Goal: Use online tool/utility: Use online tool/utility

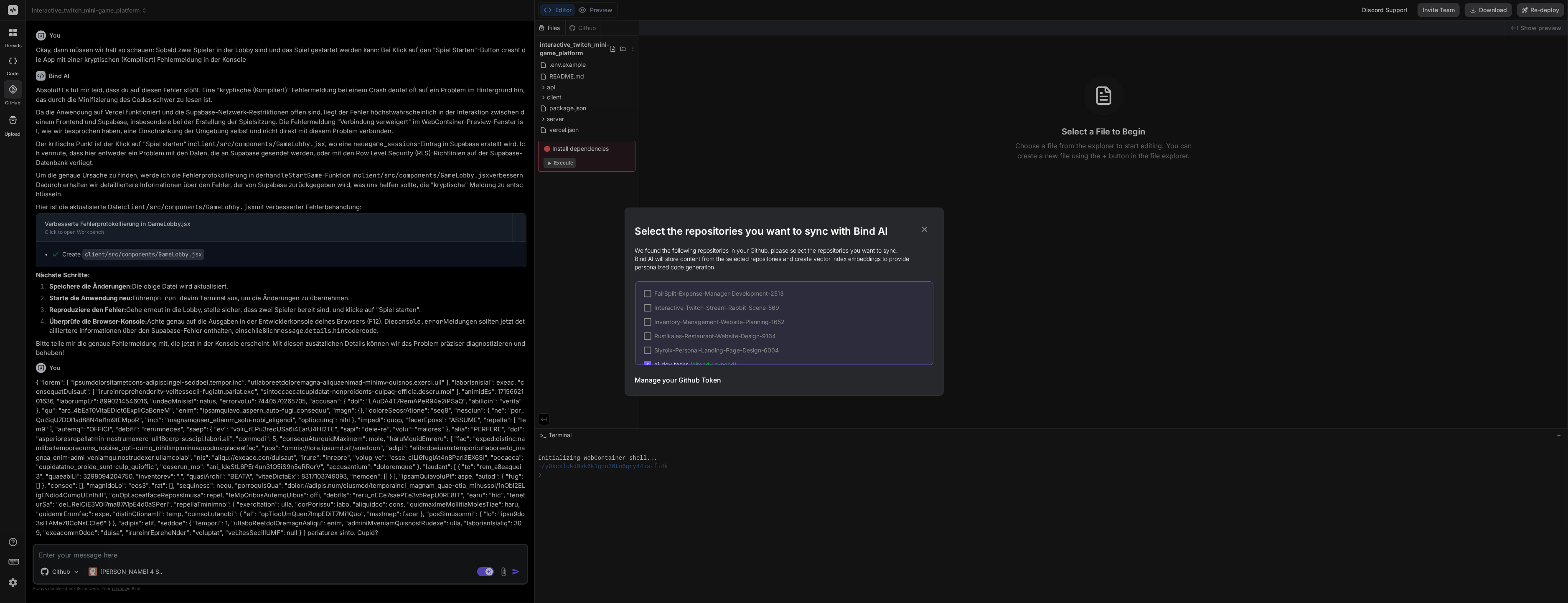
scroll to position [1043, 0]
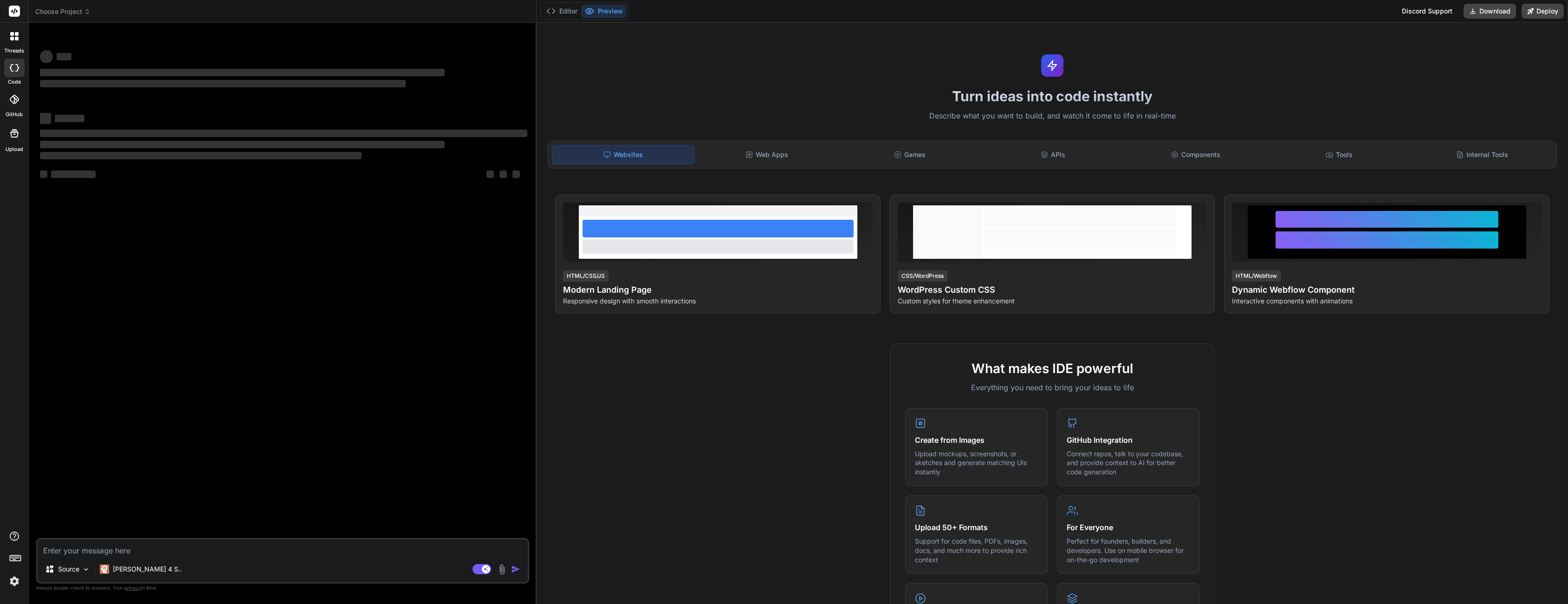
click at [11, 12] on rect at bounding box center [14, 11] width 11 height 11
click at [123, 10] on div "Choose Project" at bounding box center [282, 11] width 494 height 10
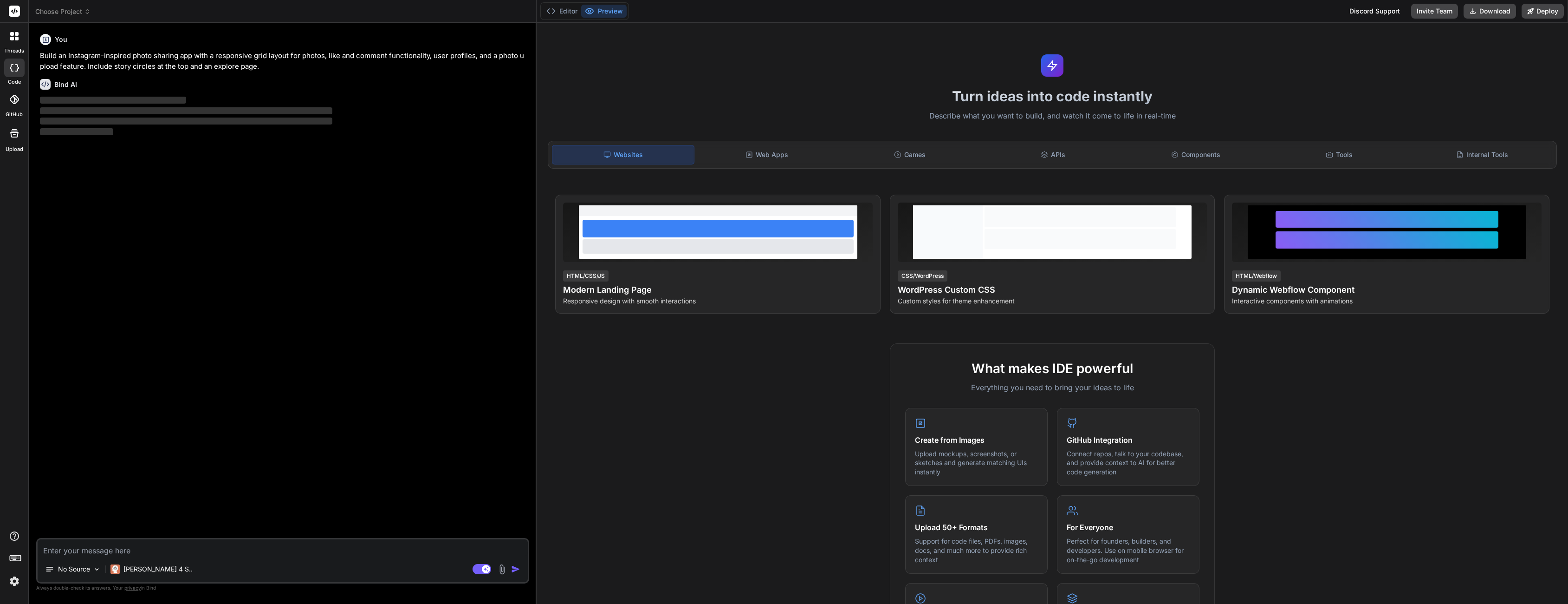
type textarea "x"
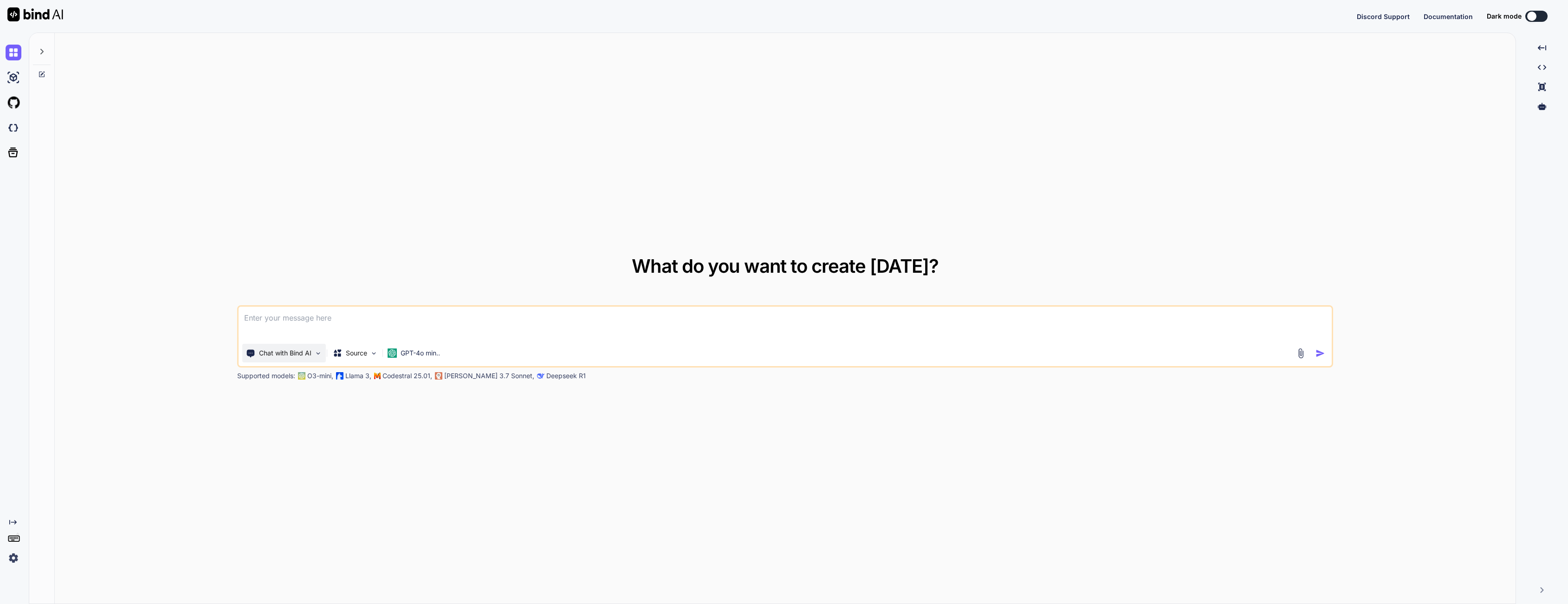
click at [292, 359] on div "Chat with Bind AI" at bounding box center [284, 352] width 84 height 19
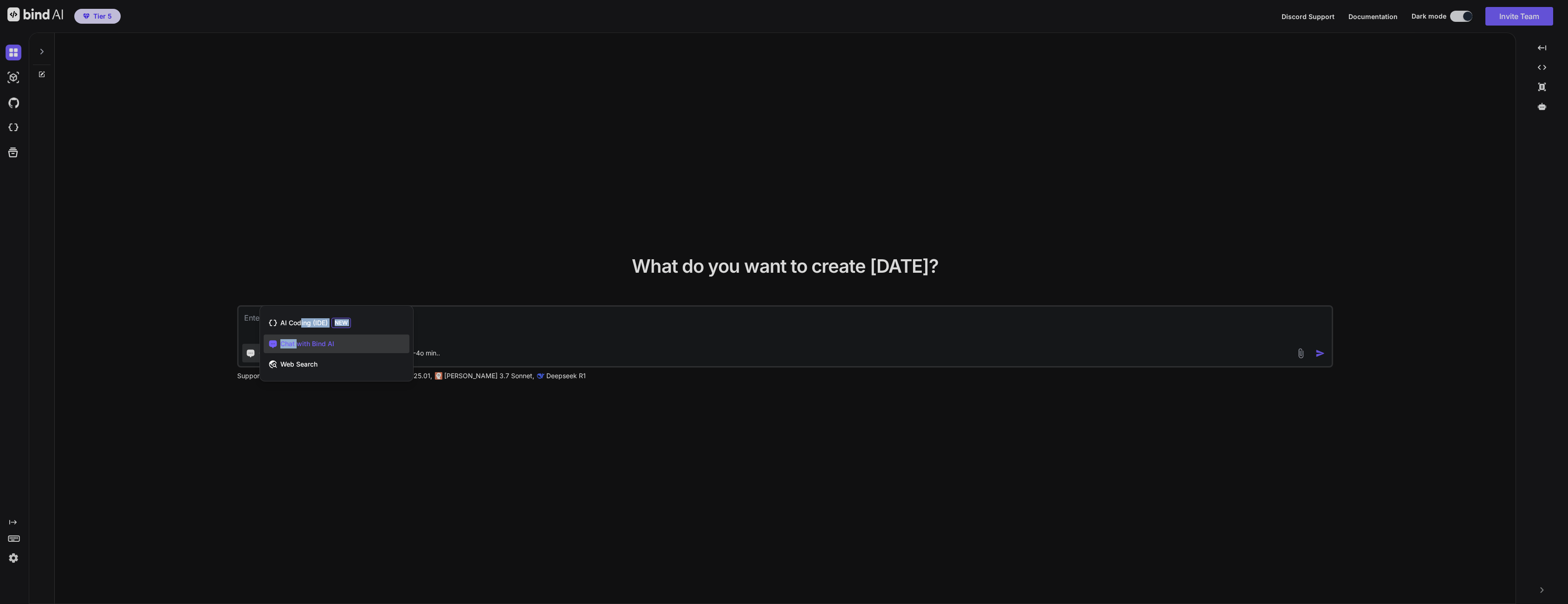
drag, startPoint x: 300, startPoint y: 325, endPoint x: 298, endPoint y: 342, distance: 17.1
click at [298, 342] on div "AI Coding (IDE) NEW Chat with Bind AI Web Search" at bounding box center [336, 344] width 146 height 60
click at [375, 336] on div "Chat with Bind AI" at bounding box center [336, 344] width 146 height 19
type textarea "x"
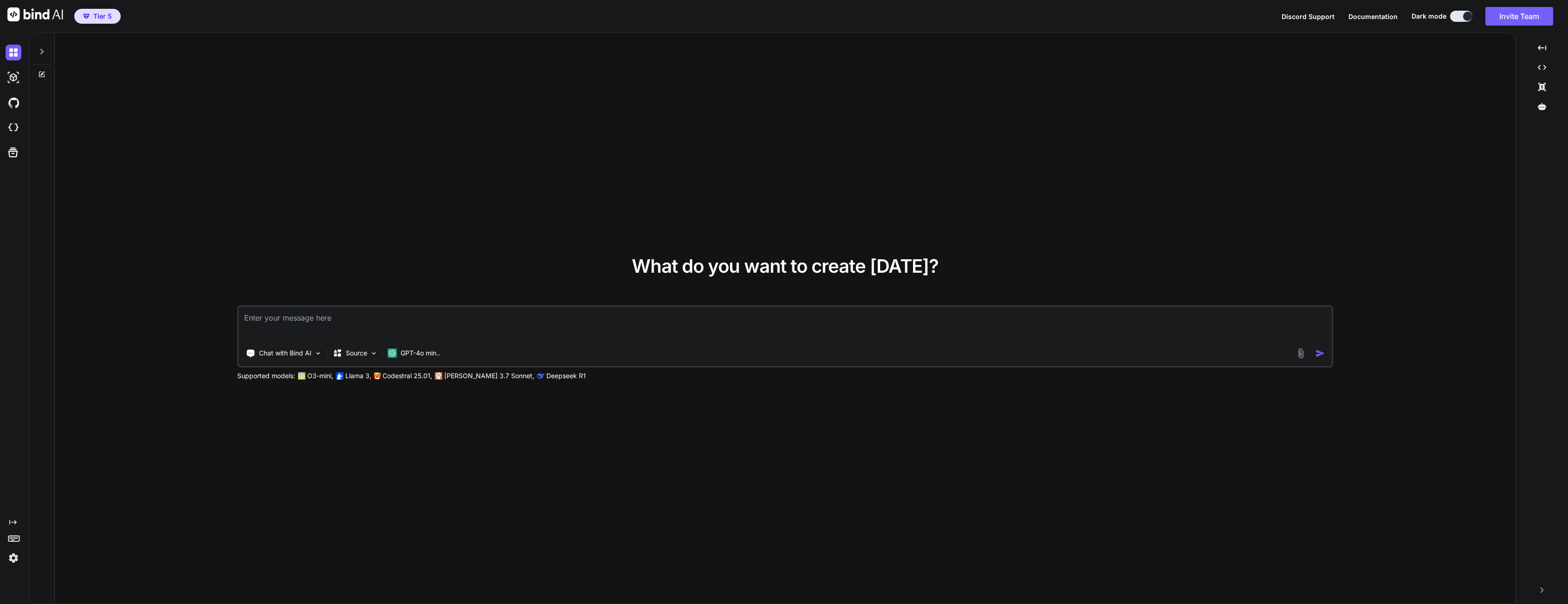
click at [356, 321] on textarea at bounding box center [784, 323] width 1092 height 34
paste textarea "async createOrUpdate(req, res) { try { const input = req.body; // === 1. Mainte…"
type textarea "async createOrUpdate(req, res) { try { const input = req.body; // === 1. Mainte…"
type textarea "x"
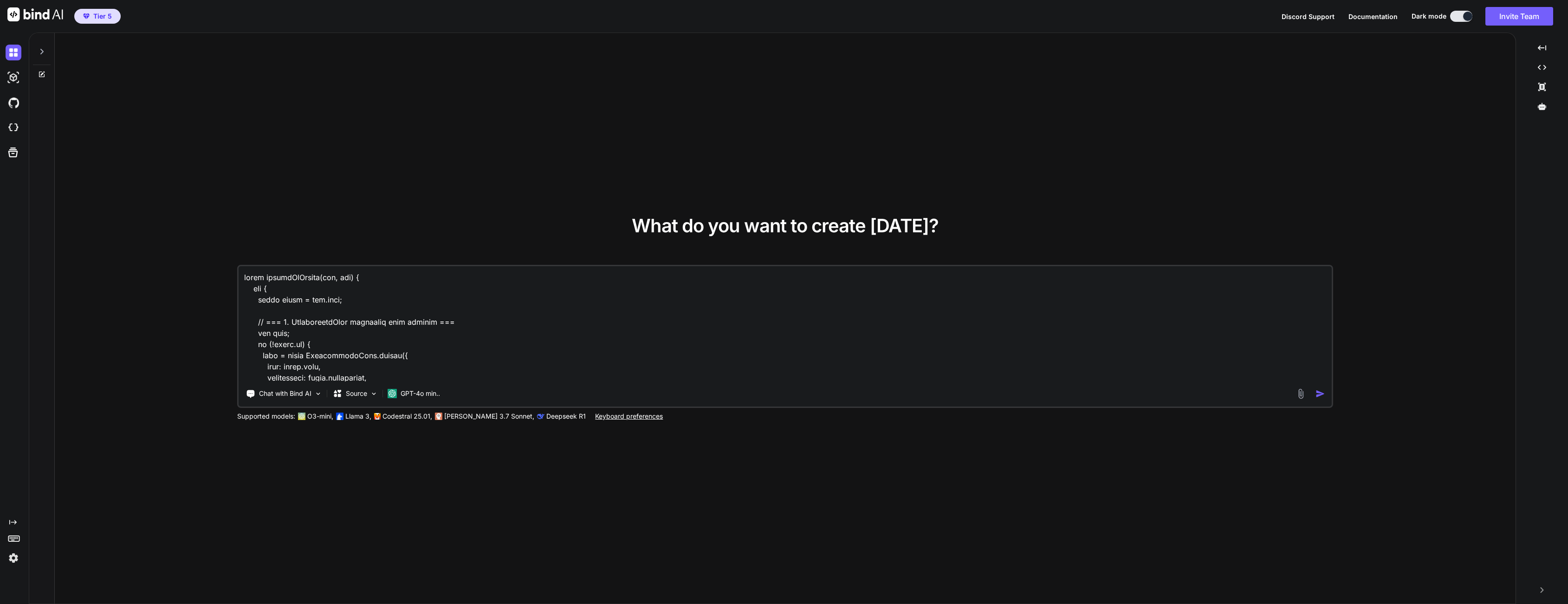
scroll to position [1261, 0]
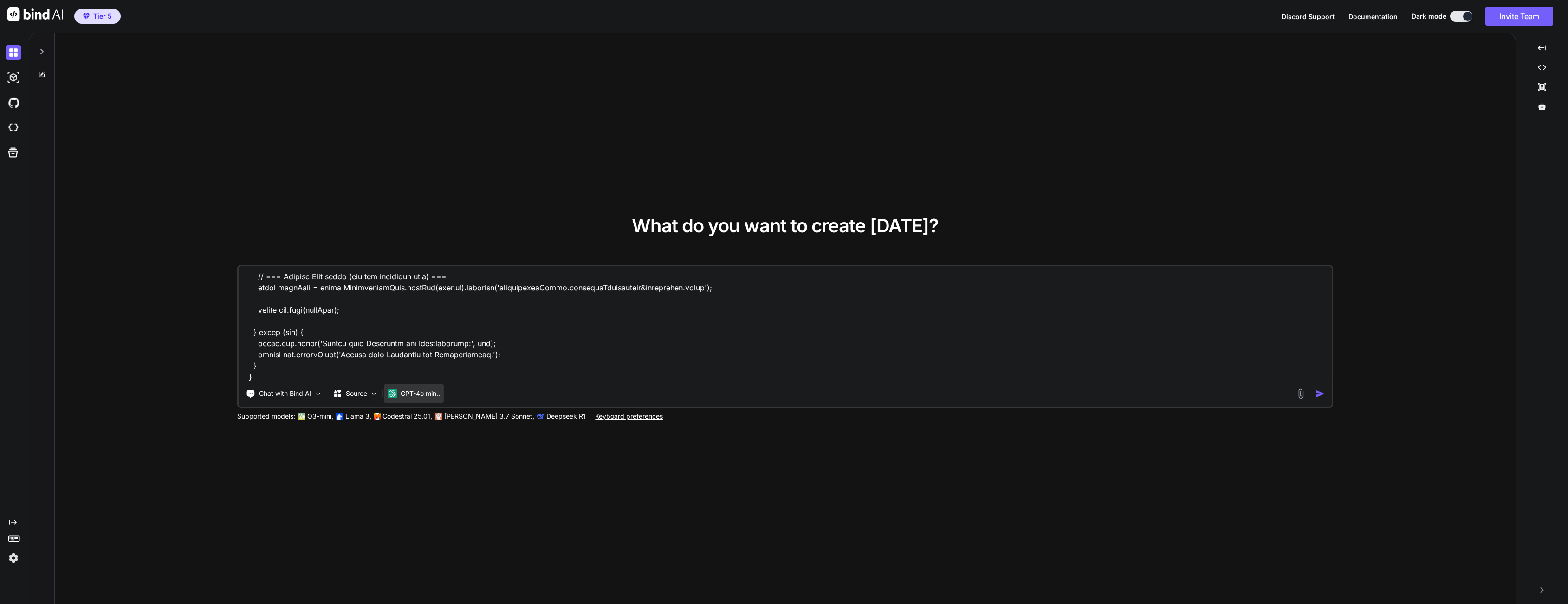
type textarea "async createOrUpdate(req, res) { try { const input = req.body; // === 1. Mainte…"
click at [414, 397] on p "GPT-4o min.." at bounding box center [420, 393] width 40 height 10
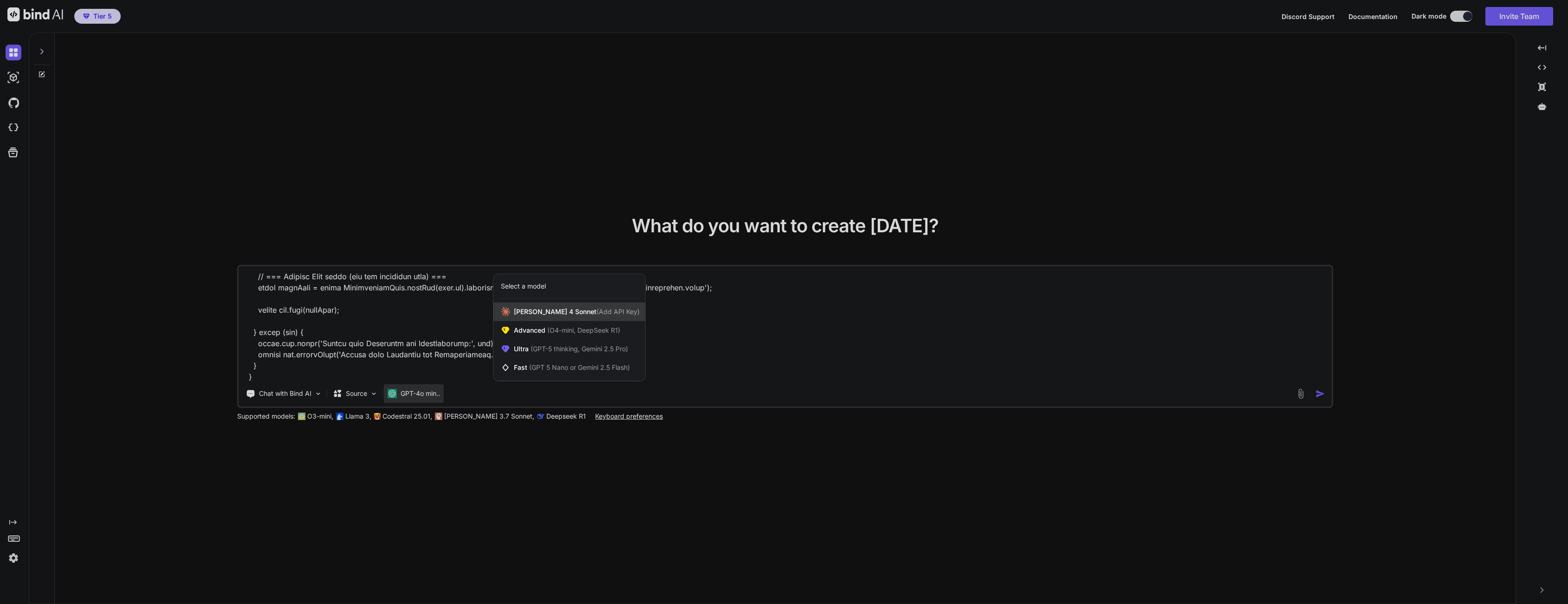
click at [548, 308] on span "[PERSON_NAME] 4 Sonnet (Add API Key)" at bounding box center [576, 312] width 126 height 10
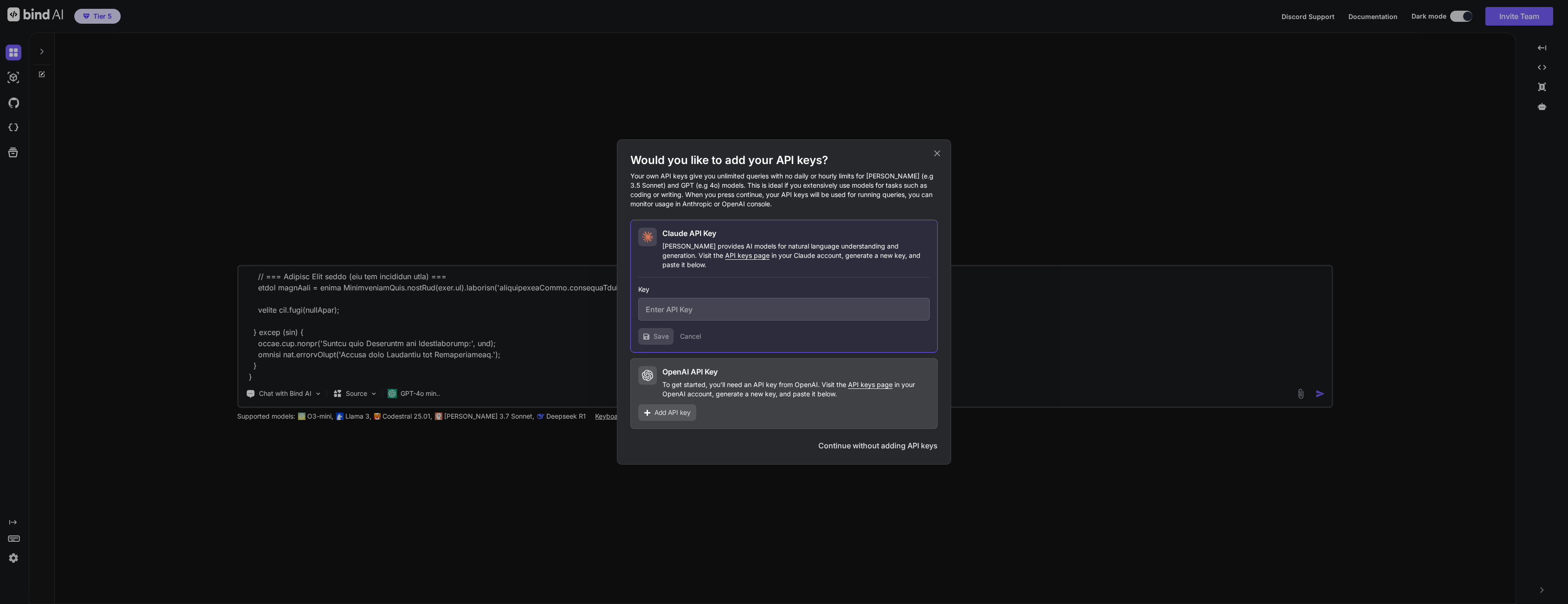
click at [447, 392] on div "Would you like to add your API keys? Your own API keys give you unlimited queri…" at bounding box center [784, 302] width 1568 height 604
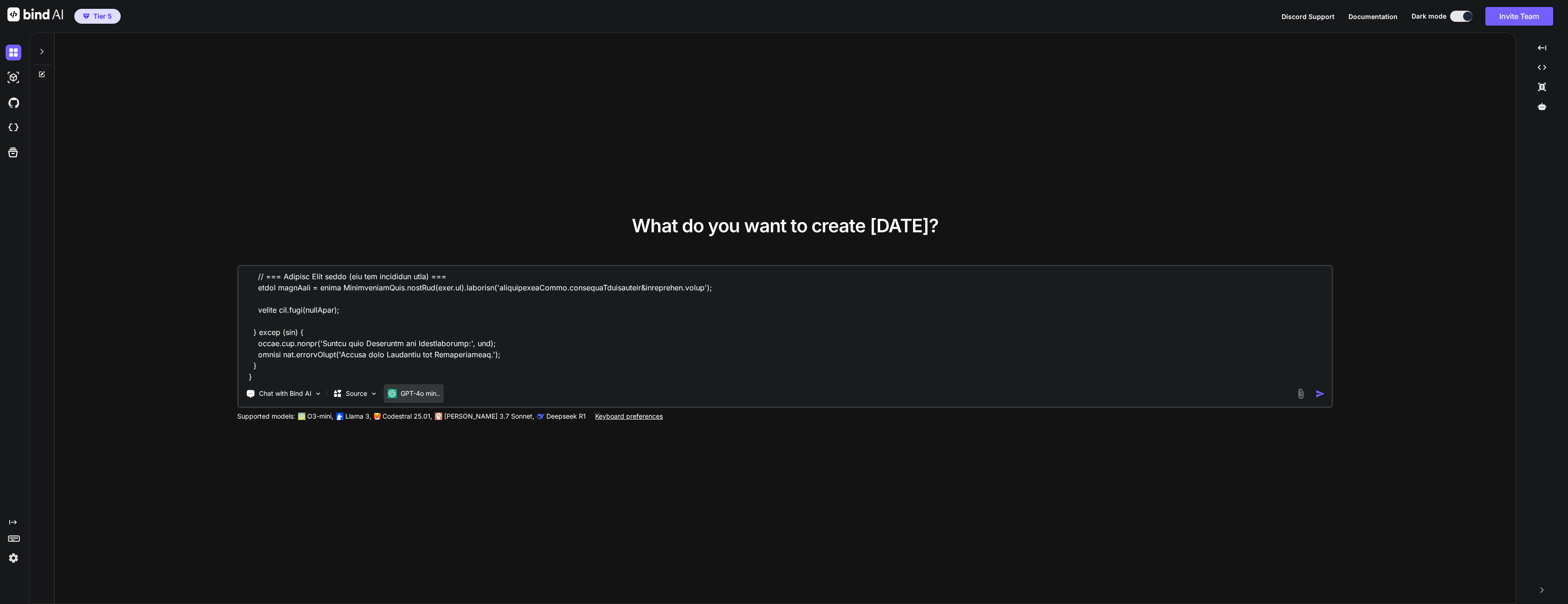
click at [424, 394] on p "GPT-4o min.." at bounding box center [420, 393] width 40 height 10
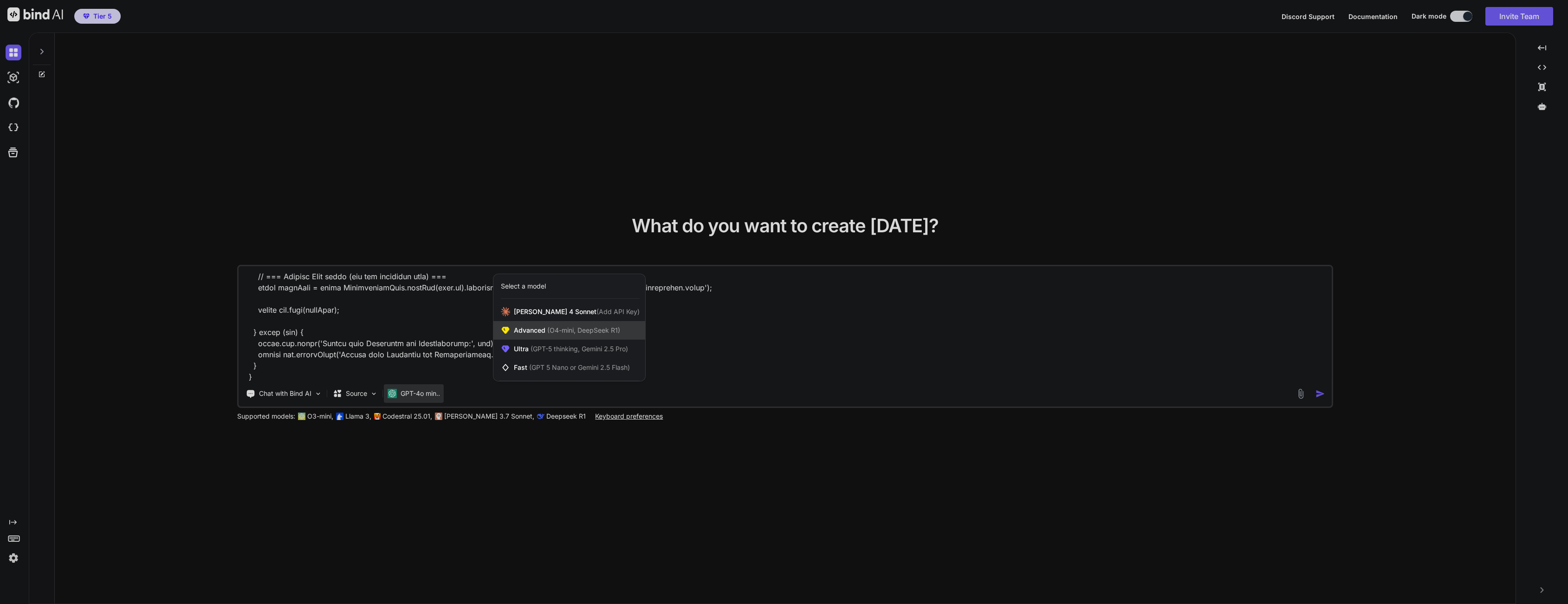
click at [529, 321] on div "Advanced (O4-mini, DeepSeek R1)" at bounding box center [569, 330] width 152 height 19
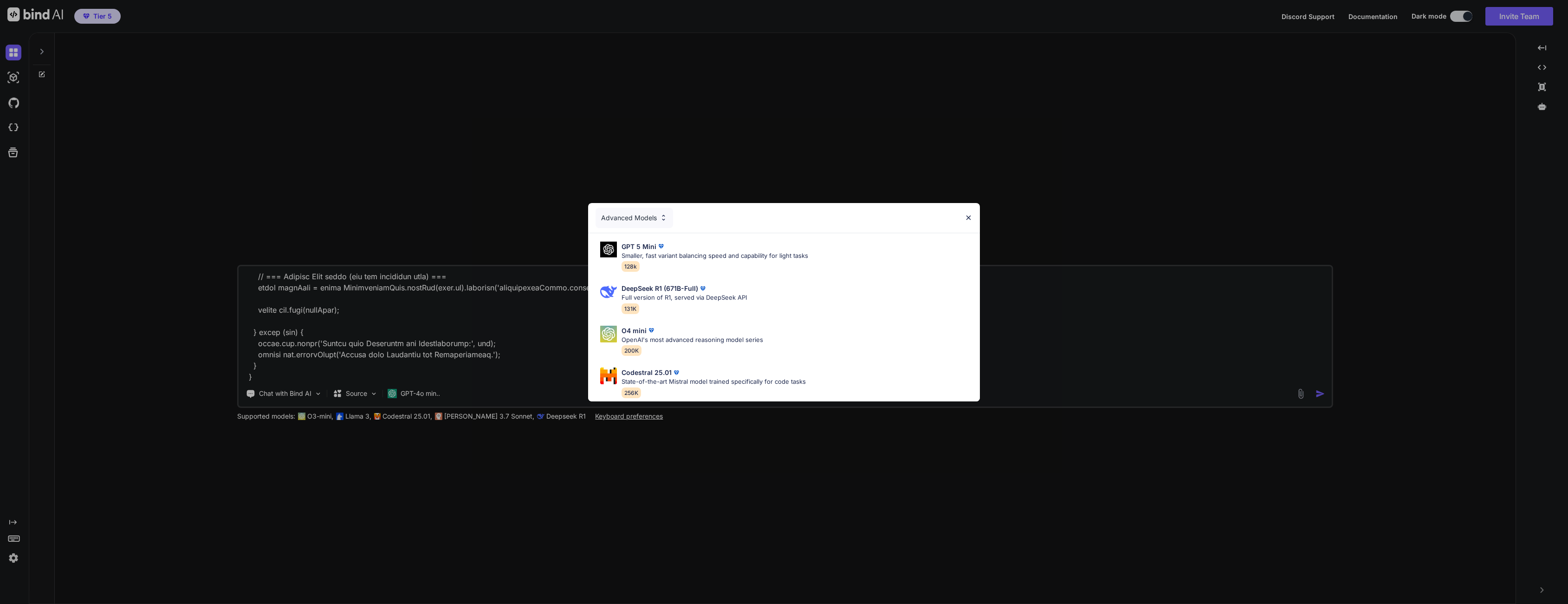
click at [513, 352] on div "Advanced Models GPT 5 Mini Smaller, fast variant balancing speed and capability…" at bounding box center [784, 302] width 1568 height 604
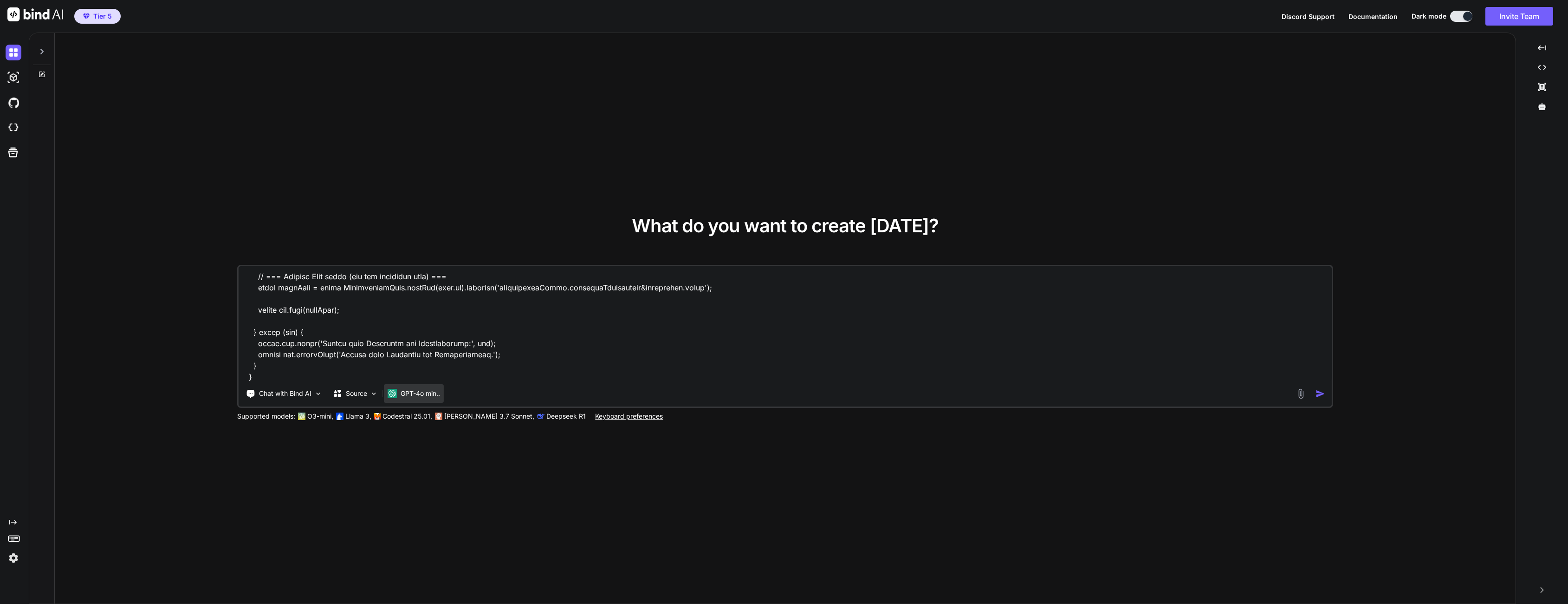
click at [442, 396] on div "GPT-4o min.." at bounding box center [414, 393] width 60 height 19
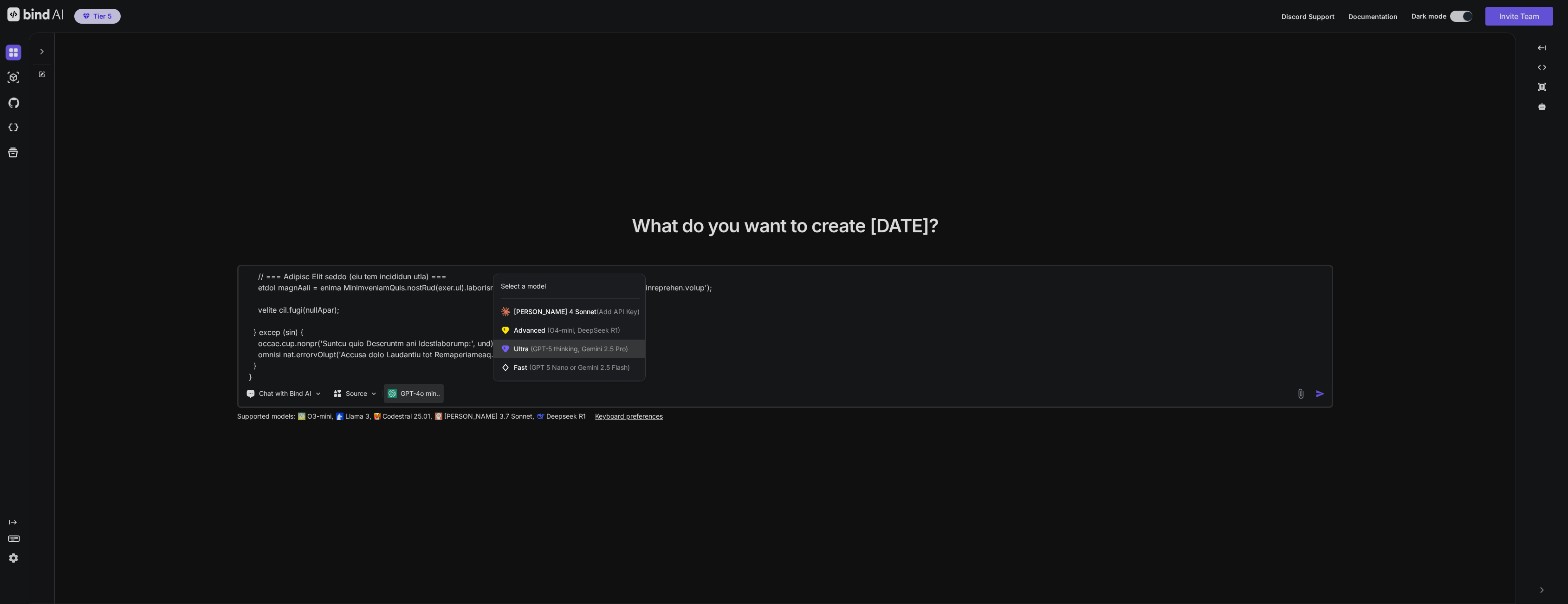
click at [512, 351] on div "Ultra (GPT-5 thinking, Gemini 2.5 Pro)" at bounding box center [569, 349] width 152 height 19
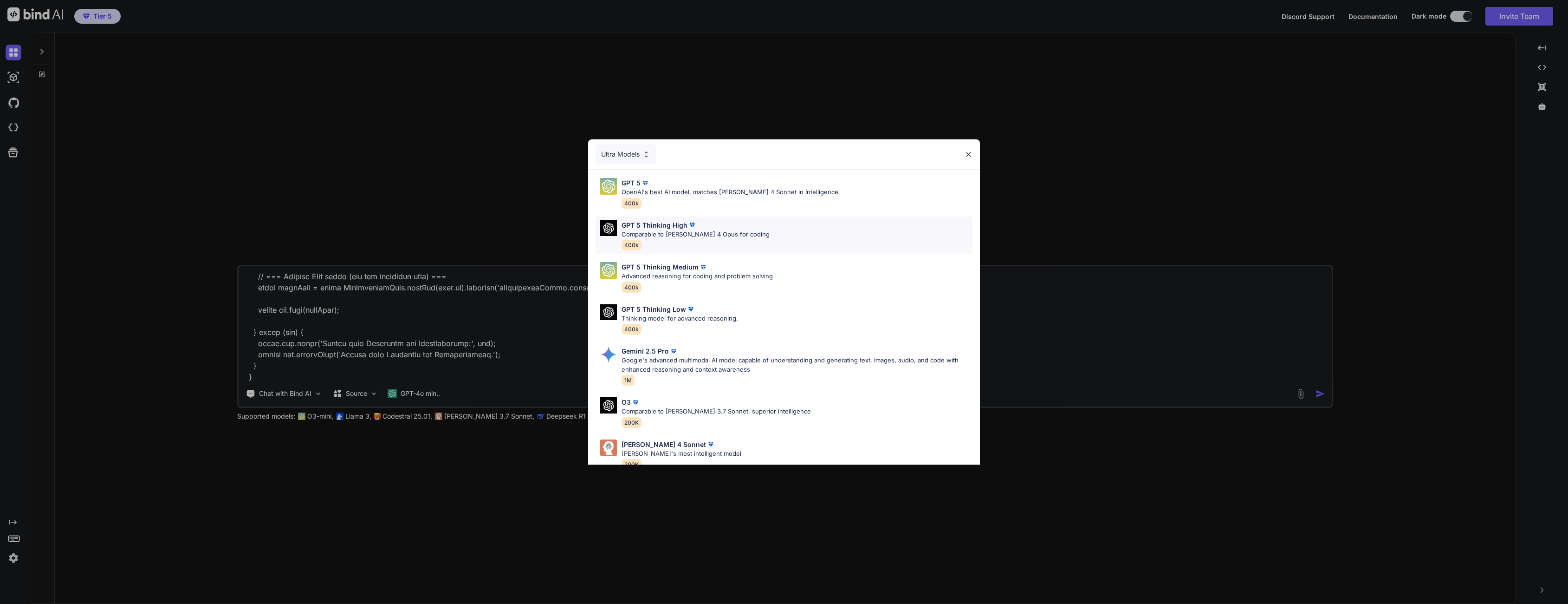
click at [670, 229] on p "GPT 5 Thinking High" at bounding box center [654, 224] width 66 height 10
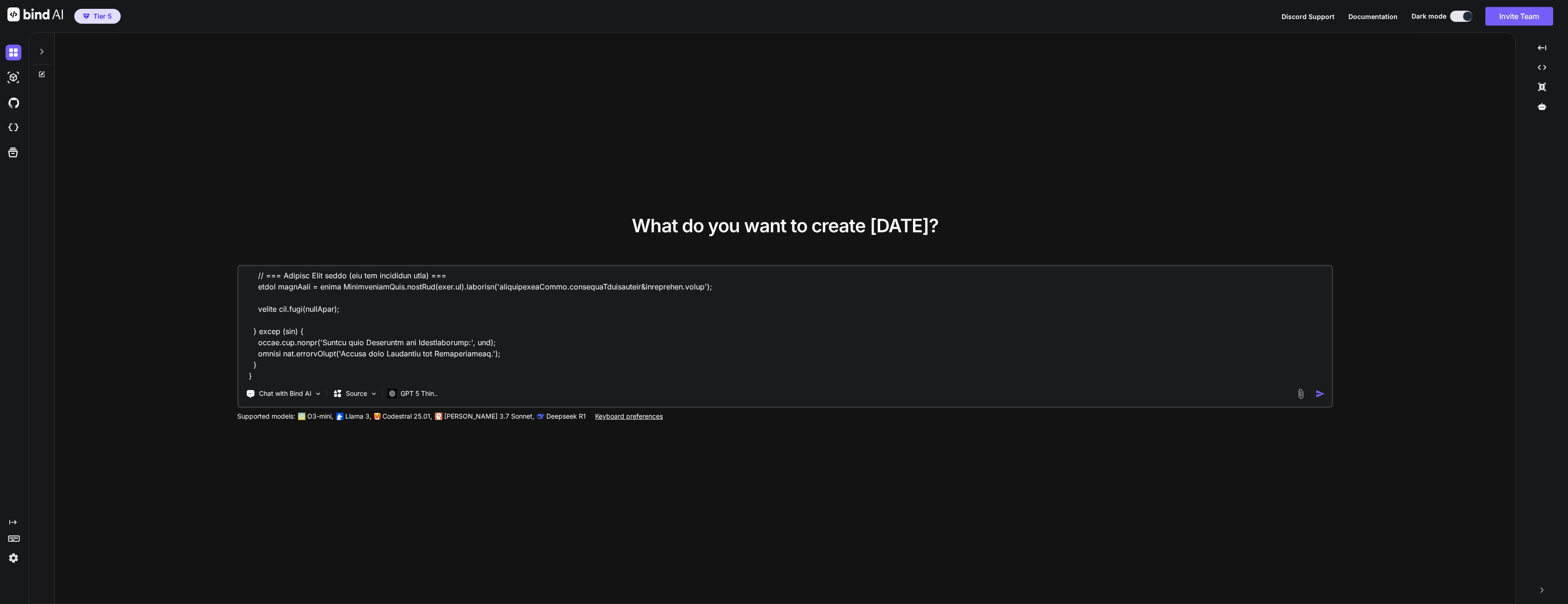
scroll to position [1262, 0]
click at [422, 364] on textarea at bounding box center [784, 323] width 1092 height 115
type textarea "x"
type textarea "async createOrUpdate(req, res) { try { const input = req.body; // === 1. Mainte…"
type textarea "x"
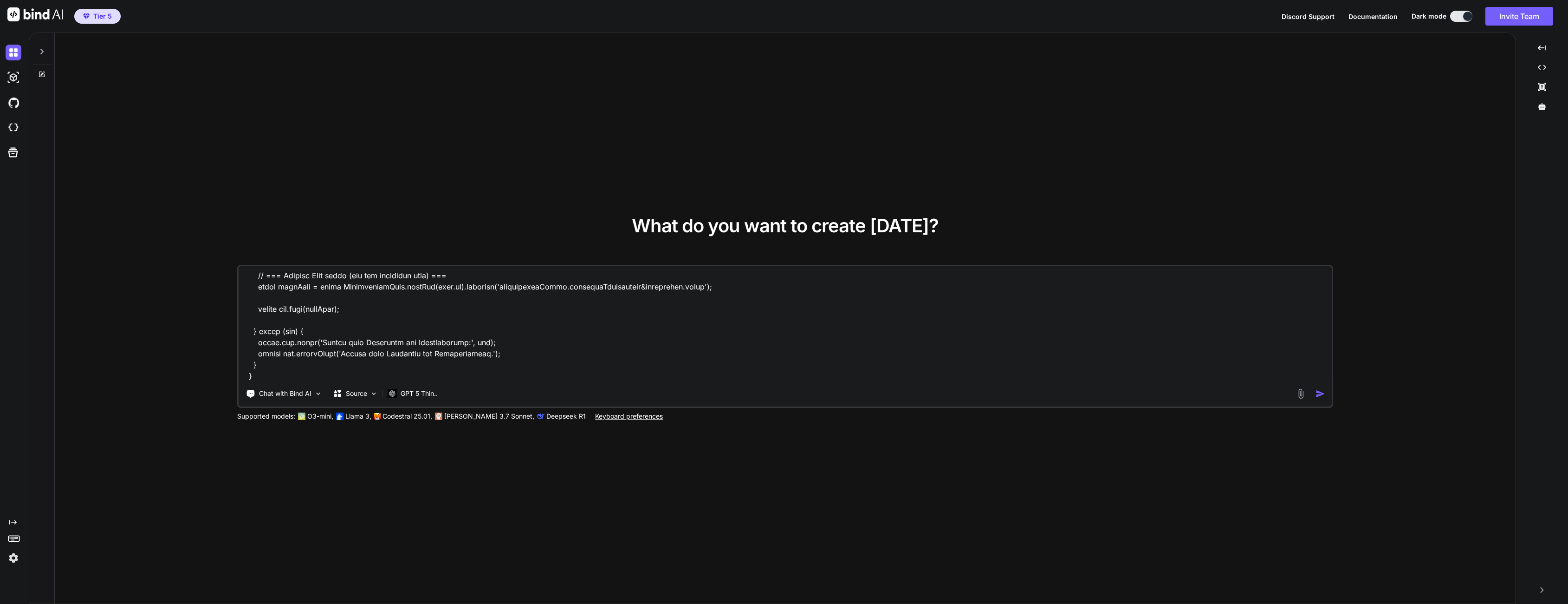
type textarea "async createOrUpdate(req, res) { try { const input = req.body; // === 1. Mainte…"
type textarea "x"
type textarea "async createOrUpdate(req, res) { try { const input = req.body; // === 1. Mainte…"
type textarea "x"
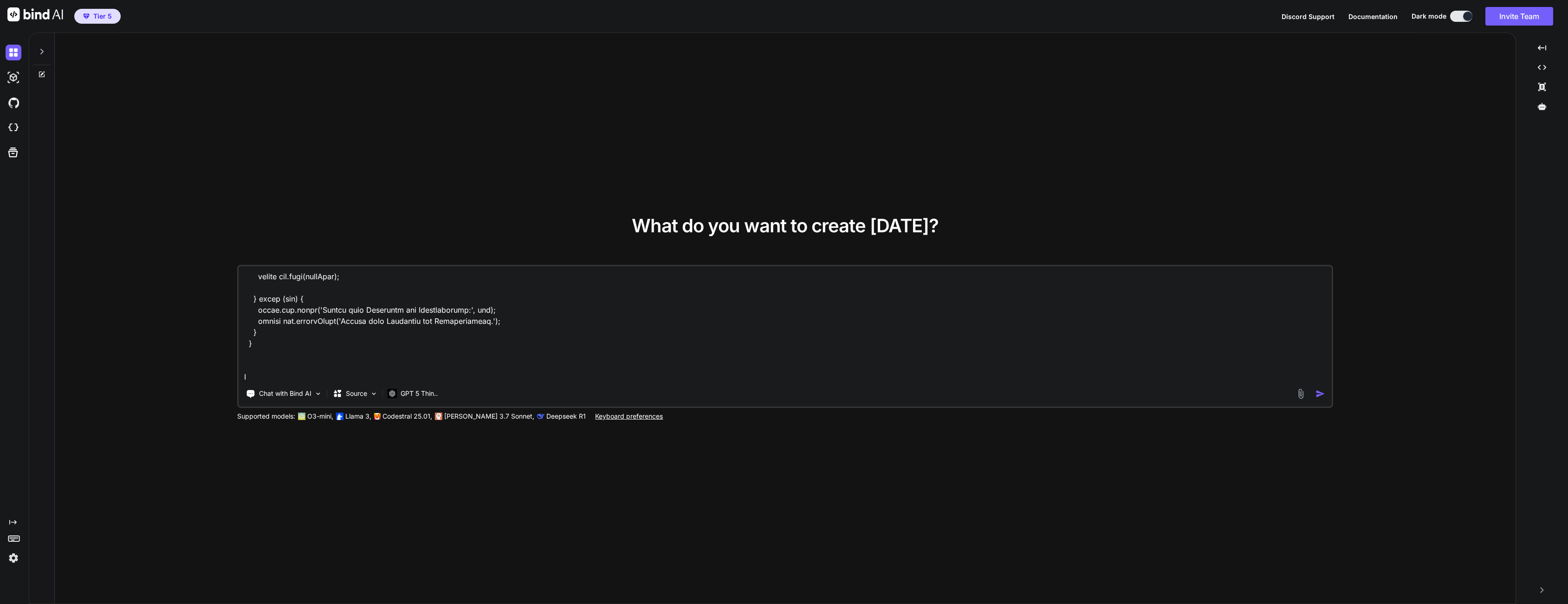
type textarea "async createOrUpdate(req, res) { try { const input = req.body; // === 1. Mainte…"
type textarea "x"
type textarea "async createOrUpdate(req, res) { try { const input = req.body; // === 1. Mainte…"
type textarea "x"
type textarea "async createOrUpdate(req, res) { try { const input = req.body; // === 1. Mainte…"
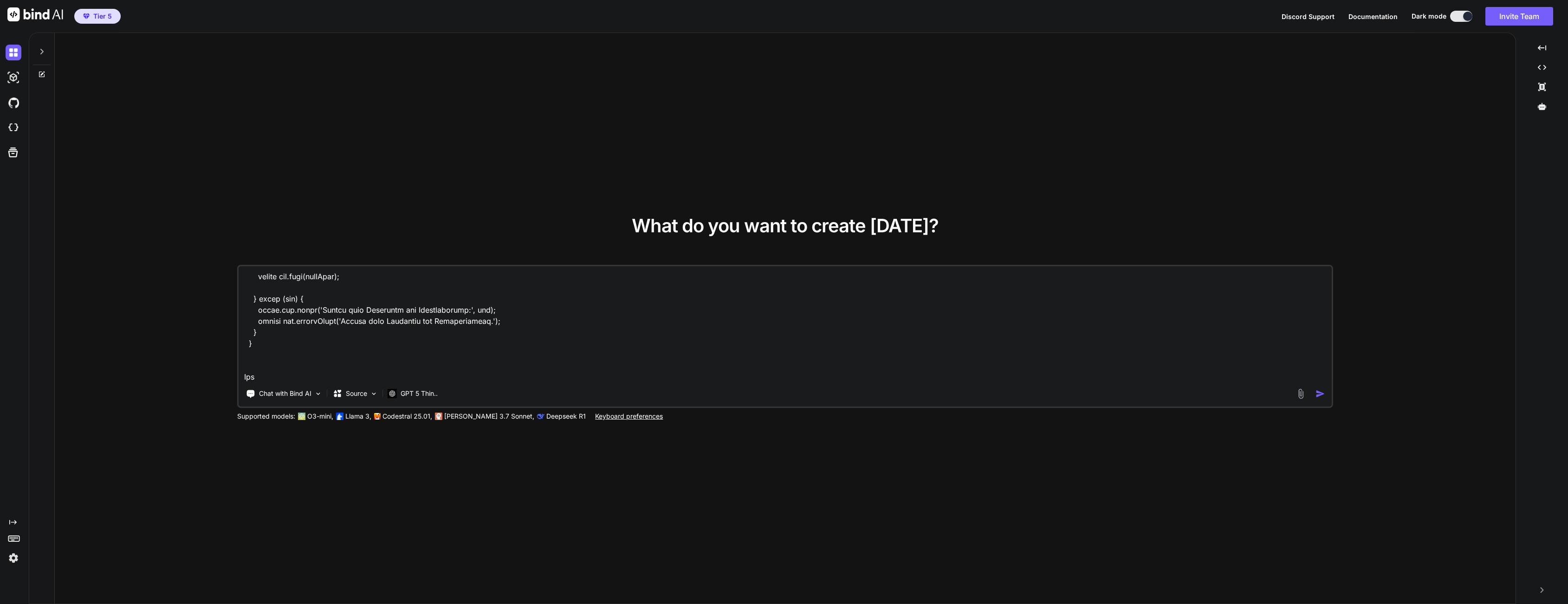
type textarea "x"
type textarea "async createOrUpdate(req, res) { try { const input = req.body; // === 1. Mainte…"
type textarea "x"
type textarea "async createOrUpdate(req, res) { try { const input = req.body; // === 1. Mainte…"
type textarea "x"
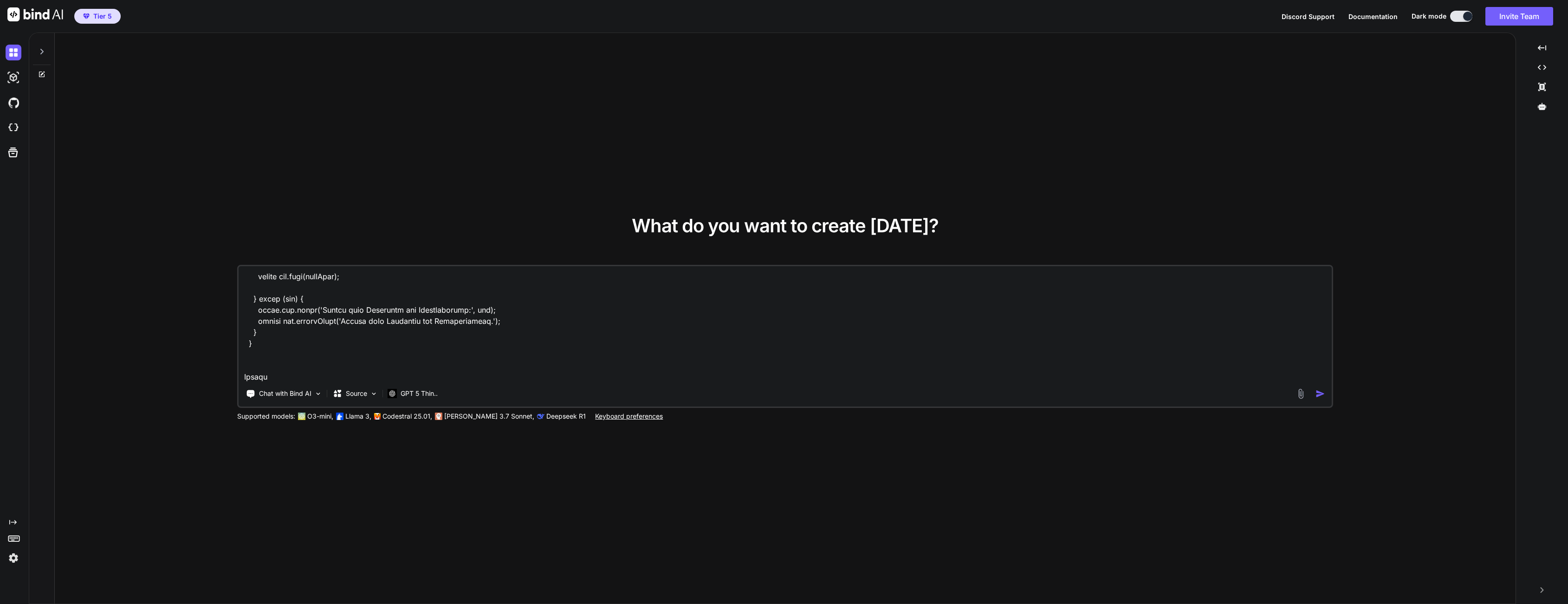
type textarea "async createOrUpdate(req, res) { try { const input = req.body; // === 1. Mainte…"
type textarea "x"
type textarea "async createOrUpdate(req, res) { try { const input = req.body; // === 1. Mainte…"
type textarea "x"
type textarea "async createOrUpdate(req, res) { try { const input = req.body; // === 1. Mainte…"
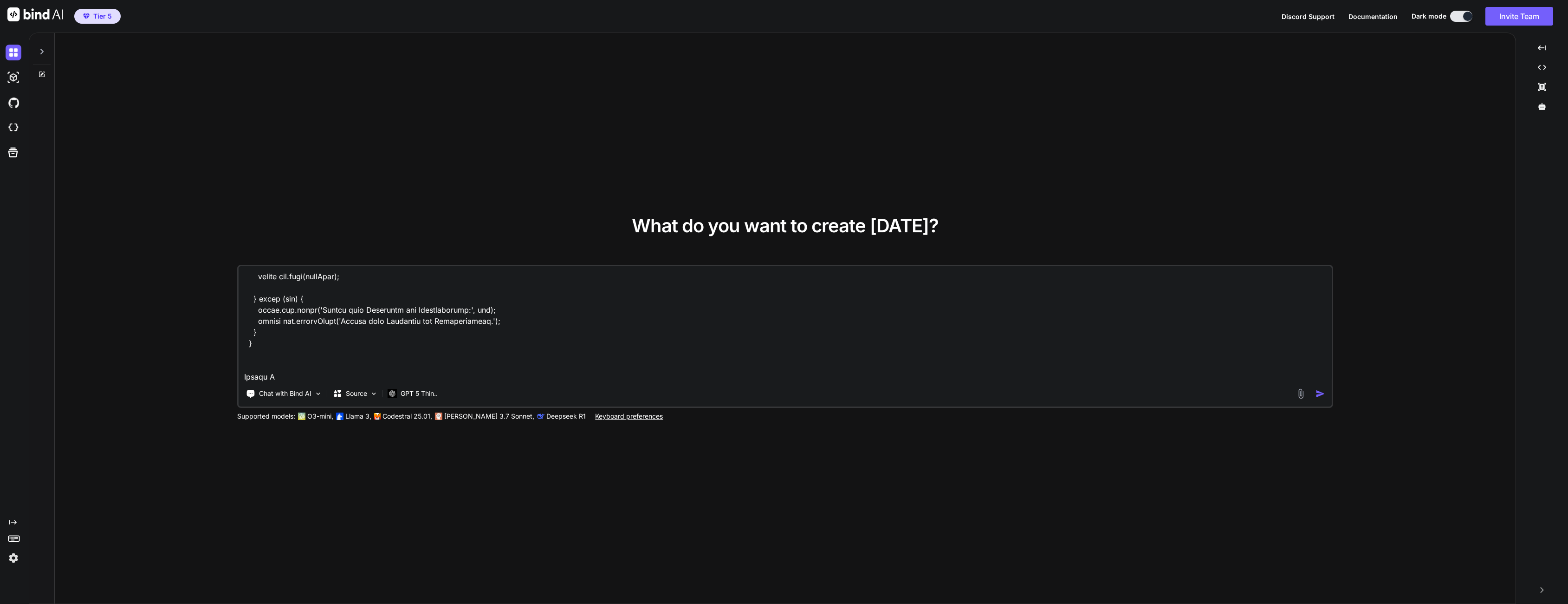
type textarea "x"
type textarea "async createOrUpdate(req, res) { try { const input = req.body; // === 1. Mainte…"
type textarea "x"
type textarea "async createOrUpdate(req, res) { try { const input = req.body; // === 1. Mainte…"
type textarea "x"
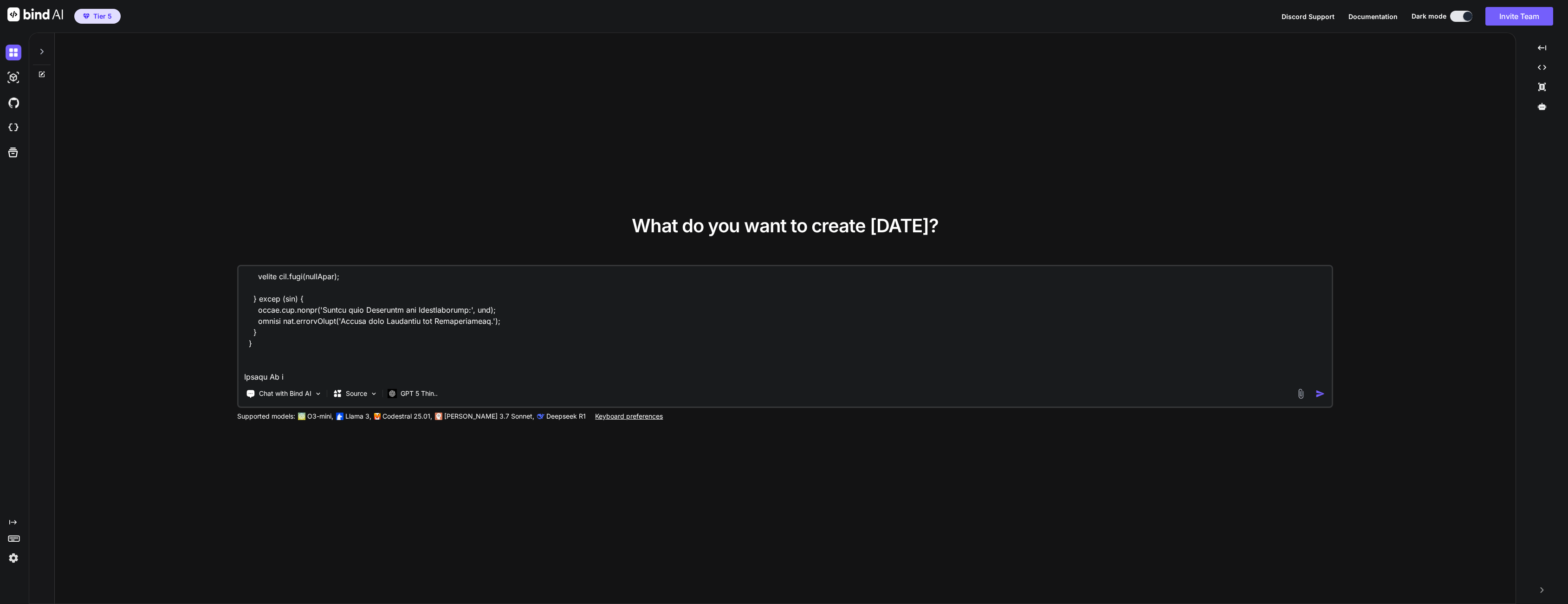
type textarea "async createOrUpdate(req, res) { try { const input = req.body; // === 1. Mainte…"
type textarea "x"
type textarea "async createOrUpdate(req, res) { try { const input = req.body; // === 1. Mainte…"
type textarea "x"
type textarea "async createOrUpdate(req, res) { try { const input = req.body; // === 1. Mainte…"
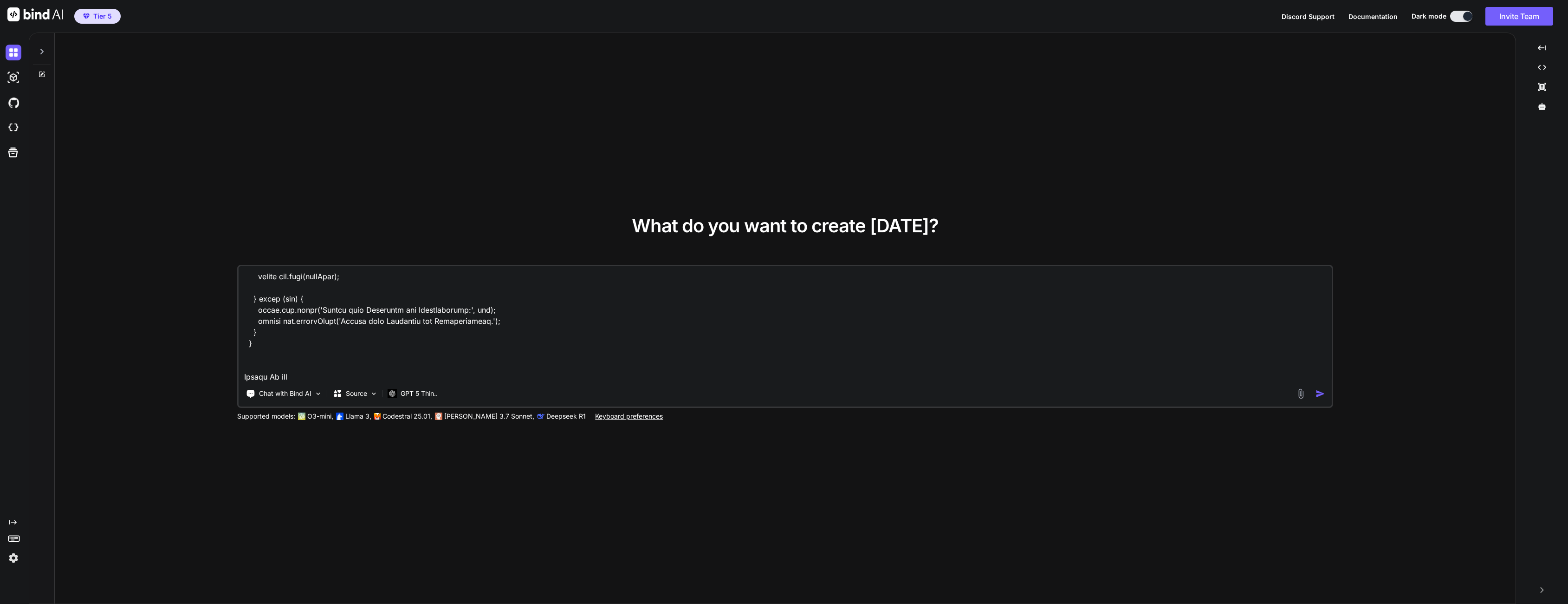
type textarea "x"
type textarea "async createOrUpdate(req, res) { try { const input = req.body; // === 1. Mainte…"
type textarea "x"
type textarea "async createOrUpdate(req, res) { try { const input = req.body; // === 1. Mainte…"
type textarea "x"
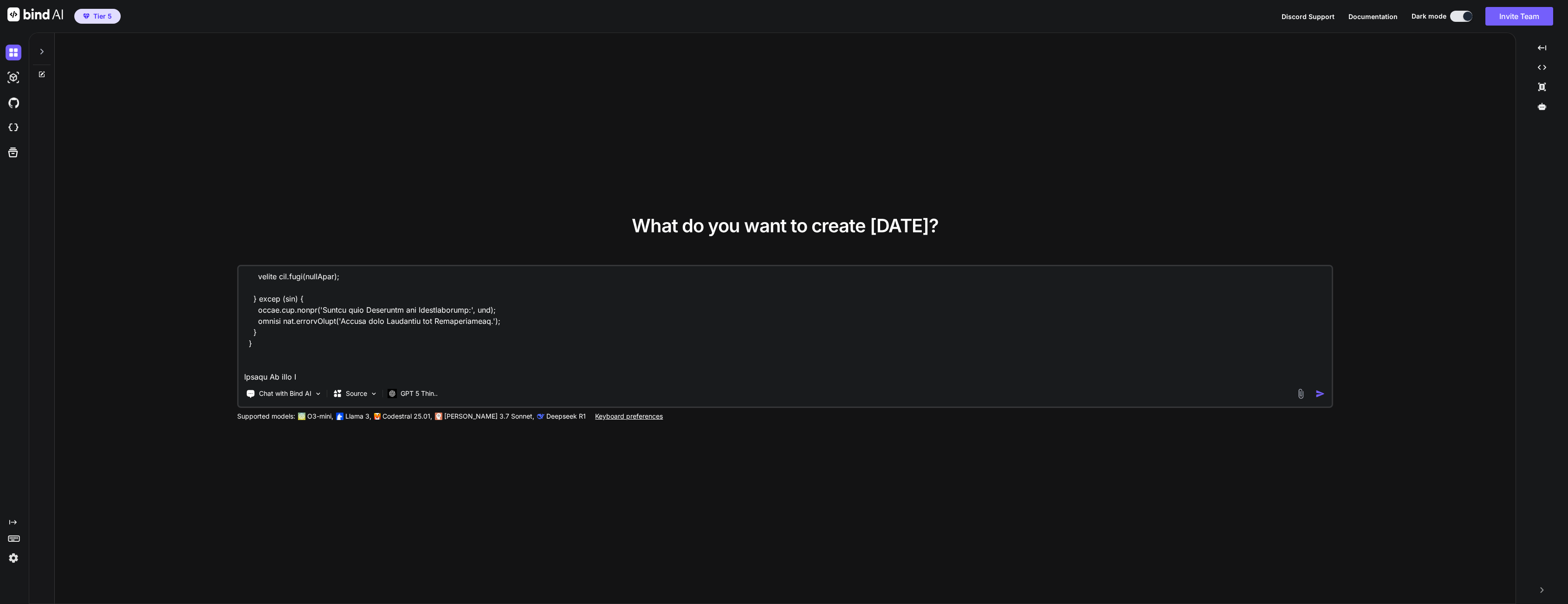
type textarea "async createOrUpdate(req, res) { try { const input = req.body; // === 1. Mainte…"
type textarea "x"
type textarea "async createOrUpdate(req, res) { try { const input = req.body; // === 1. Mainte…"
type textarea "x"
type textarea "async createOrUpdate(req, res) { try { const input = req.body; // === 1. Mainte…"
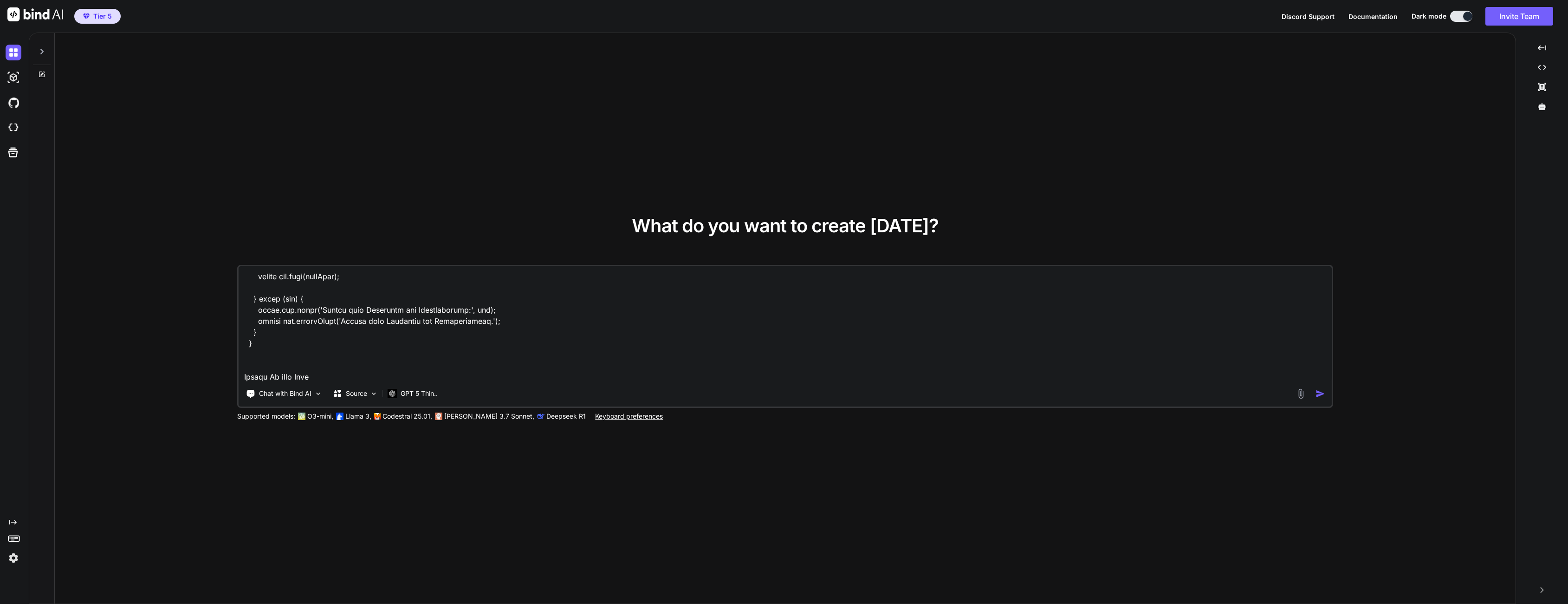
type textarea "x"
type textarea "async createOrUpdate(req, res) { try { const input = req.body; // === 1. Mainte…"
type textarea "x"
type textarea "async createOrUpdate(req, res) { try { const input = req.body; // === 1. Mainte…"
type textarea "x"
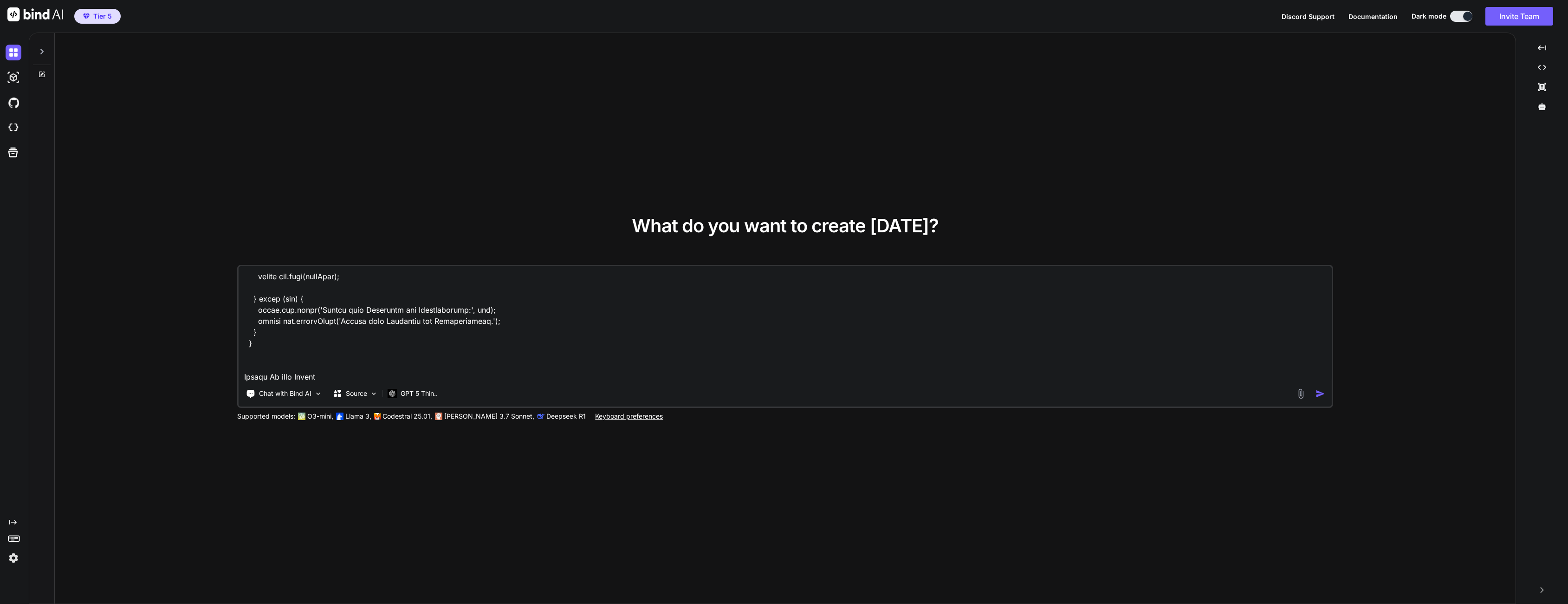
type textarea "async createOrUpdate(req, res) { try { const input = req.body; // === 1. Mainte…"
type textarea "x"
type textarea "async createOrUpdate(req, res) { try { const input = req.body; // === 1. Mainte…"
type textarea "x"
type textarea "async createOrUpdate(req, res) { try { const input = req.body; // === 1. Mainte…"
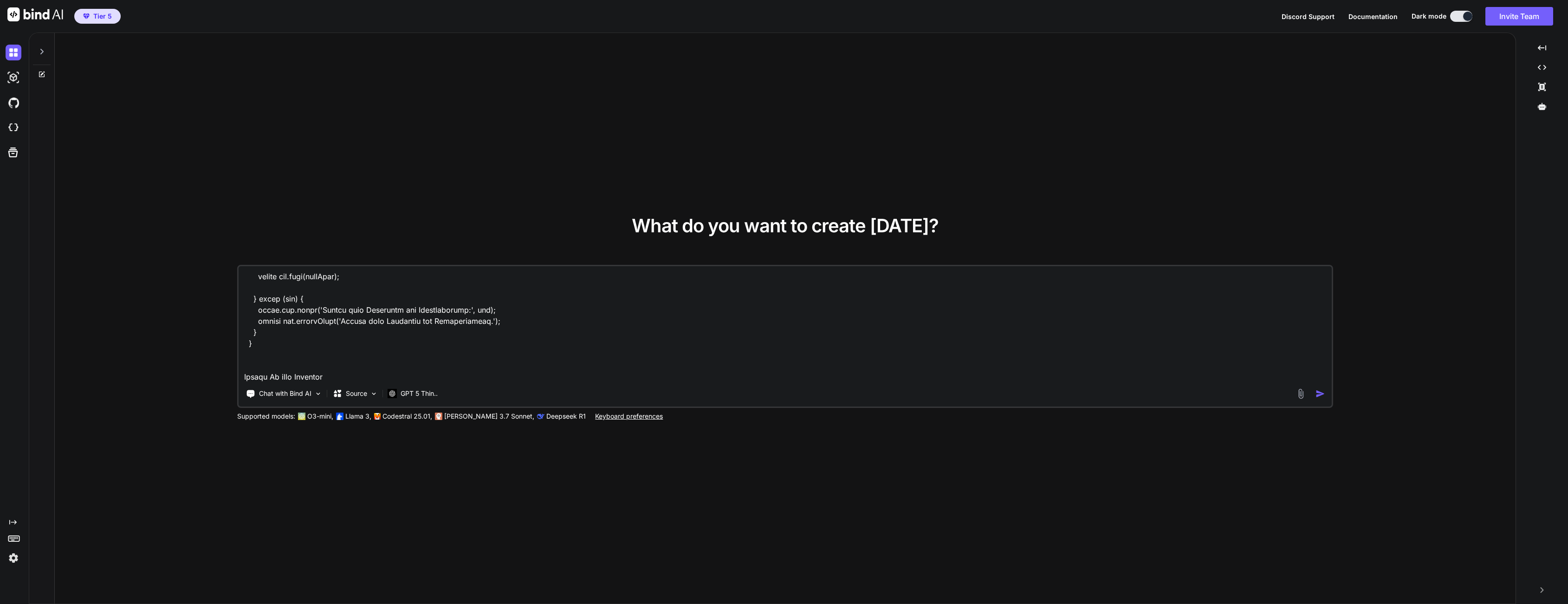
type textarea "x"
type textarea "async createOrUpdate(req, res) { try { const input = req.body; // === 1. Mainte…"
type textarea "x"
type textarea "async createOrUpdate(req, res) { try { const input = req.body; // === 1. Mainte…"
type textarea "x"
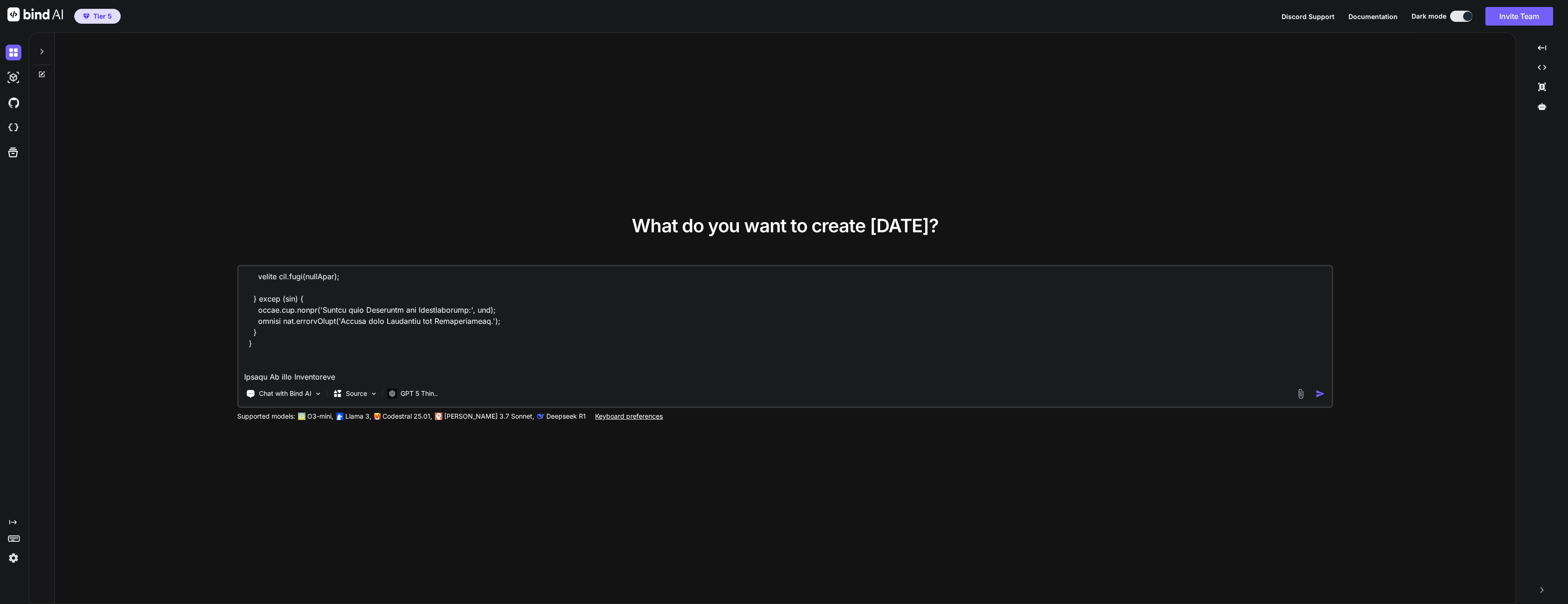
type textarea "async createOrUpdate(req, res) { try { const input = req.body; // === 1. Mainte…"
type textarea "x"
type textarea "async createOrUpdate(req, res) { try { const input = req.body; // === 1. Mainte…"
type textarea "x"
type textarea "async createOrUpdate(req, res) { try { const input = req.body; // === 1. Mainte…"
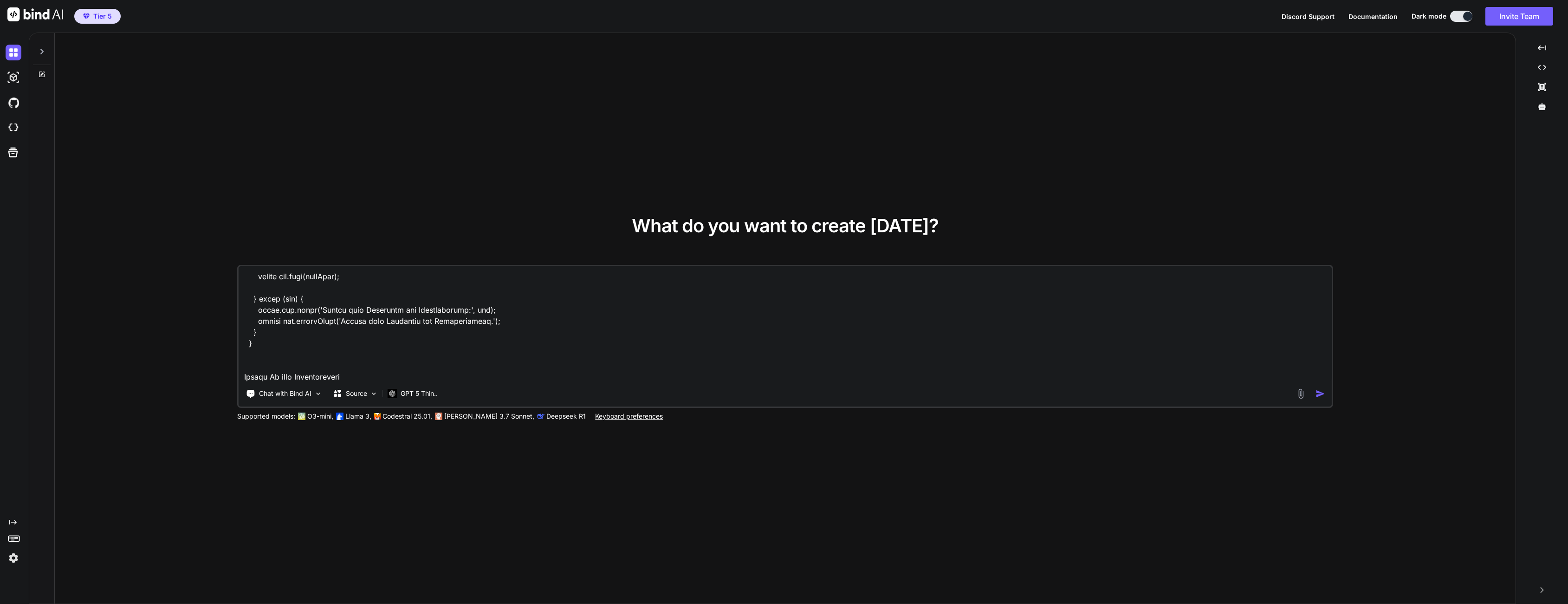
type textarea "x"
type textarea "async createOrUpdate(req, res) { try { const input = req.body; // === 1. Mainte…"
type textarea "x"
type textarea "async createOrUpdate(req, res) { try { const input = req.body; // === 1. Mainte…"
type textarea "x"
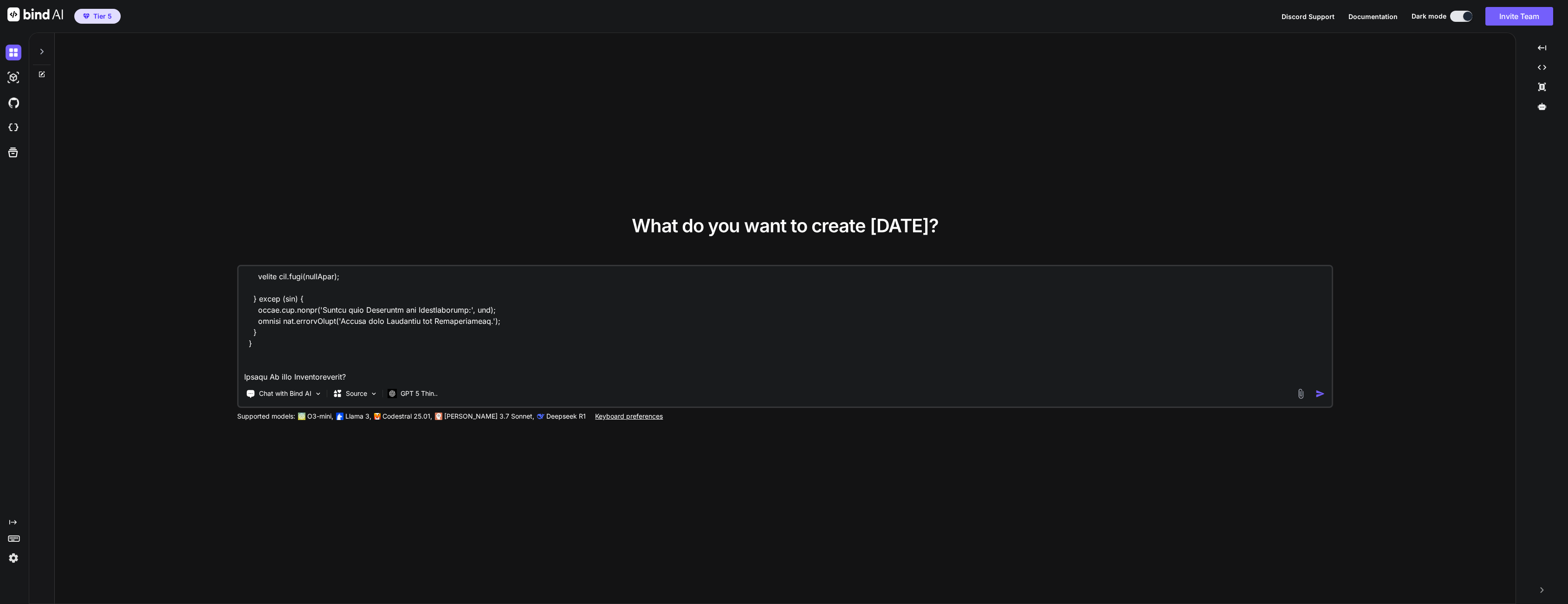
type textarea "async createOrUpdate(req, res) { try { const input = req.body; // === 1. Mainte…"
type textarea "x"
type textarea "async createOrUpdate(req, res) { try { const input = req.body; // === 1. Mainte…"
type textarea "x"
type textarea "async createOrUpdate(req, res) { try { const input = req.body; // === 1. Mainte…"
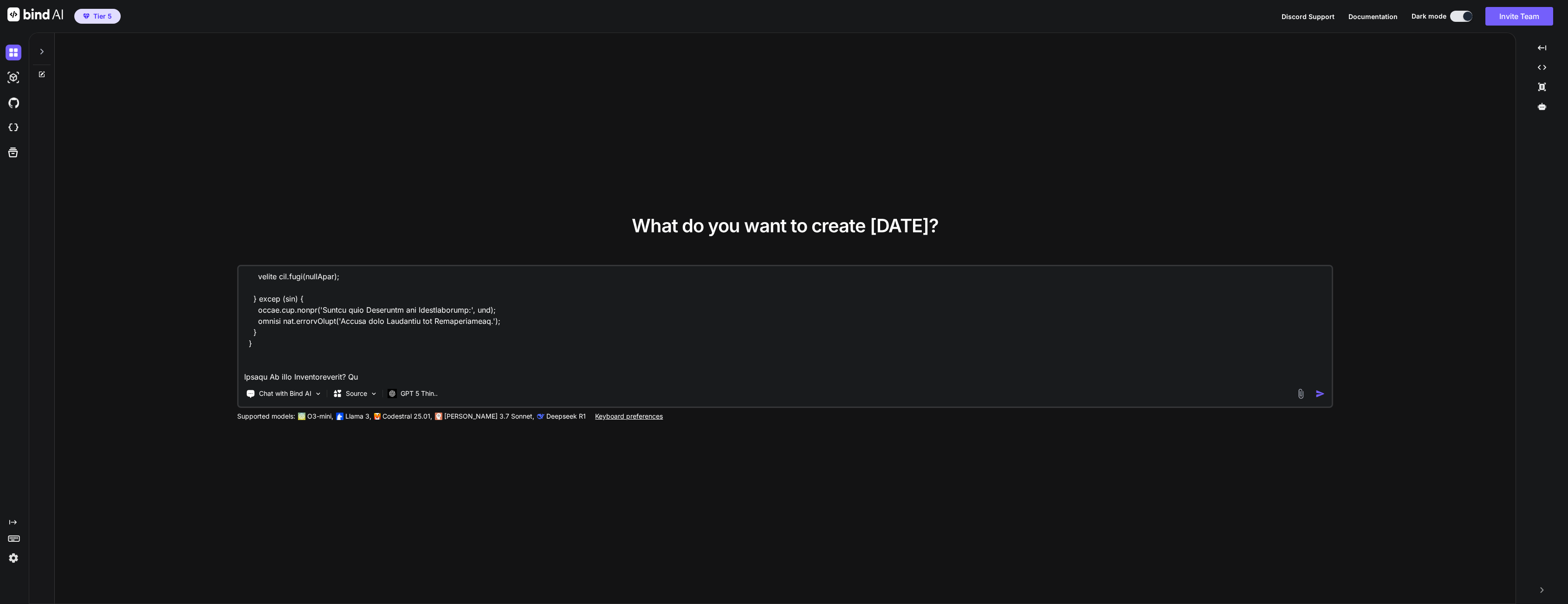
type textarea "x"
type textarea "async createOrUpdate(req, res) { try { const input = req.body; // === 1. Mainte…"
type textarea "x"
type textarea "async createOrUpdate(req, res) { try { const input = req.body; // === 1. Mainte…"
type textarea "x"
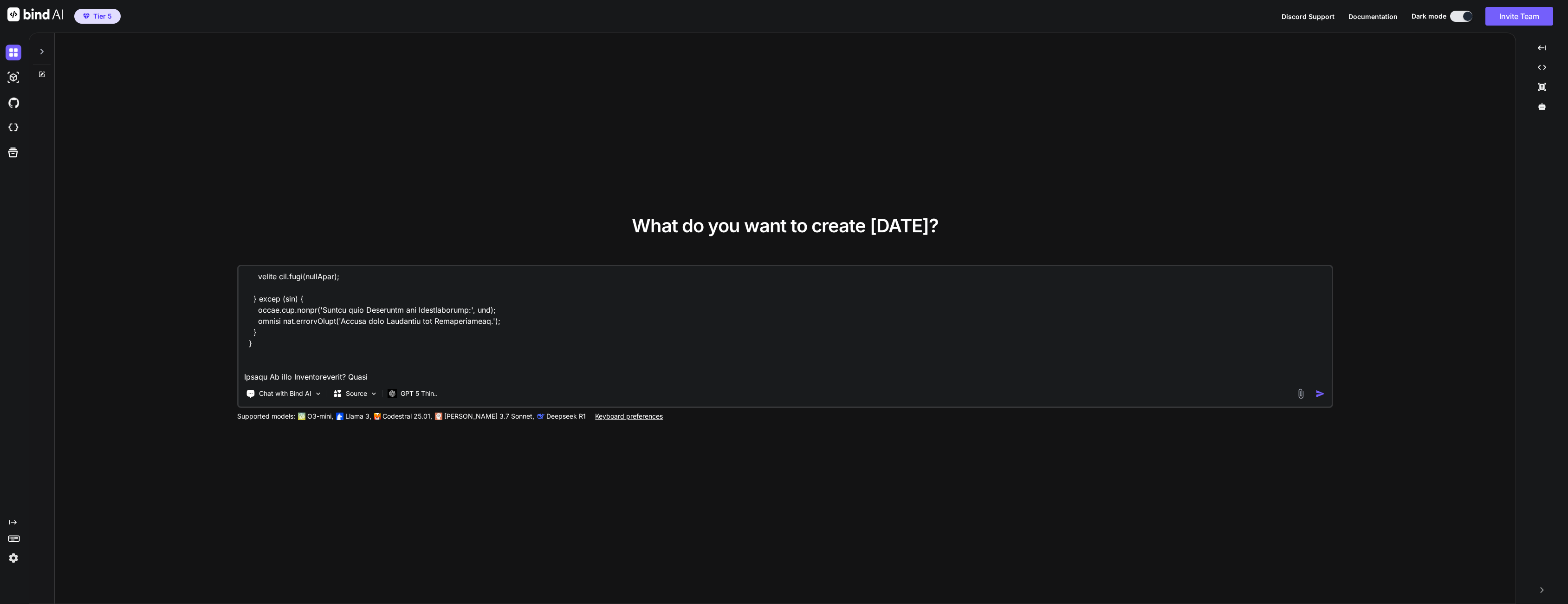
type textarea "async createOrUpdate(req, res) { try { const input = req.body; // === 1. Mainte…"
type textarea "x"
type textarea "async createOrUpdate(req, res) { try { const input = req.body; // === 1. Mainte…"
type textarea "x"
type textarea "async createOrUpdate(req, res) { try { const input = req.body; // === 1. Mainte…"
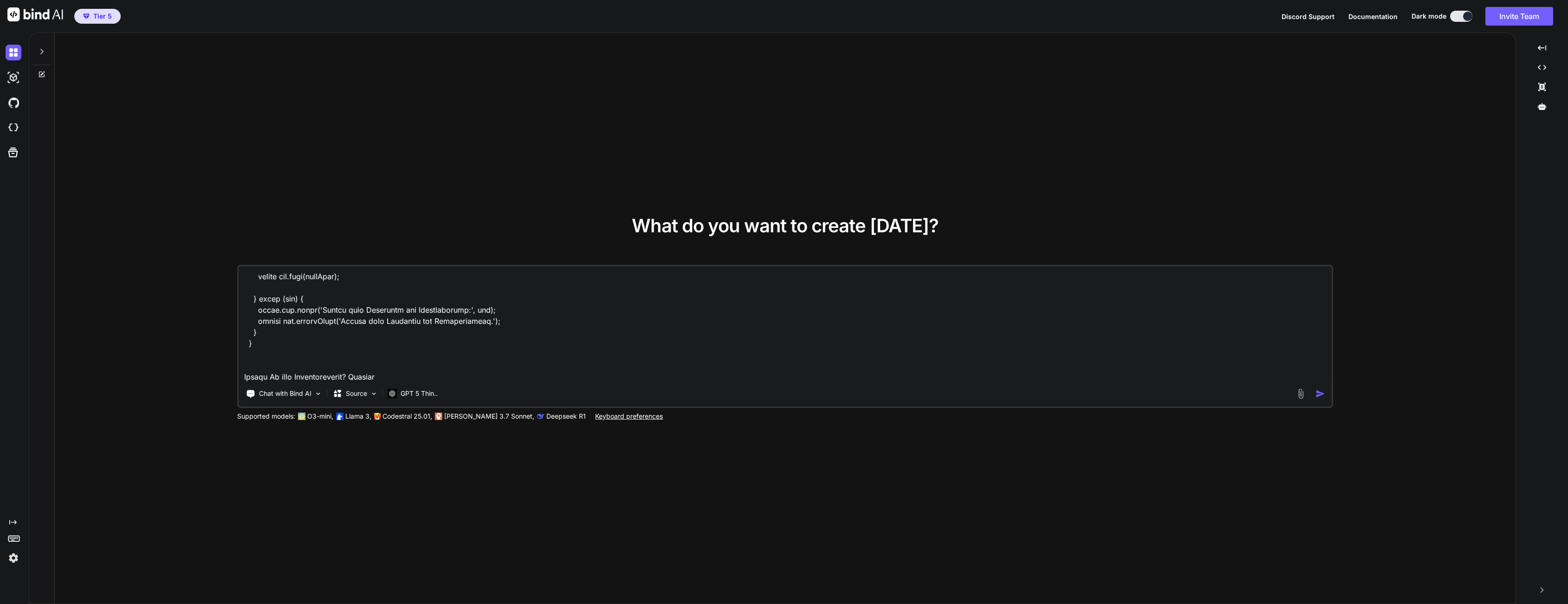
type textarea "x"
type textarea "async createOrUpdate(req, res) { try { const input = req.body; // === 1. Mainte…"
type textarea "x"
type textarea "async createOrUpdate(req, res) { try { const input = req.body; // === 1. Mainte…"
type textarea "x"
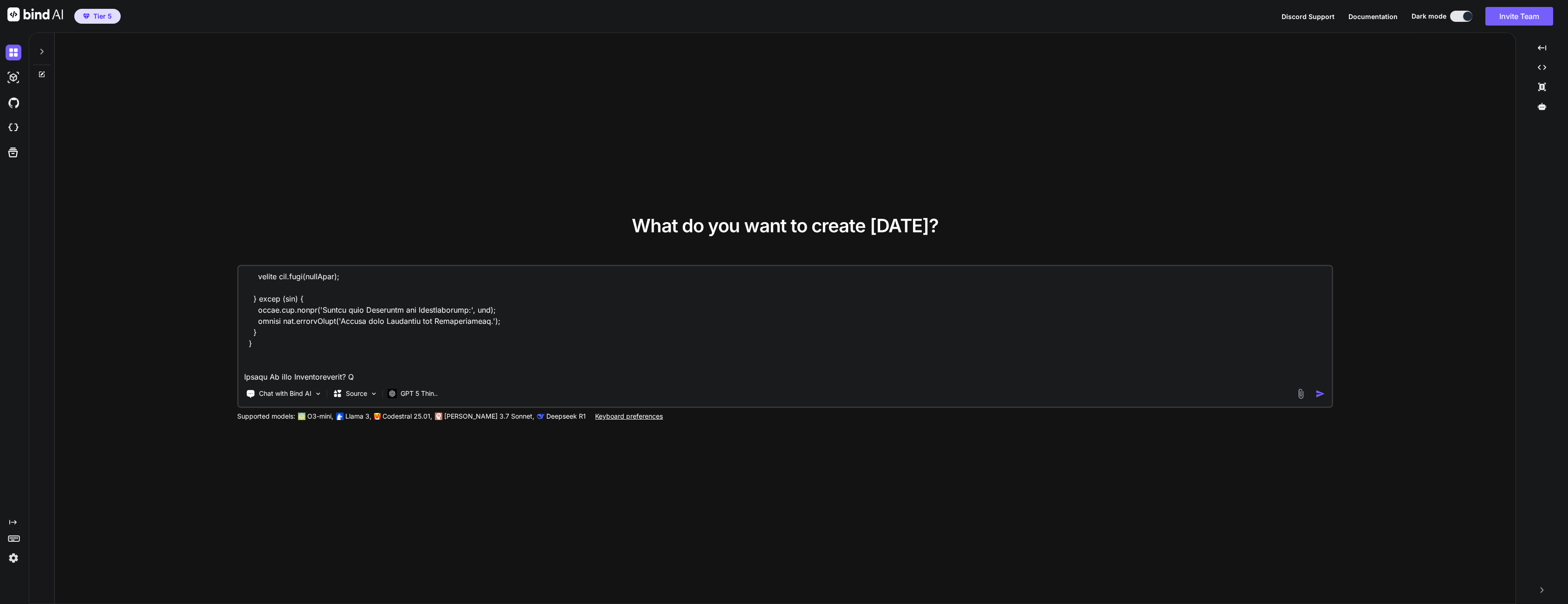
type textarea "async createOrUpdate(req, res) { try { const input = req.body; // === 1. Mainte…"
type textarea "x"
type textarea "async createOrUpdate(req, res) { try { const input = req.body; // === 1. Mainte…"
type textarea "x"
type textarea "async createOrUpdate(req, res) { try { const input = req.body; // === 1. Mainte…"
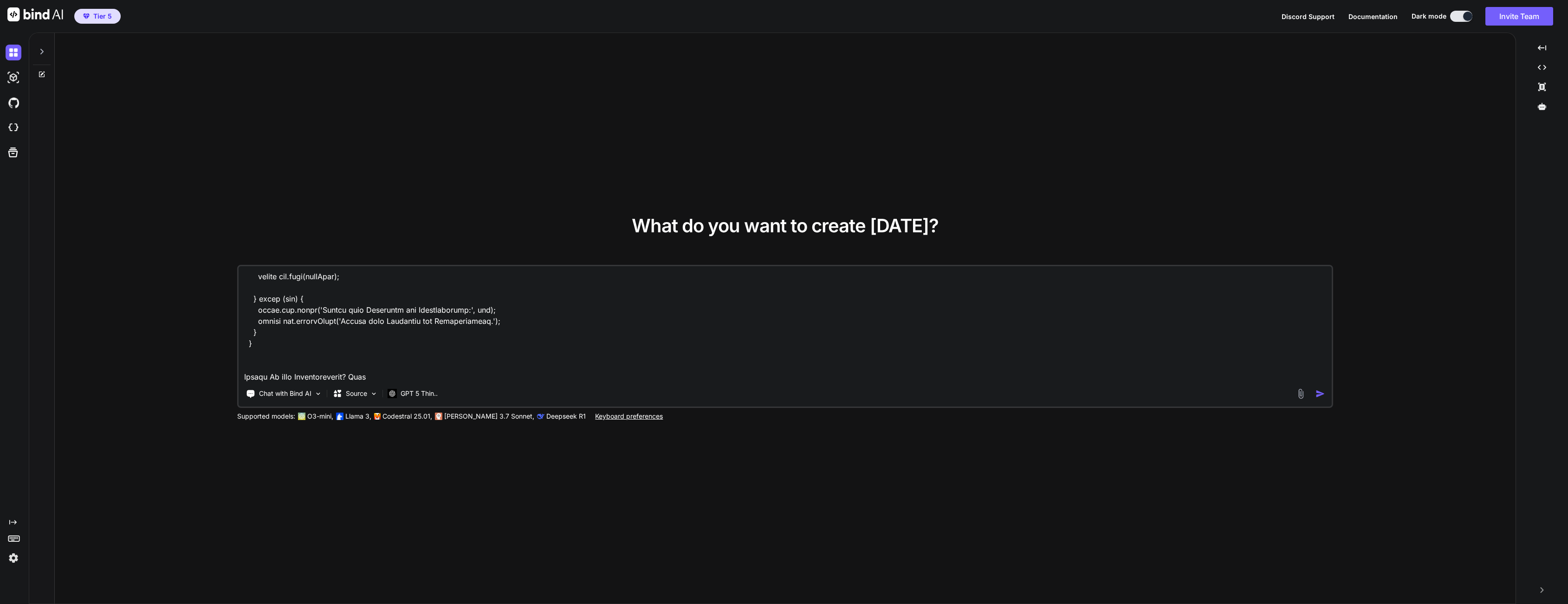
type textarea "x"
type textarea "async createOrUpdate(req, res) { try { const input = req.body; // === 1. Mainte…"
type textarea "x"
type textarea "async createOrUpdate(req, res) { try { const input = req.body; // === 1. Mainte…"
type textarea "x"
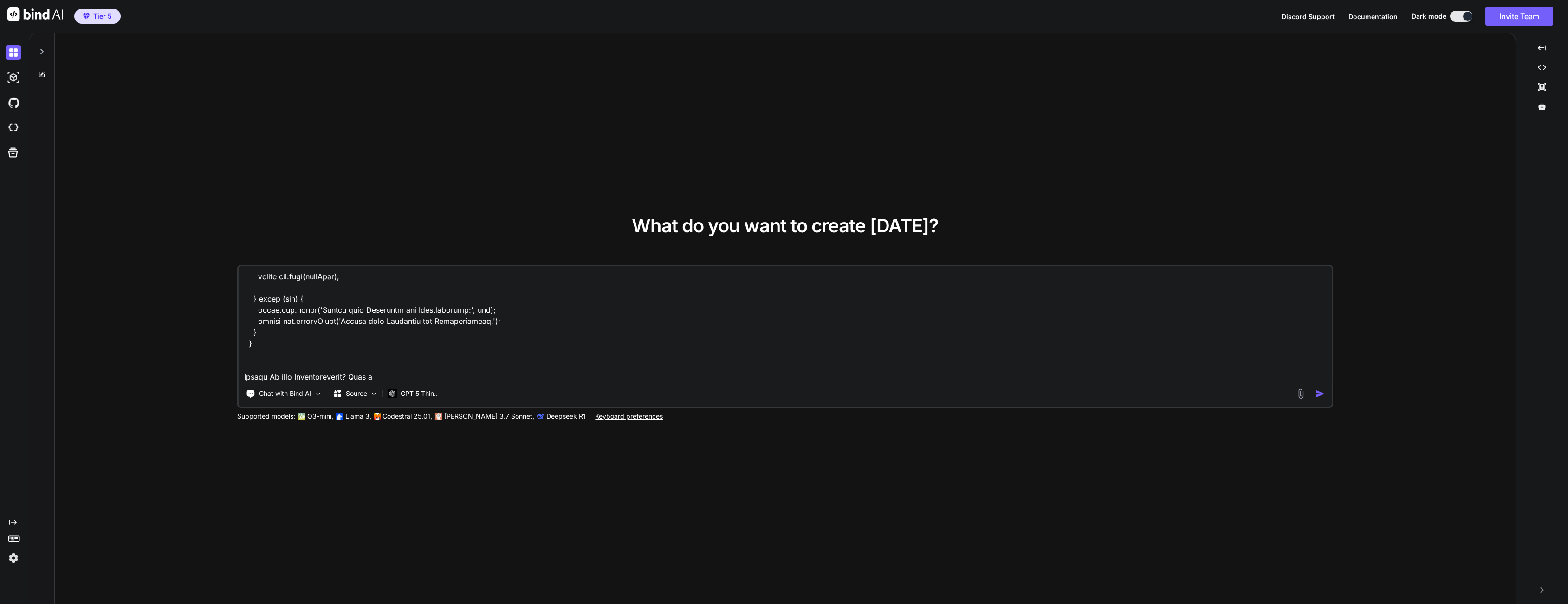
type textarea "async createOrUpdate(req, res) { try { const input = req.body; // === 1. Mainte…"
type textarea "x"
type textarea "async createOrUpdate(req, res) { try { const input = req.body; // === 1. Mainte…"
type textarea "x"
type textarea "async createOrUpdate(req, res) { try { const input = req.body; // === 1. Mainte…"
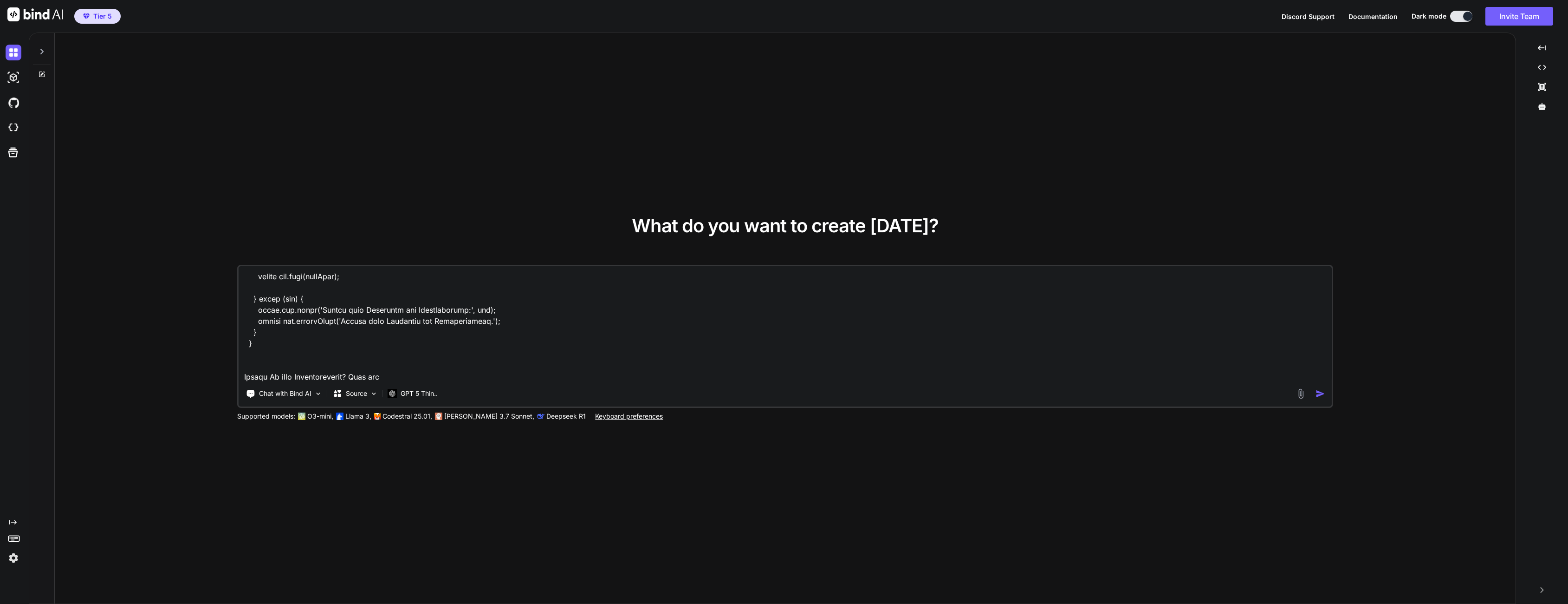
type textarea "x"
type textarea "async createOrUpdate(req, res) { try { const input = req.body; // === 1. Mainte…"
type textarea "x"
type textarea "async createOrUpdate(req, res) { try { const input = req.body; // === 1. Mainte…"
type textarea "x"
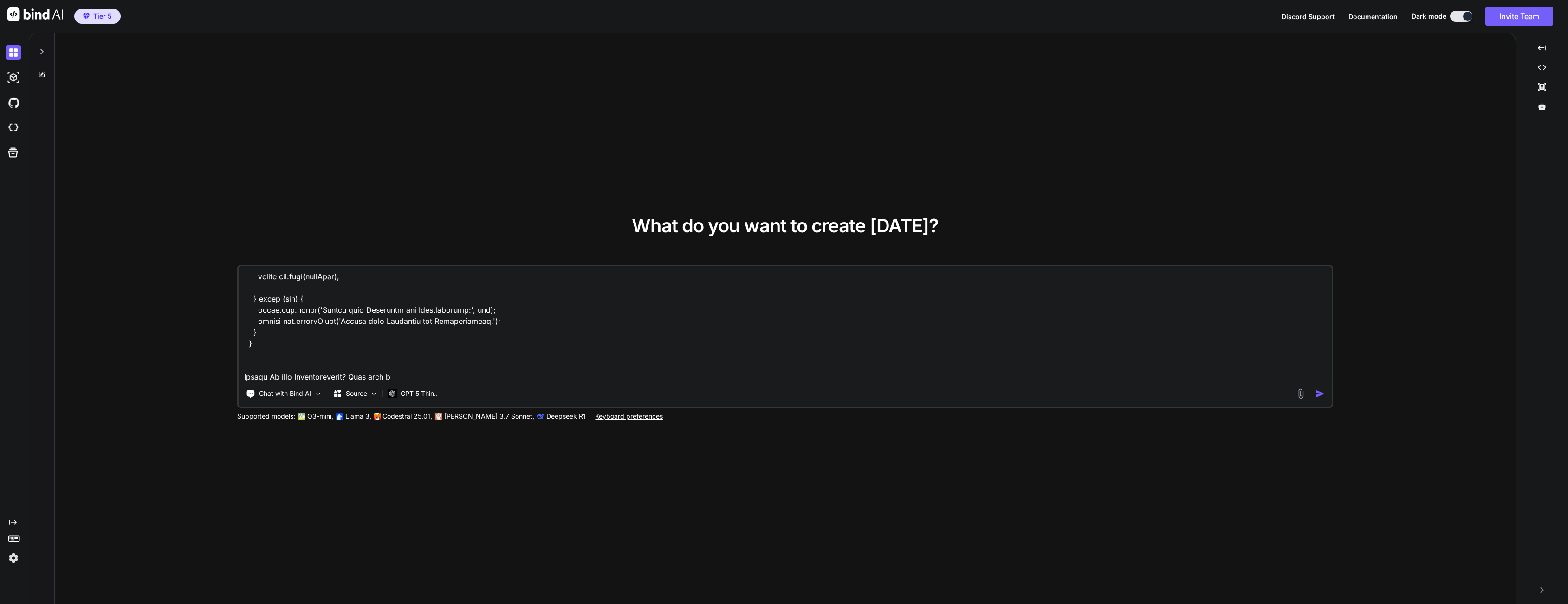
type textarea "async createOrUpdate(req, res) { try { const input = req.body; // === 1. Mainte…"
type textarea "x"
type textarea "async createOrUpdate(req, res) { try { const input = req.body; // === 1. Mainte…"
type textarea "x"
type textarea "async createOrUpdate(req, res) { try { const input = req.body; // === 1. Mainte…"
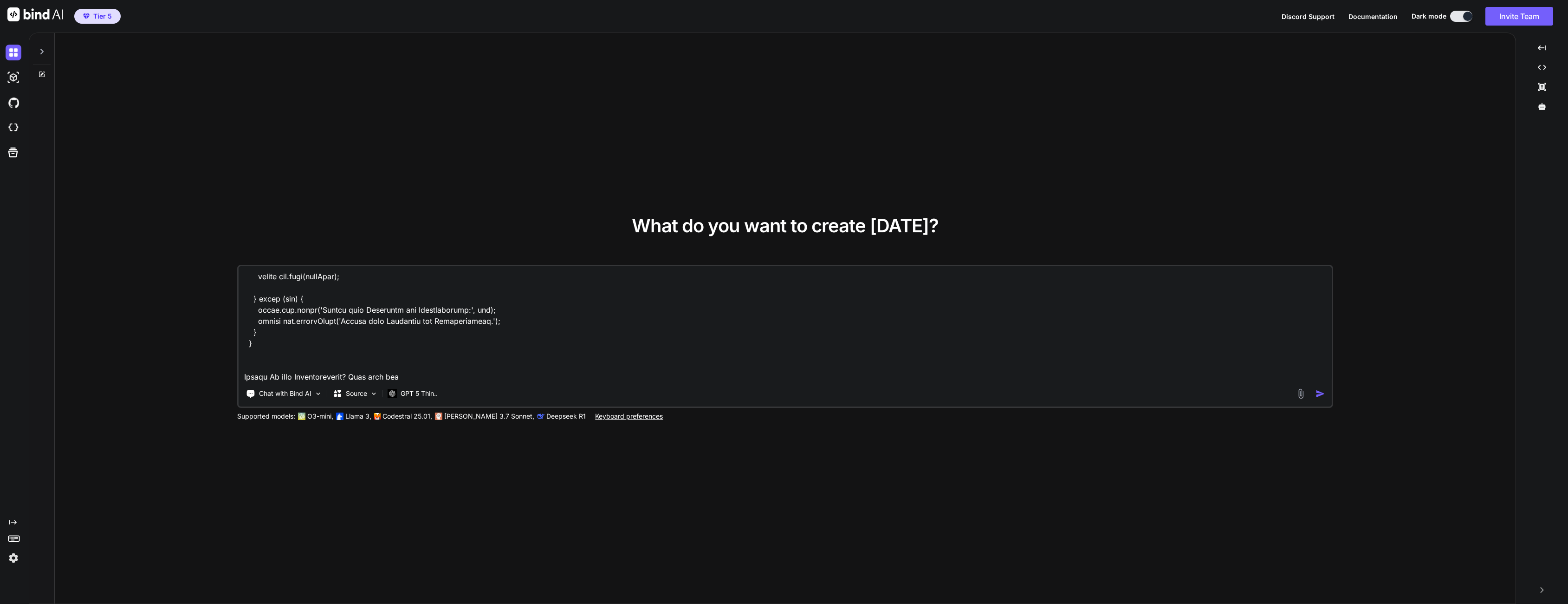
type textarea "x"
type textarea "async createOrUpdate(req, res) { try { const input = req.body; // === 1. Mainte…"
type textarea "x"
type textarea "async createOrUpdate(req, res) { try { const input = req.body; // === 1. Mainte…"
type textarea "x"
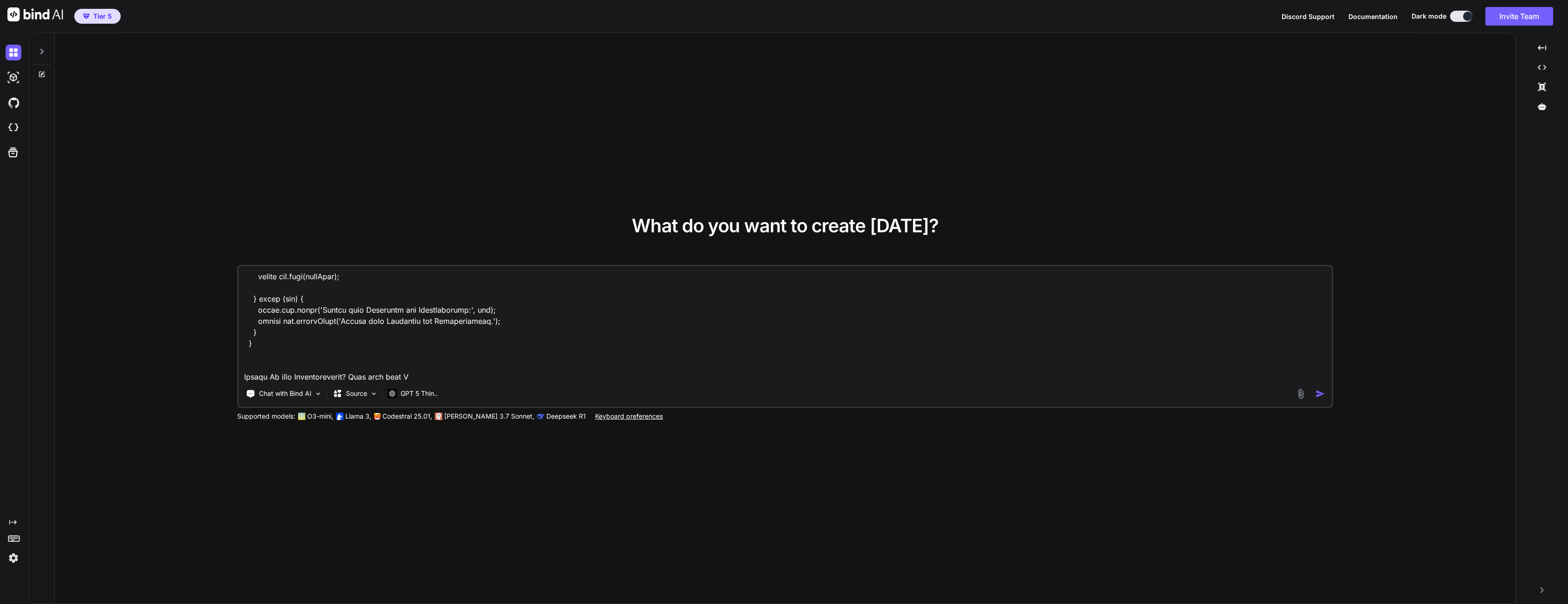
type textarea "async createOrUpdate(req, res) { try { const input = req.body; // === 1. Mainte…"
type textarea "x"
type textarea "async createOrUpdate(req, res) { try { const input = req.body; // === 1. Mainte…"
type textarea "x"
type textarea "async createOrUpdate(req, res) { try { const input = req.body; // === 1. Mainte…"
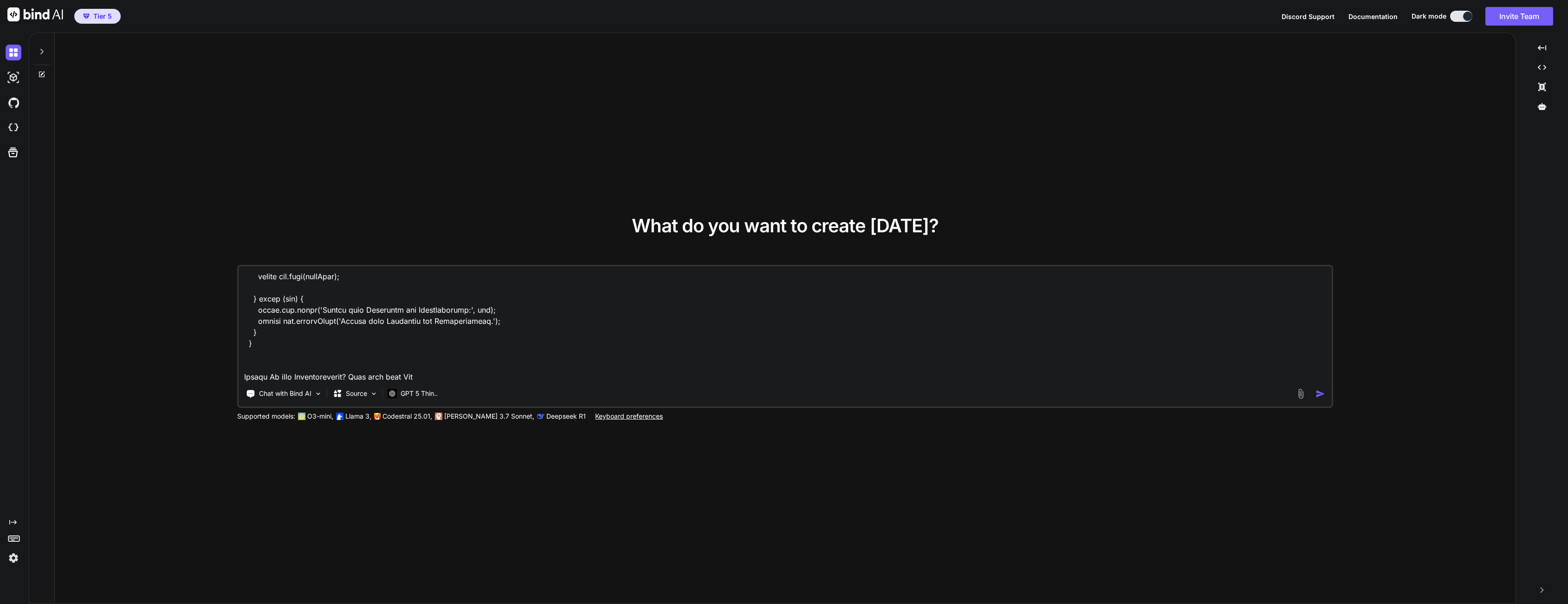
type textarea "x"
type textarea "async createOrUpdate(req, res) { try { const input = req.body; // === 1. Mainte…"
type textarea "x"
type textarea "async createOrUpdate(req, res) { try { const input = req.body; // === 1. Mainte…"
type textarea "x"
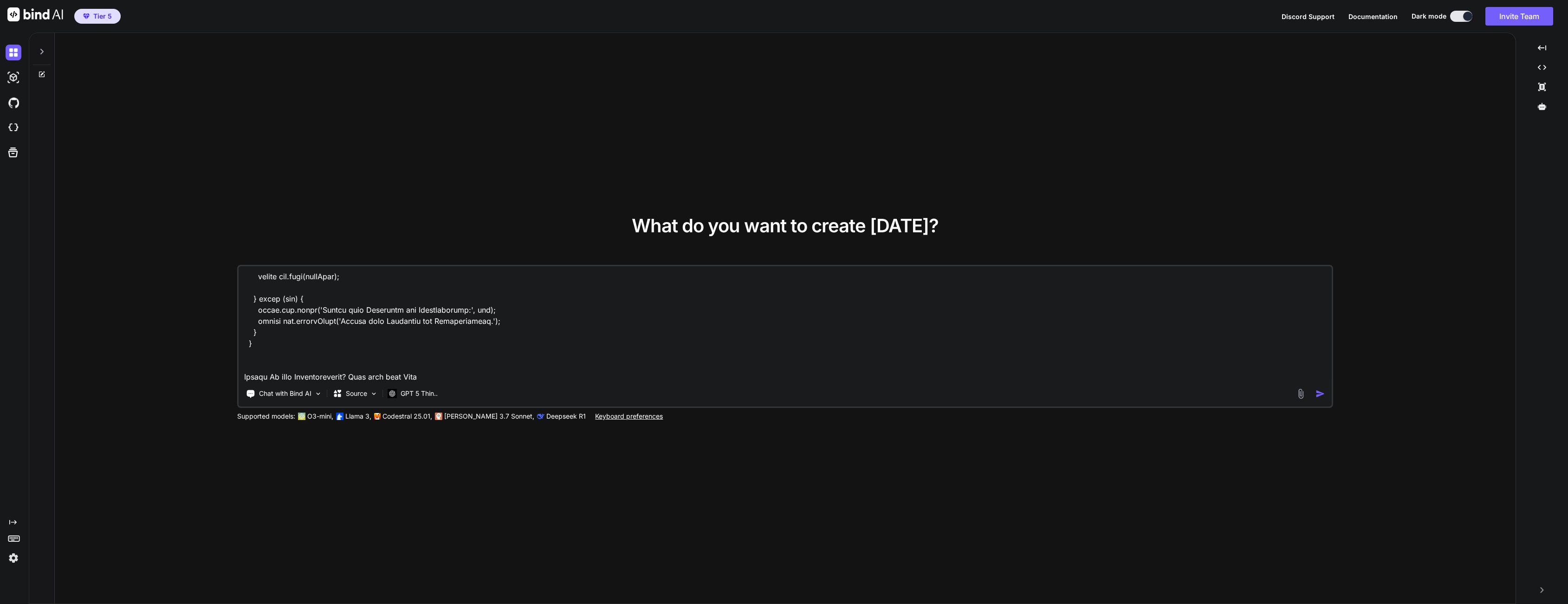
type textarea "async createOrUpdate(req, res) { try { const input = req.body; // === 1. Mainte…"
type textarea "x"
type textarea "async createOrUpdate(req, res) { try { const input = req.body; // === 1. Mainte…"
type textarea "x"
type textarea "async createOrUpdate(req, res) { try { const input = req.body; // === 1. Mainte…"
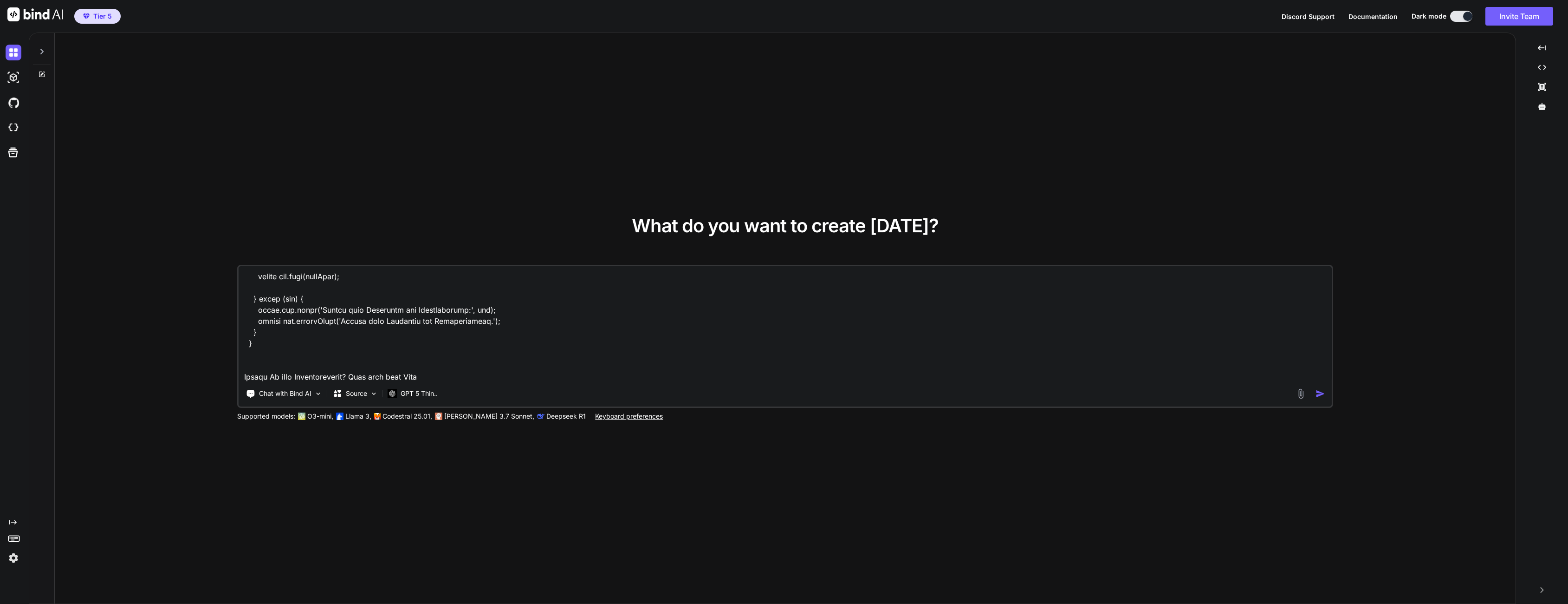
type textarea "x"
type textarea "async createOrUpdate(req, res) { try { const input = req.body; // === 1. Mainte…"
type textarea "x"
type textarea "async createOrUpdate(req, res) { try { const input = req.body; // === 1. Mainte…"
type textarea "x"
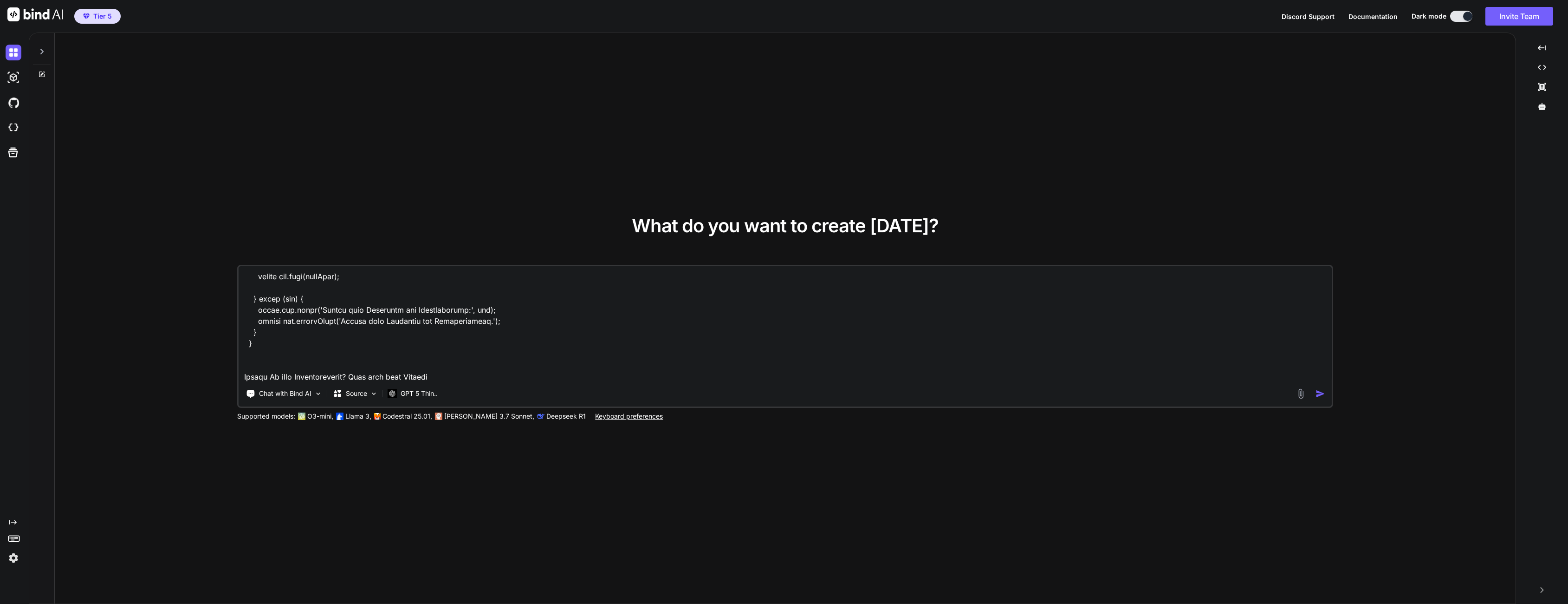
type textarea "async createOrUpdate(req, res) { try { const input = req.body; // === 1. Mainte…"
type textarea "x"
type textarea "async createOrUpdate(req, res) { try { const input = req.body; // === 1. Mainte…"
type textarea "x"
type textarea "async createOrUpdate(req, res) { try { const input = req.body; // === 1. Mainte…"
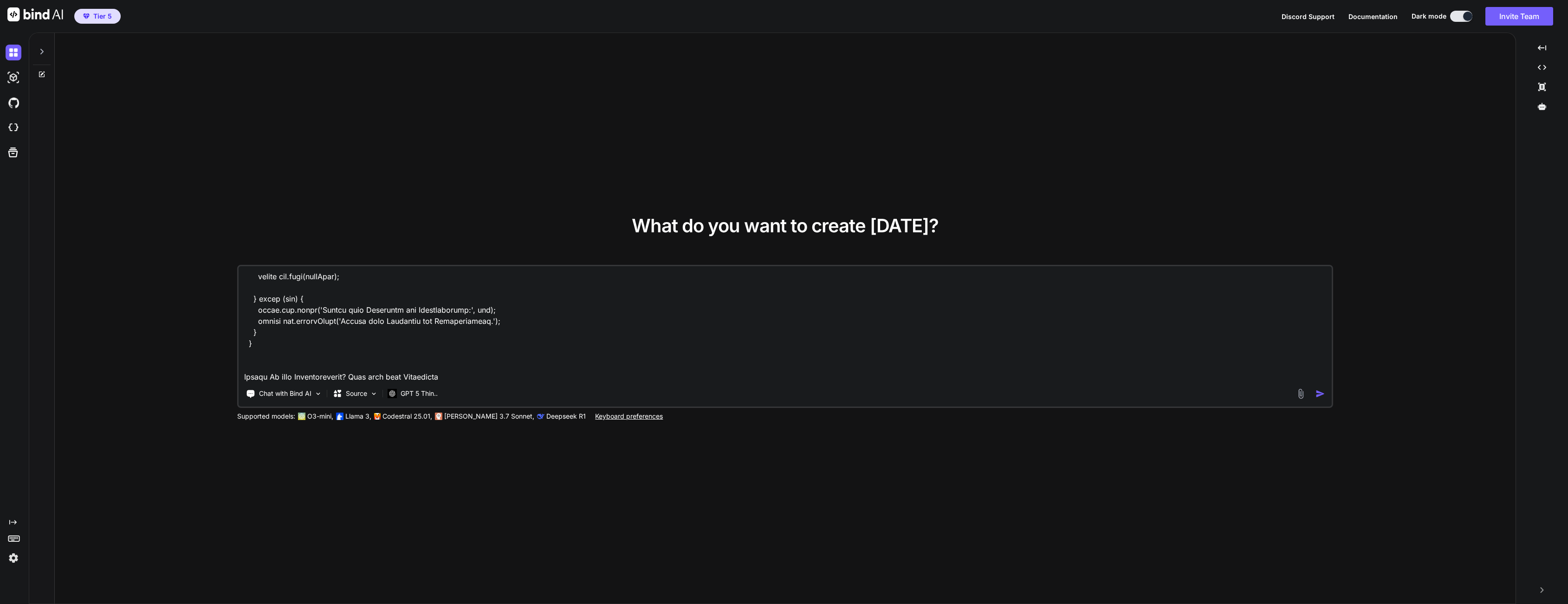
type textarea "x"
type textarea "async createOrUpdate(req, res) { try { const input = req.body; // === 1. Mainte…"
type textarea "x"
type textarea "async createOrUpdate(req, res) { try { const input = req.body; // === 1. Mainte…"
type textarea "x"
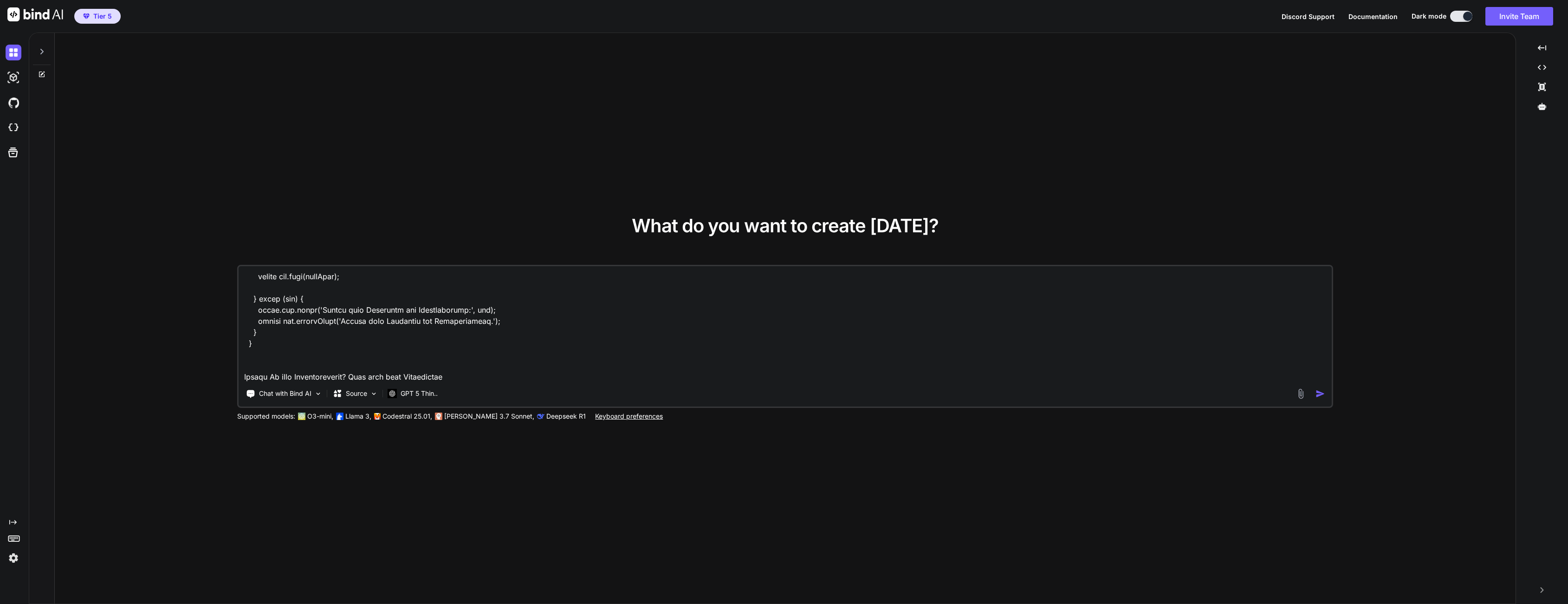
type textarea "async createOrUpdate(req, res) { try { const input = req.body; // === 1. Mainte…"
type textarea "x"
type textarea "async createOrUpdate(req, res) { try { const input = req.body; // === 1. Mainte…"
type textarea "x"
type textarea "async createOrUpdate(req, res) { try { const input = req.body; // === 1. Mainte…"
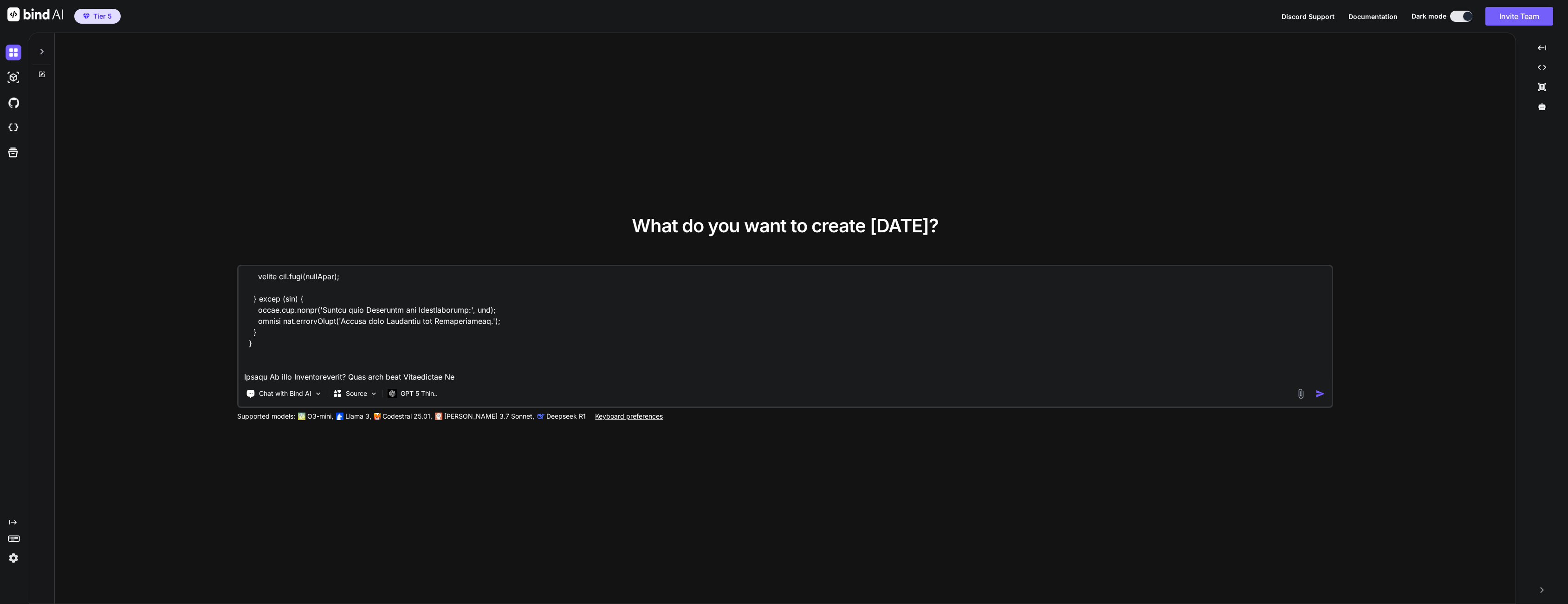
type textarea "x"
type textarea "async createOrUpdate(req, res) { try { const input = req.body; // === 1. Mainte…"
type textarea "x"
type textarea "async createOrUpdate(req, res) { try { const input = req.body; // === 1. Mainte…"
type textarea "x"
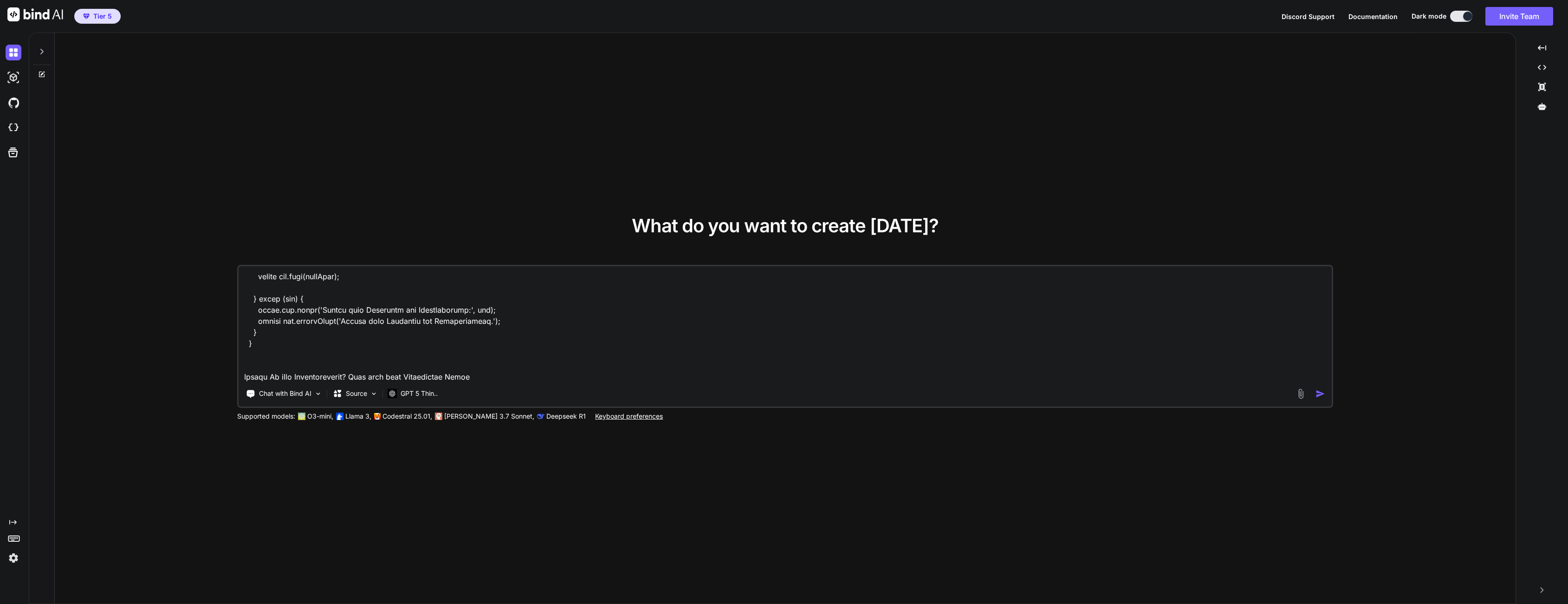
type textarea "async createOrUpdate(req, res) { try { const input = req.body; // === 1. Mainte…"
type textarea "x"
type textarea "async createOrUpdate(req, res) { try { const input = req.body; // === 1. Mainte…"
type textarea "x"
type textarea "async createOrUpdate(req, res) { try { const input = req.body; // === 1. Mainte…"
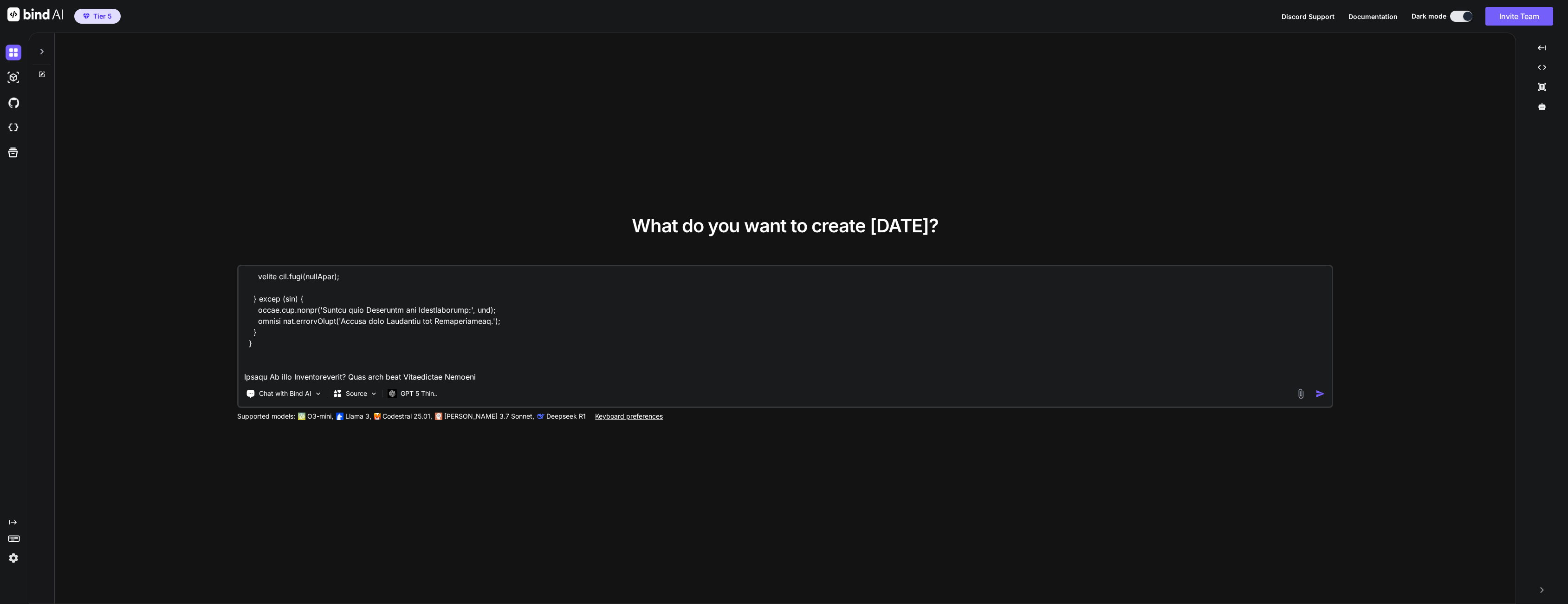
type textarea "x"
type textarea "async createOrUpdate(req, res) { try { const input = req.body; // === 1. Mainte…"
type textarea "x"
type textarea "async createOrUpdate(req, res) { try { const input = req.body; // === 1. Mainte…"
type textarea "x"
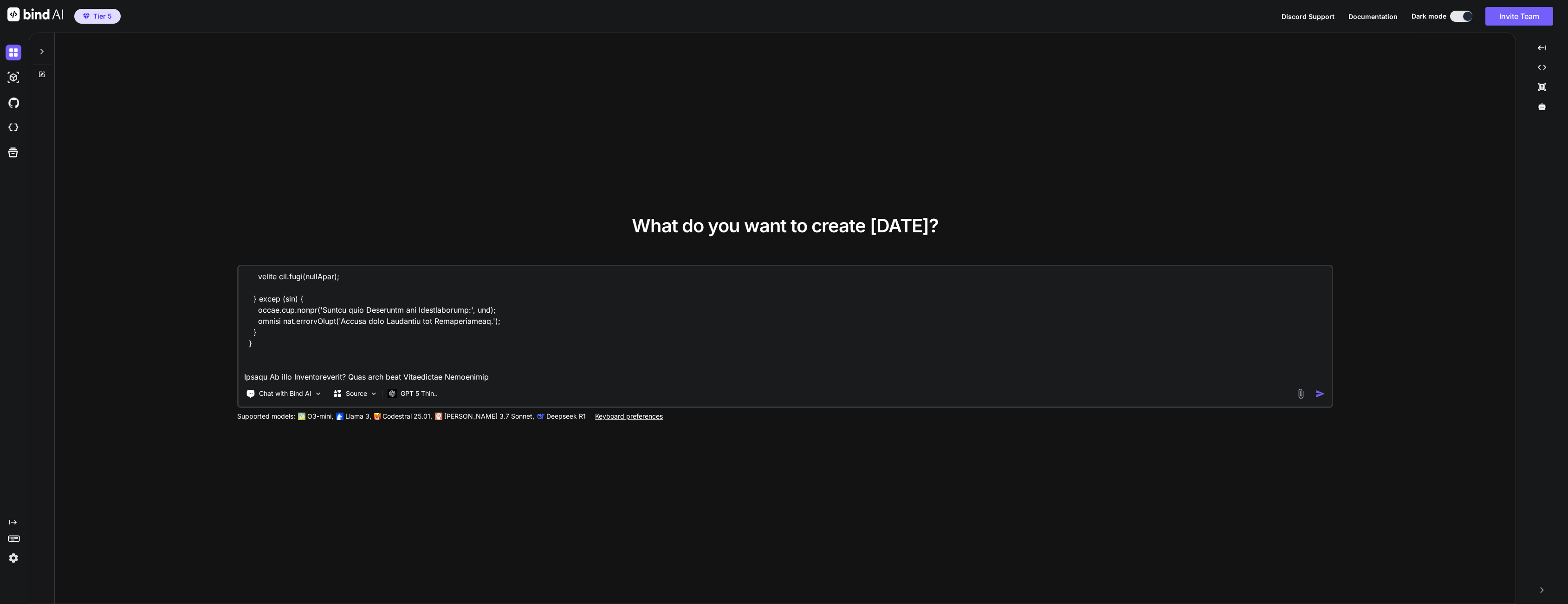
type textarea "async createOrUpdate(req, res) { try { const input = req.body; // === 1. Mainte…"
type textarea "x"
type textarea "async createOrUpdate(req, res) { try { const input = req.body; // === 1. Mainte…"
type textarea "x"
type textarea "async createOrUpdate(req, res) { try { const input = req.body; // === 1. Mainte…"
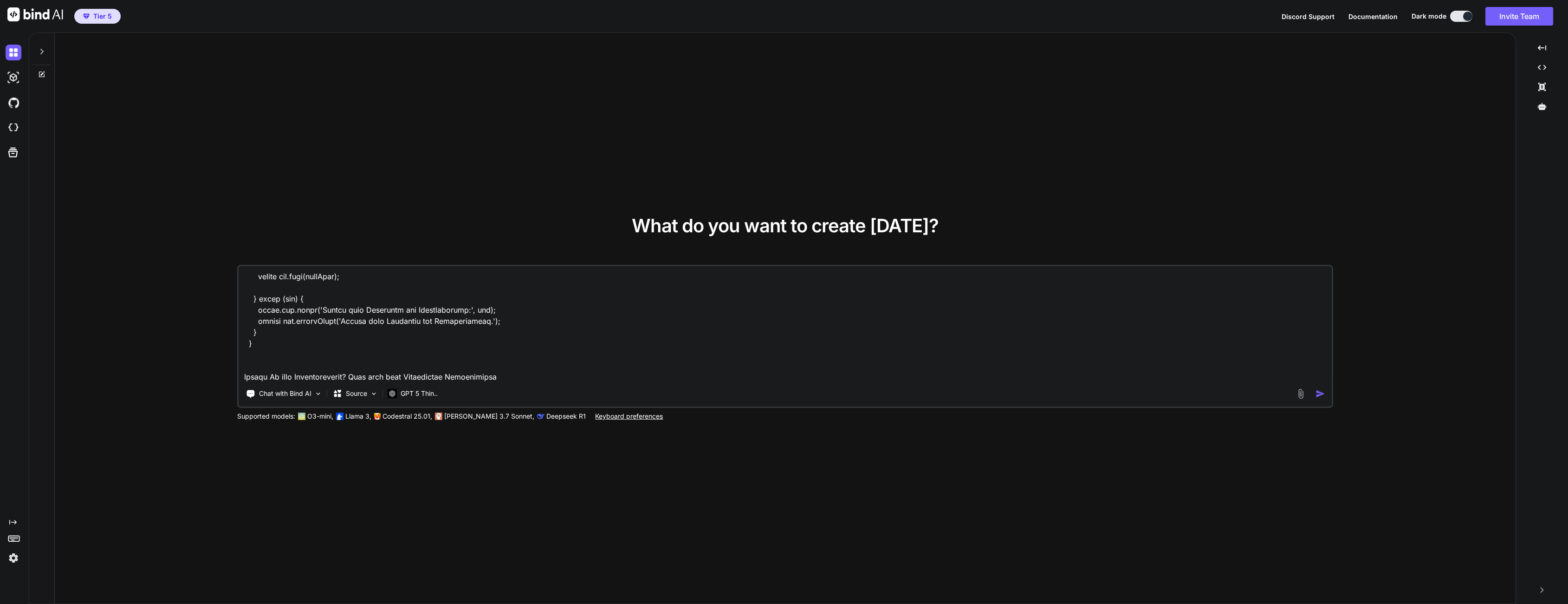
type textarea "x"
type textarea "async createOrUpdate(req, res) { try { const input = req.body; // === 1. Mainte…"
type textarea "x"
type textarea "async createOrUpdate(req, res) { try { const input = req.body; // === 1. Mainte…"
type textarea "x"
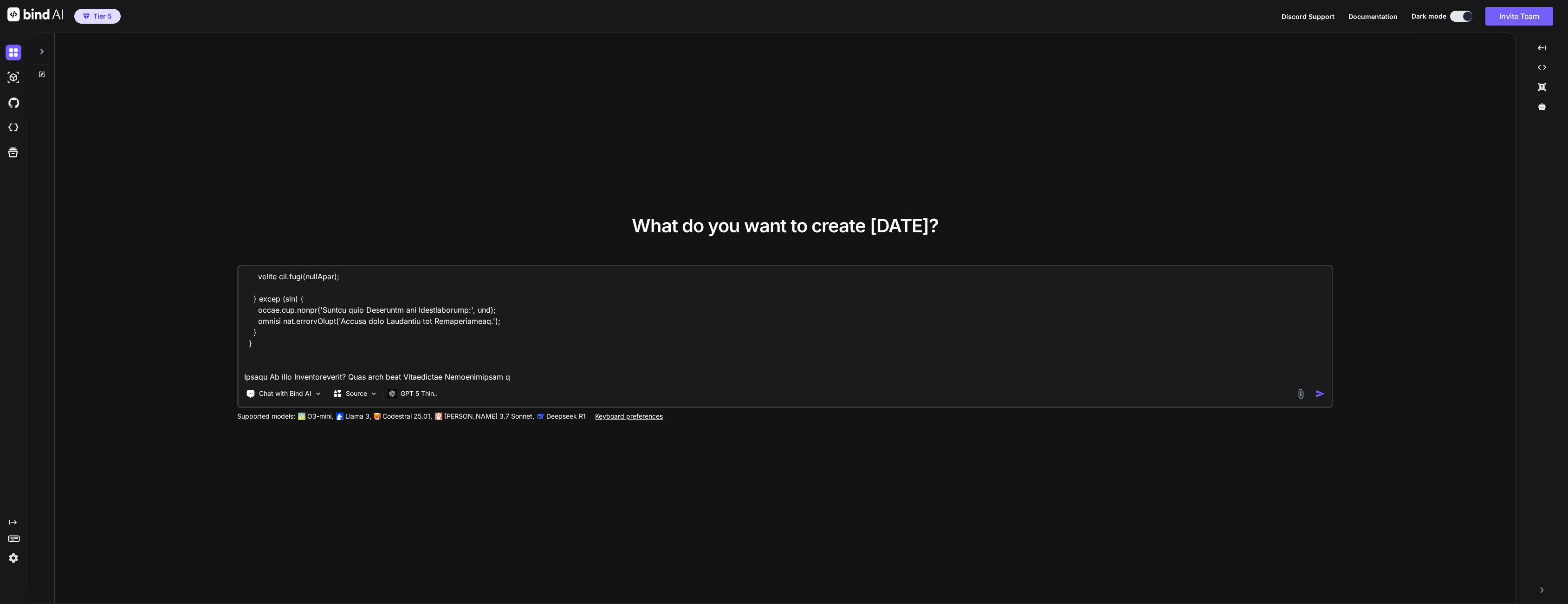
type textarea "async createOrUpdate(req, res) { try { const input = req.body; // === 1. Mainte…"
type textarea "x"
type textarea "async createOrUpdate(req, res) { try { const input = req.body; // === 1. Mainte…"
type textarea "x"
type textarea "async createOrUpdate(req, res) { try { const input = req.body; // === 1. Mainte…"
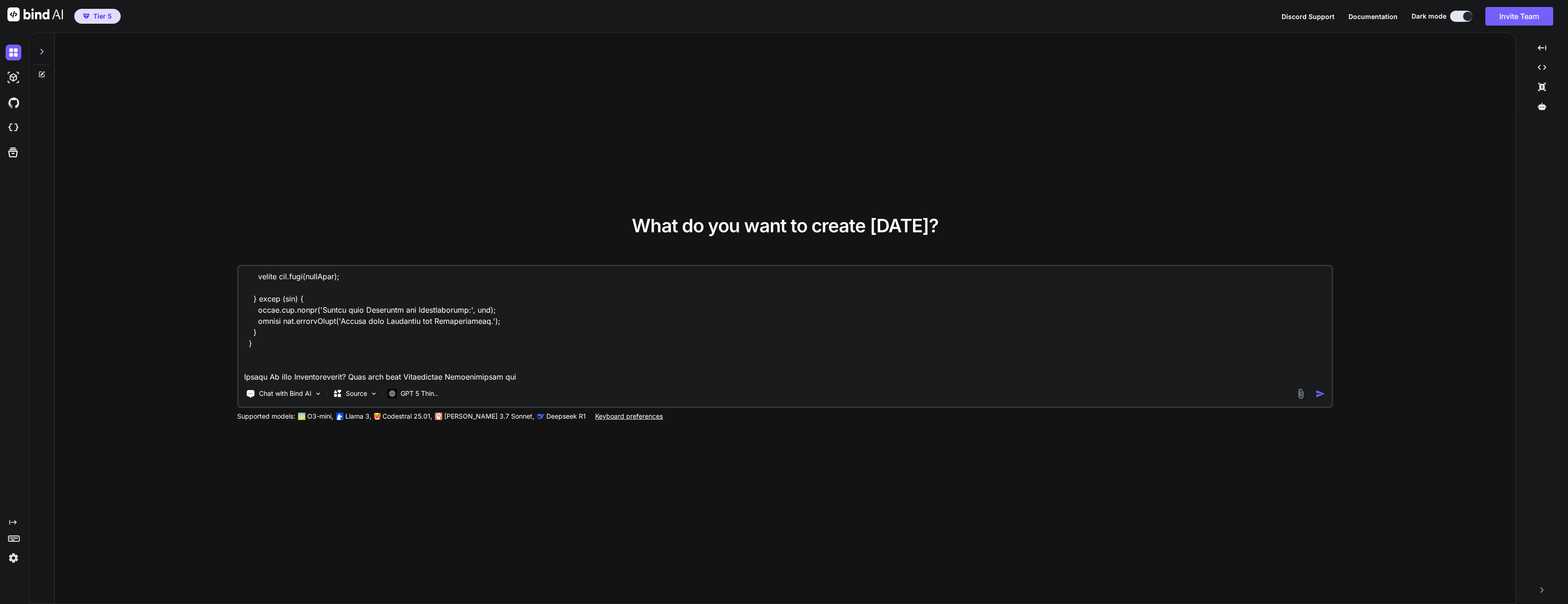
type textarea "x"
type textarea "async createOrUpdate(req, res) { try { const input = req.body; // === 1. Mainte…"
type textarea "x"
type textarea "async createOrUpdate(req, res) { try { const input = req.body; // === 1. Mainte…"
type textarea "x"
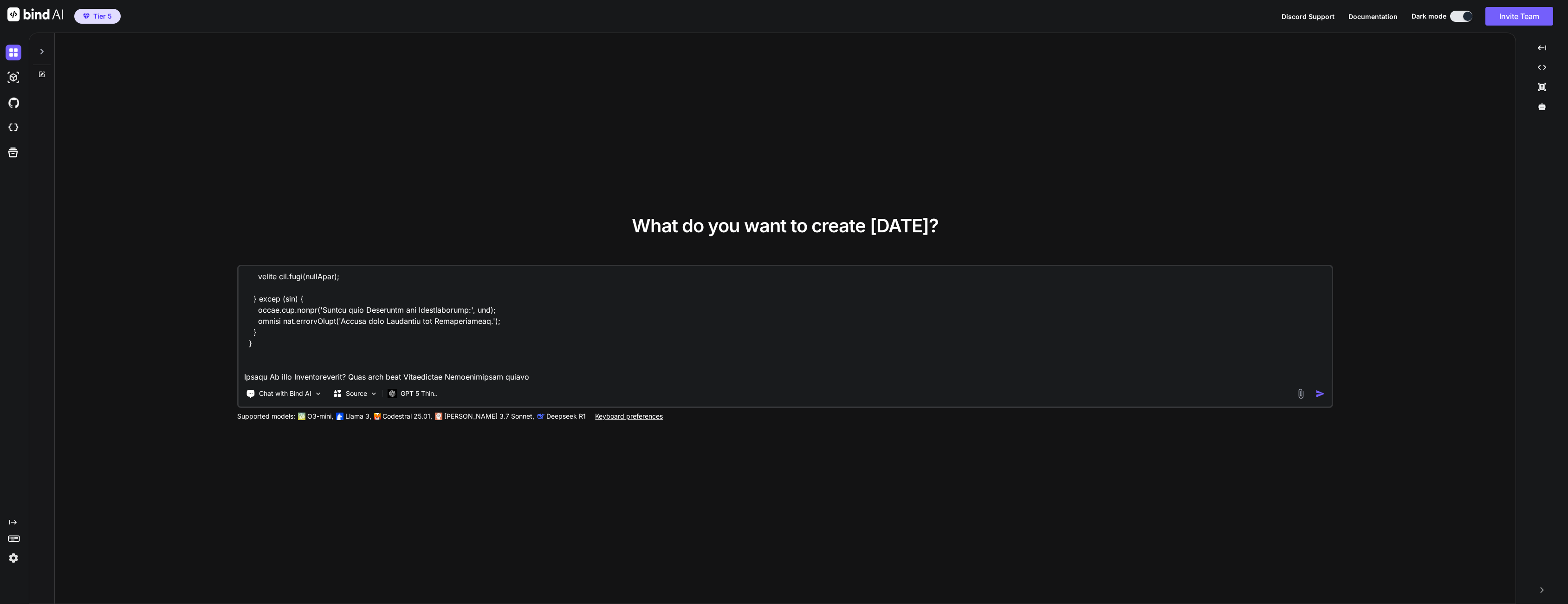
type textarea "async createOrUpdate(req, res) { try { const input = req.body; // === 1. Mainte…"
type textarea "x"
type textarea "async createOrUpdate(req, res) { try { const input = req.body; // === 1. Mainte…"
type textarea "x"
type textarea "async createOrUpdate(req, res) { try { const input = req.body; // === 1. Mainte…"
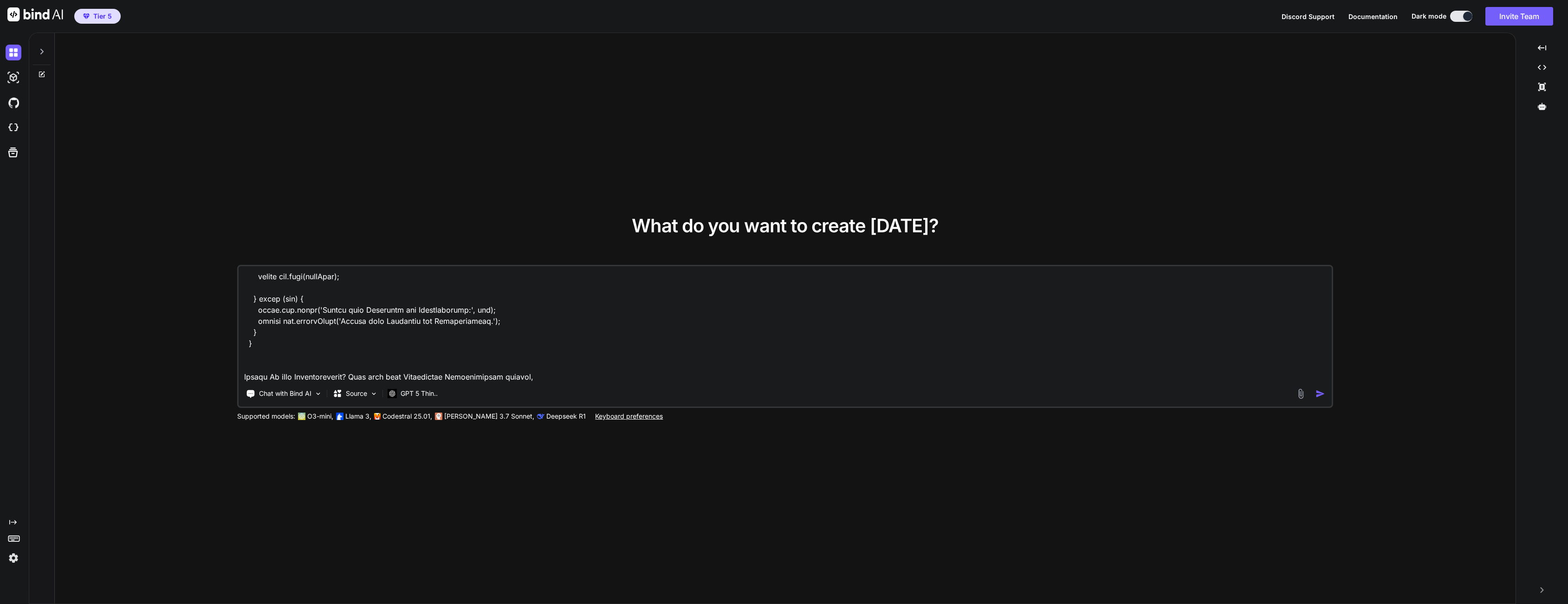
type textarea "x"
type textarea "async createOrUpdate(req, res) { try { const input = req.body; // === 1. Mainte…"
type textarea "x"
type textarea "async createOrUpdate(req, res) { try { const input = req.body; // === 1. Mainte…"
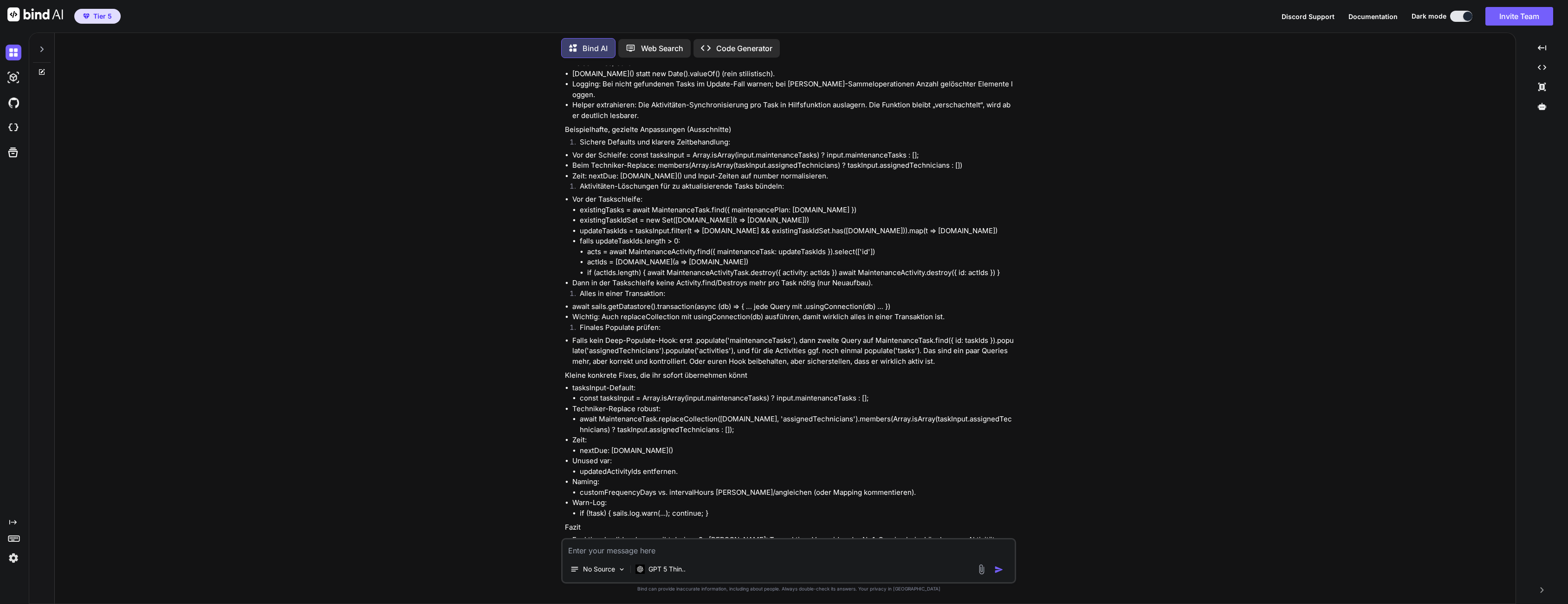
scroll to position [804, 0]
click at [598, 570] on p "Open in Editor" at bounding box center [596, 575] width 44 height 10
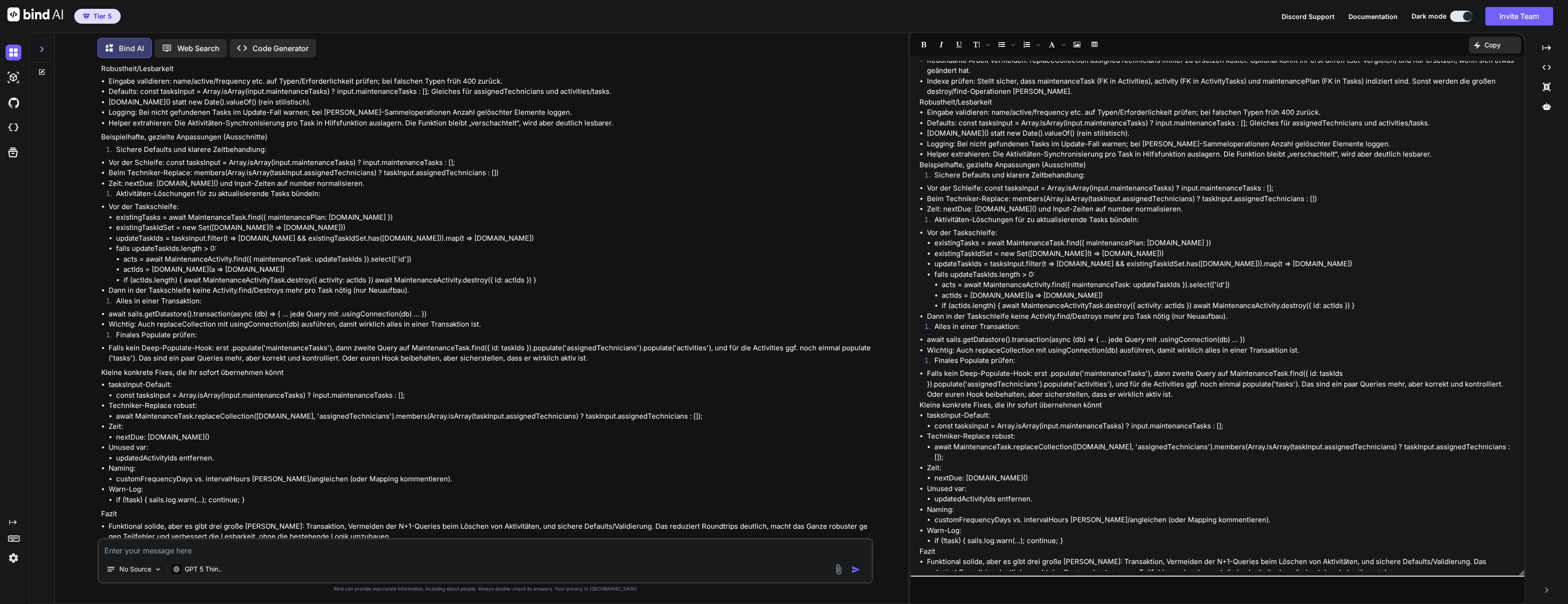
scroll to position [250, 0]
click at [775, 545] on textarea at bounding box center [485, 547] width 773 height 17
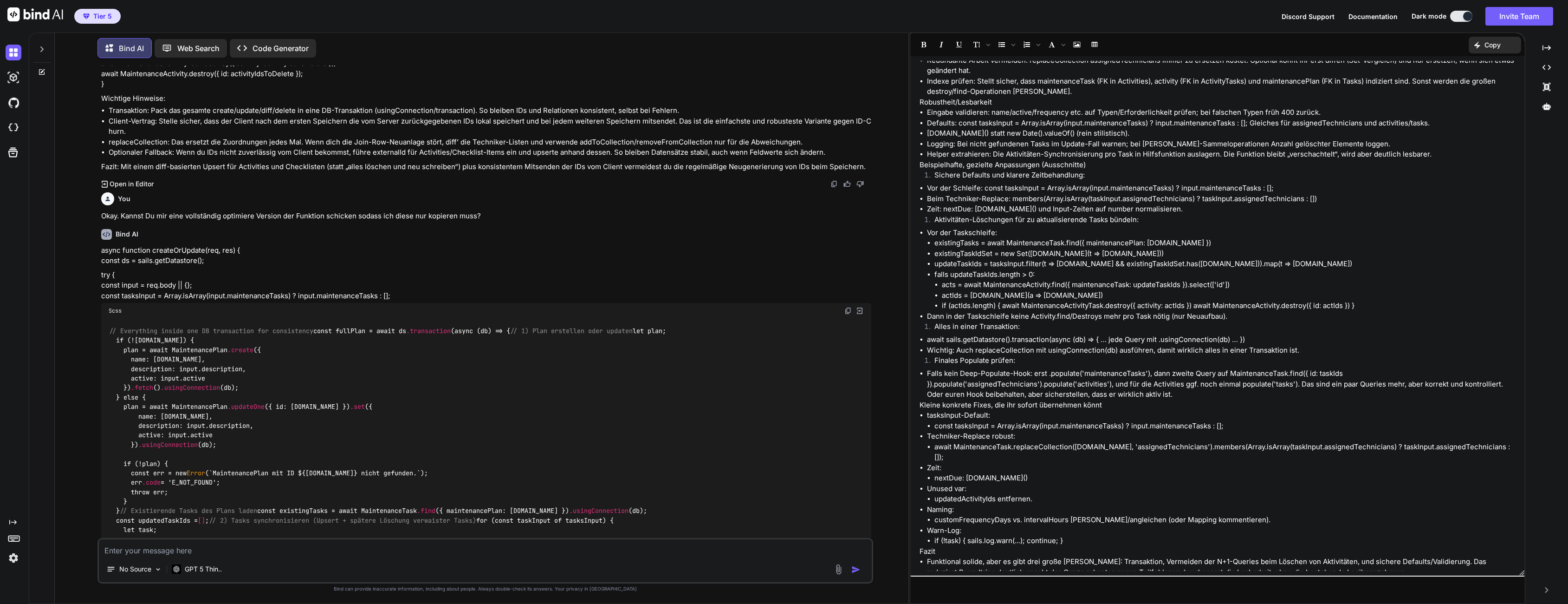
scroll to position [1727, 0]
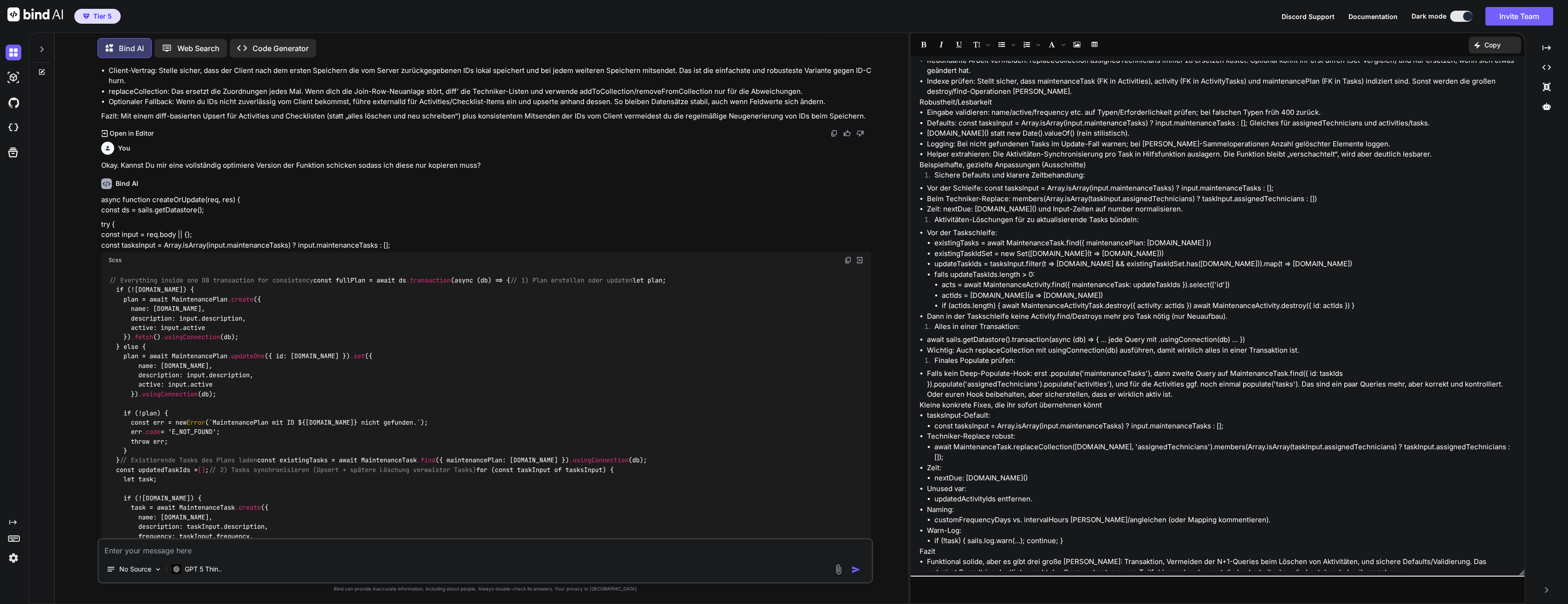
drag, startPoint x: 112, startPoint y: 408, endPoint x: 226, endPoint y: 428, distance: 115.7
click at [112, 264] on span "Scss" at bounding box center [115, 260] width 13 height 7
click at [268, 284] on span "// Everything inside one DB transaction for consistency" at bounding box center [211, 280] width 204 height 8
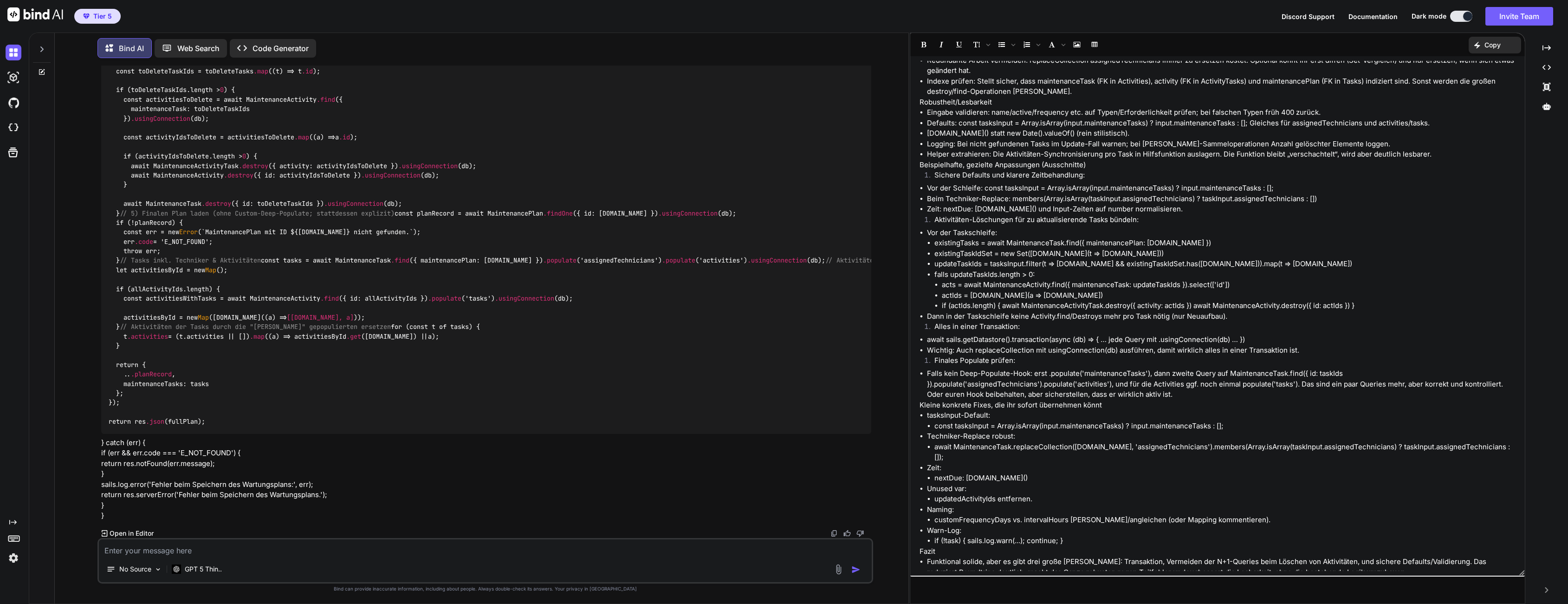
scroll to position [4227, 0]
click at [133, 532] on p "Open in Editor" at bounding box center [131, 533] width 44 height 10
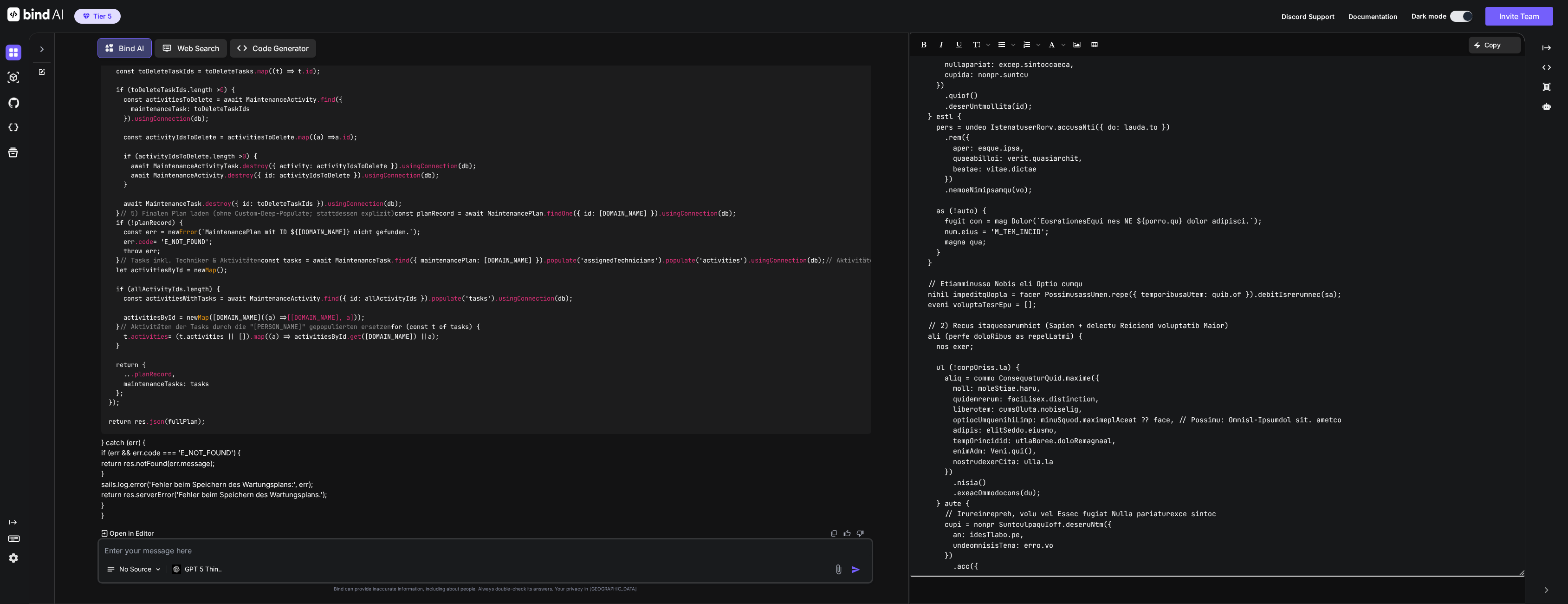
scroll to position [0, 0]
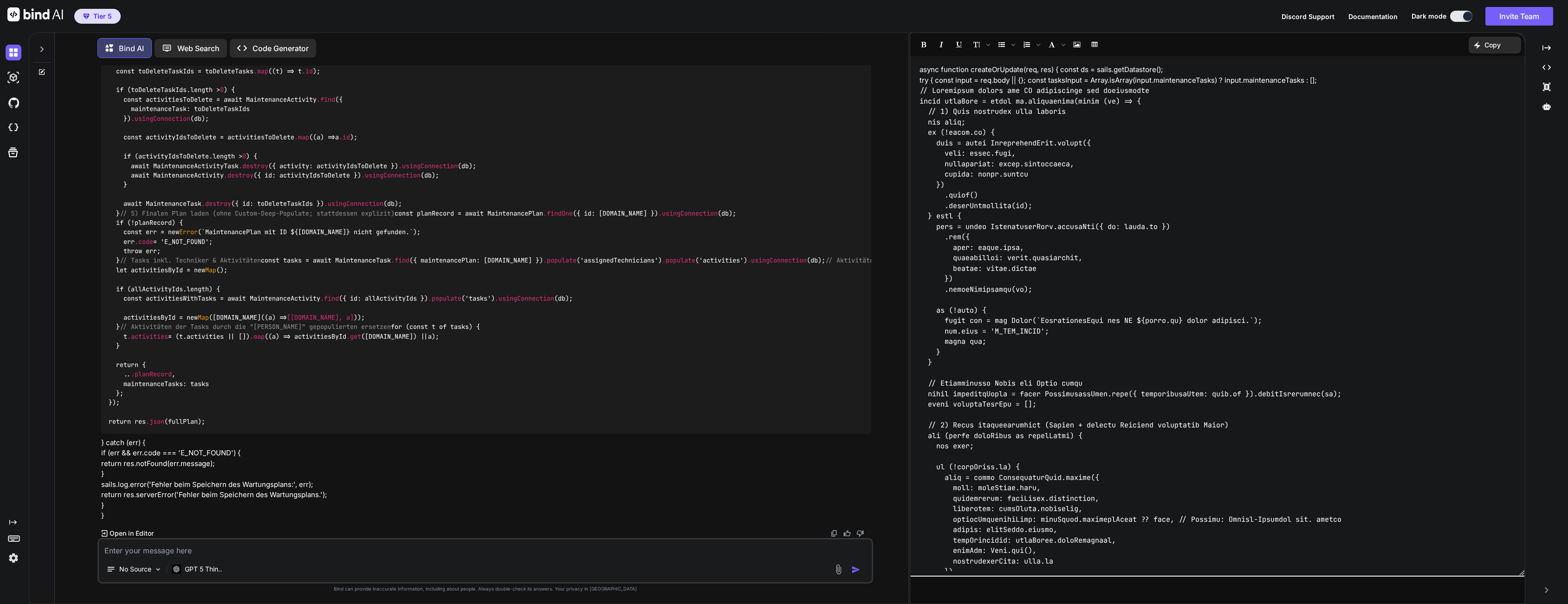
click at [922, 69] on p "async function createOrUpdate(req, res) { const ds = sails.getDatastore();" at bounding box center [1218, 70] width 596 height 11
click at [1542, 70] on icon "Created with Pixso." at bounding box center [1546, 67] width 8 height 8
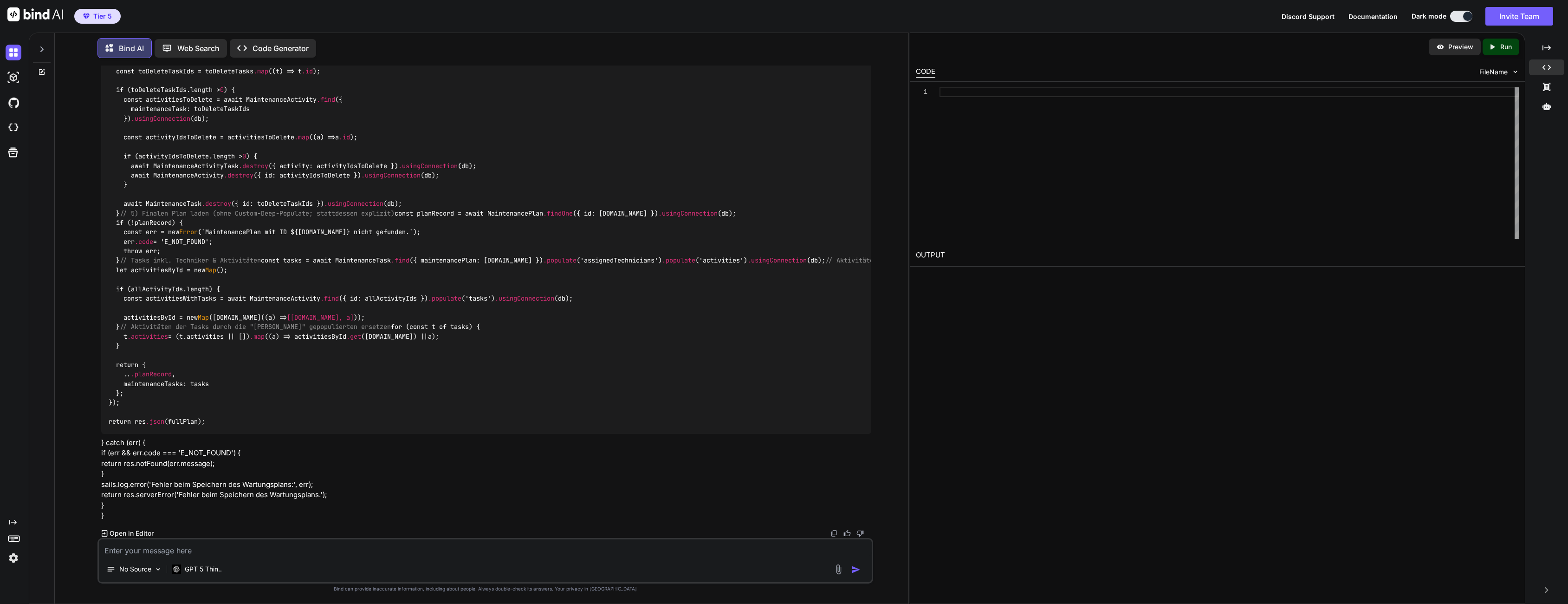
click at [1011, 97] on div at bounding box center [1229, 163] width 580 height 152
click at [1548, 83] on icon "Created with Pixso." at bounding box center [1546, 87] width 8 height 8
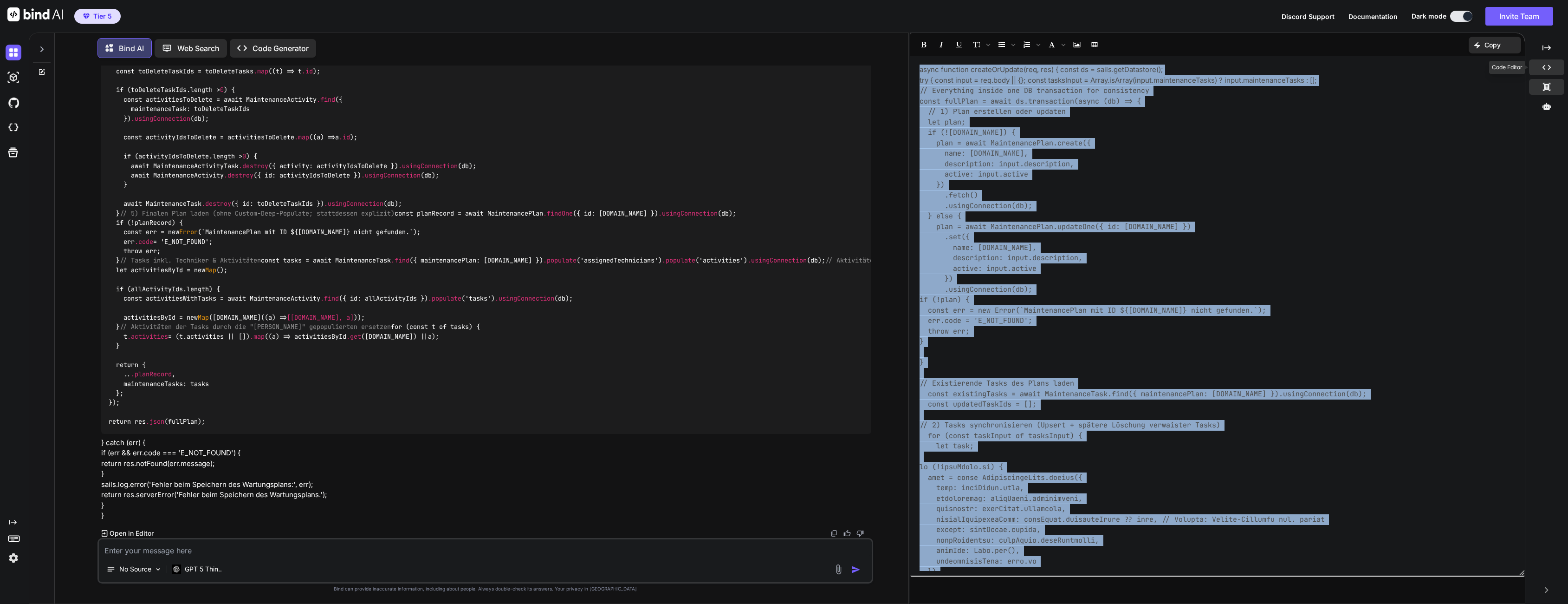
copy div "async function createOrUpdate(req, res) { const ds = sails.getDatastore(); try …"
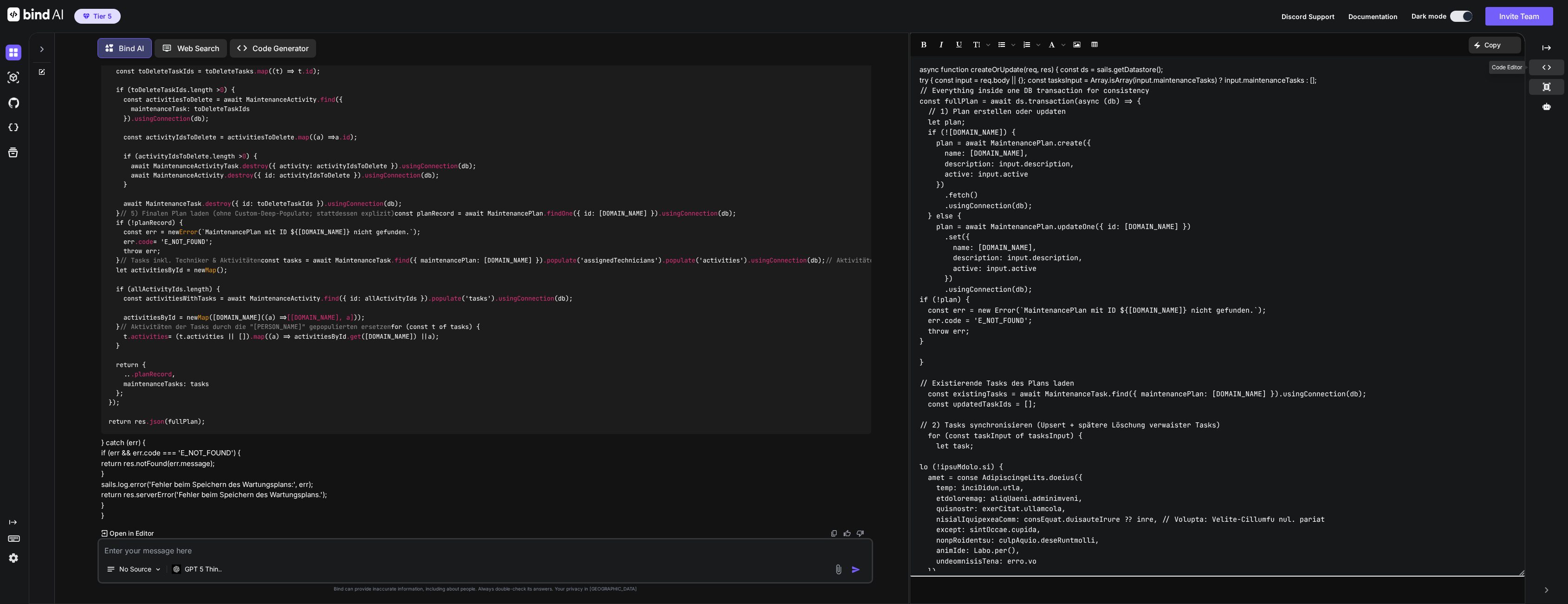
click at [1541, 66] on div "Created with Pixso." at bounding box center [1547, 67] width 35 height 16
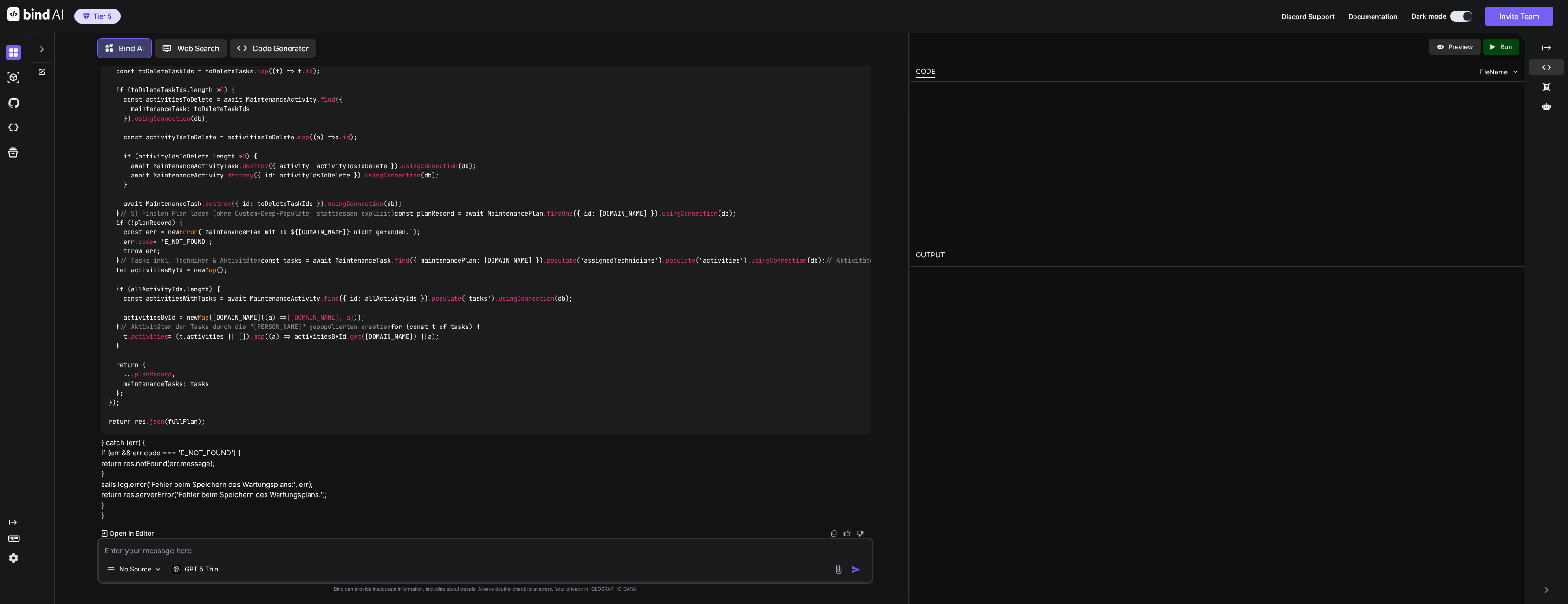
click at [940, 97] on div at bounding box center [940, 92] width 1 height 10
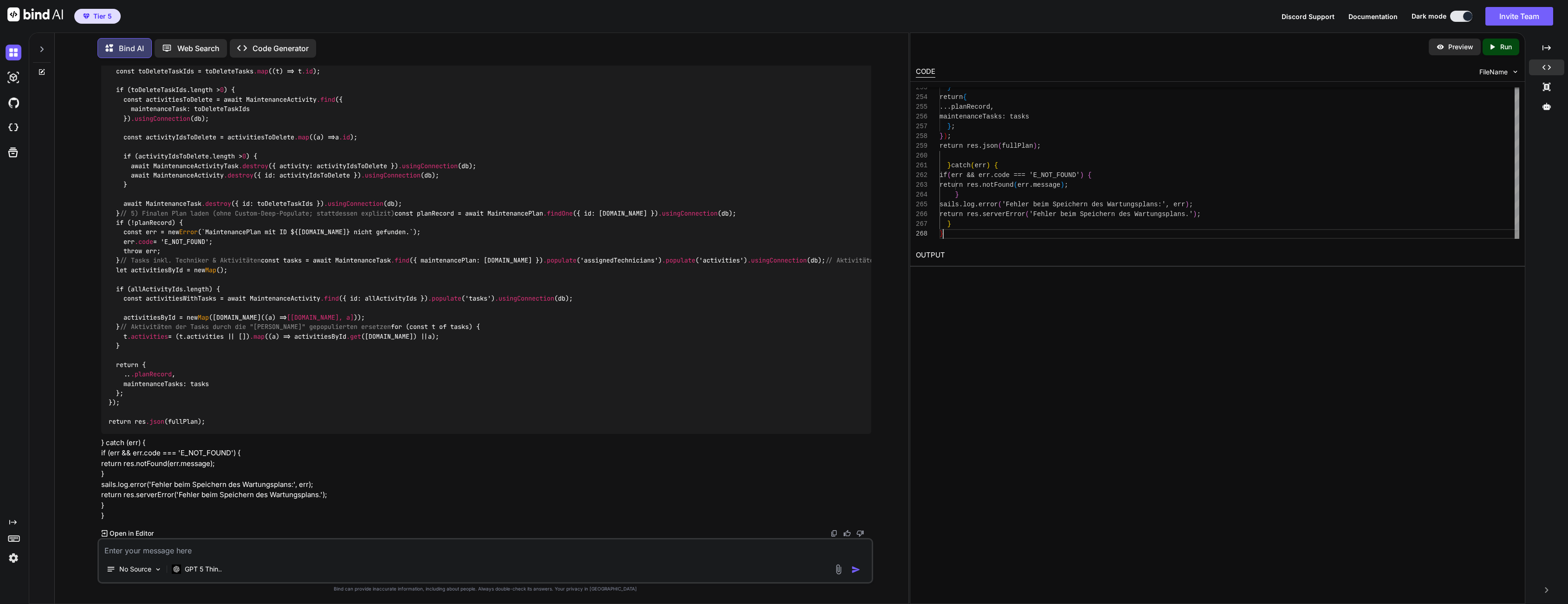
scroll to position [68, 0]
click at [1549, 43] on icon "Created with Pixso." at bounding box center [1546, 47] width 8 height 8
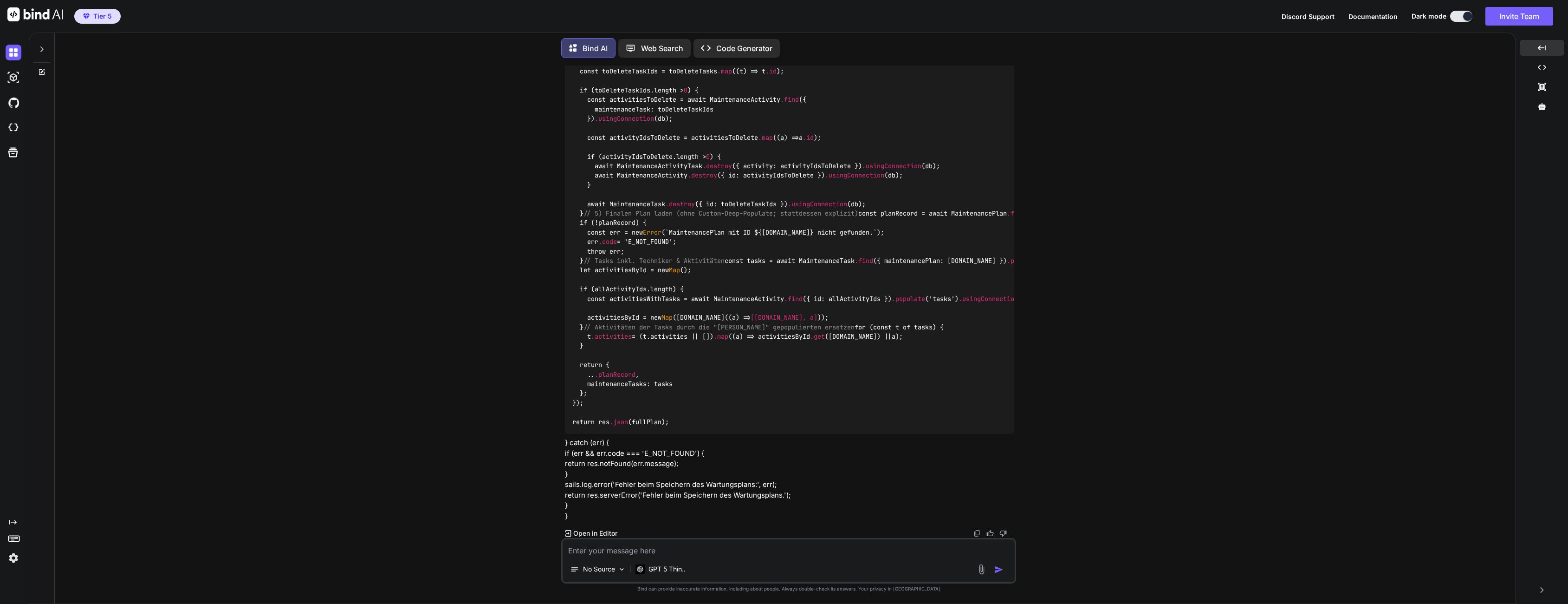
scroll to position [4648, 0]
click at [1540, 48] on icon at bounding box center [1542, 48] width 8 height 5
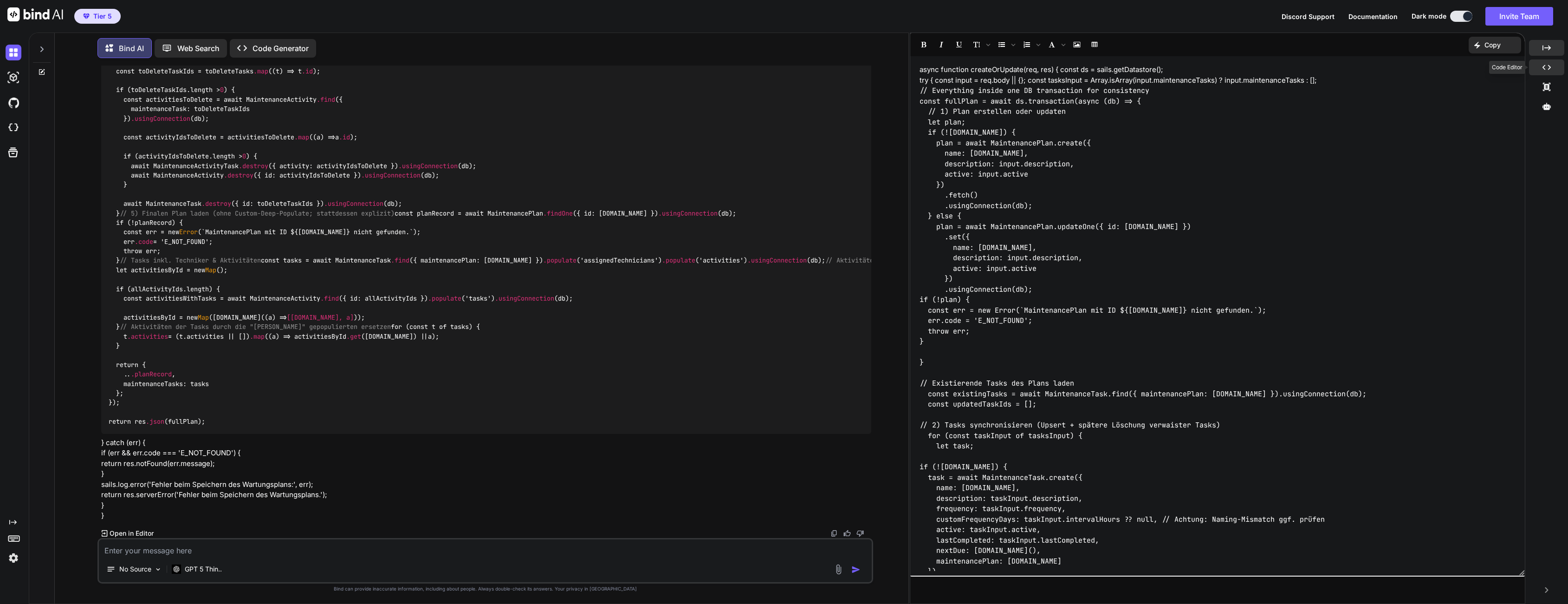
click at [1540, 70] on div "Created with Pixso." at bounding box center [1547, 67] width 35 height 16
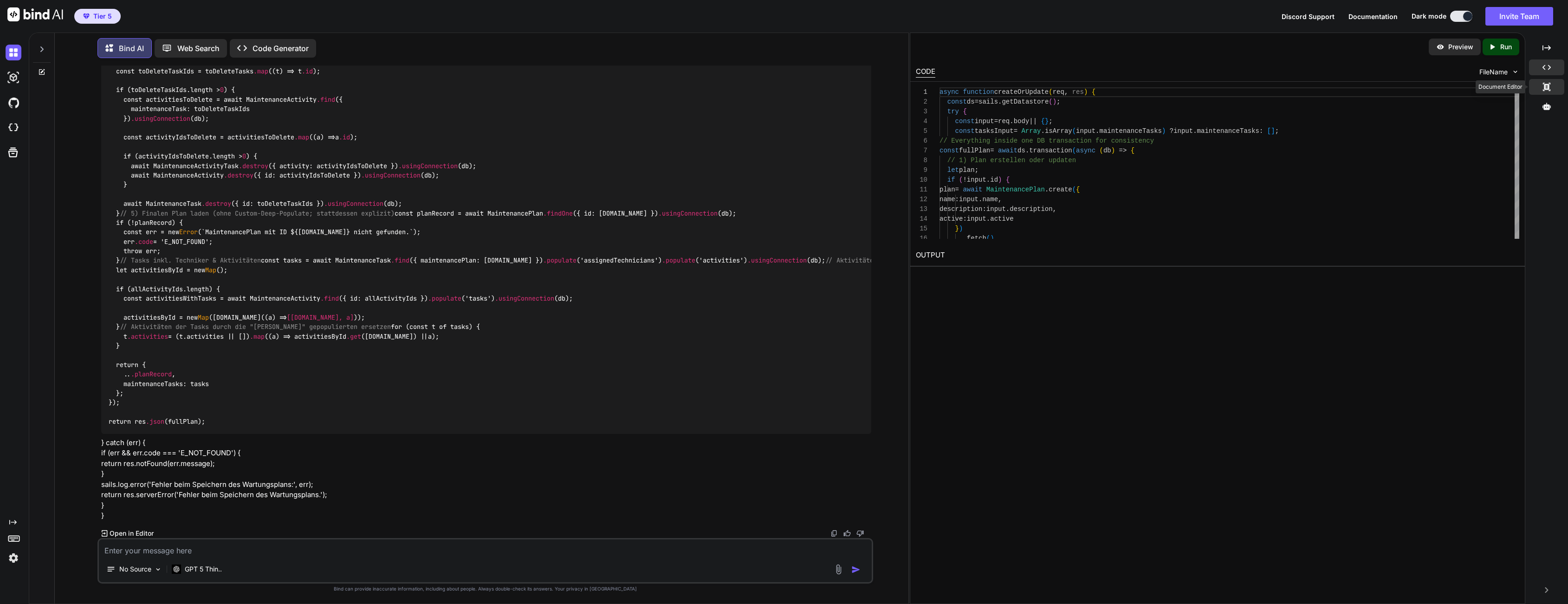
click at [1544, 80] on div "Created with Pixso." at bounding box center [1547, 87] width 35 height 16
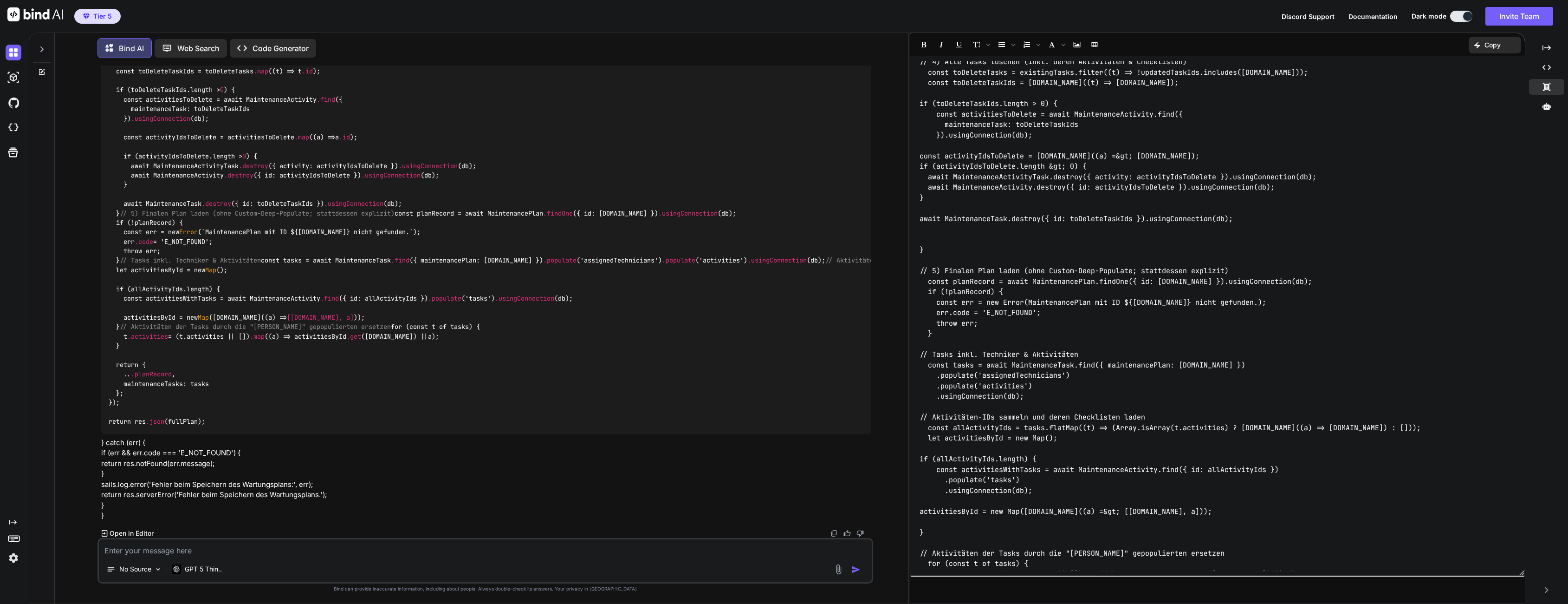
scroll to position [2393, 0]
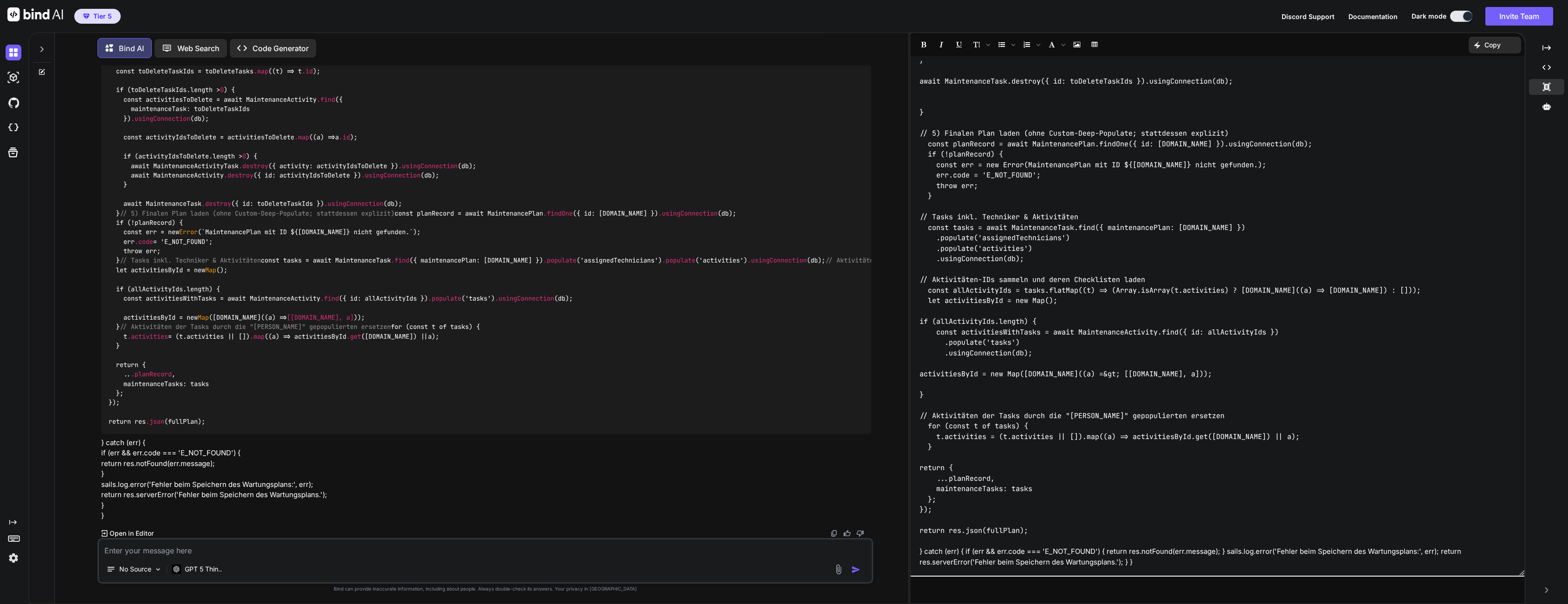
click at [1144, 556] on p "} catch (err) { if (err && err.code === 'E_NOT_FOUND') { return res.notFound(er…" at bounding box center [1218, 557] width 596 height 21
click at [1143, 561] on p "} catch (err) { if (err && err.code === 'E_NOT_FOUND') { return res.notFound(er…" at bounding box center [1218, 557] width 596 height 21
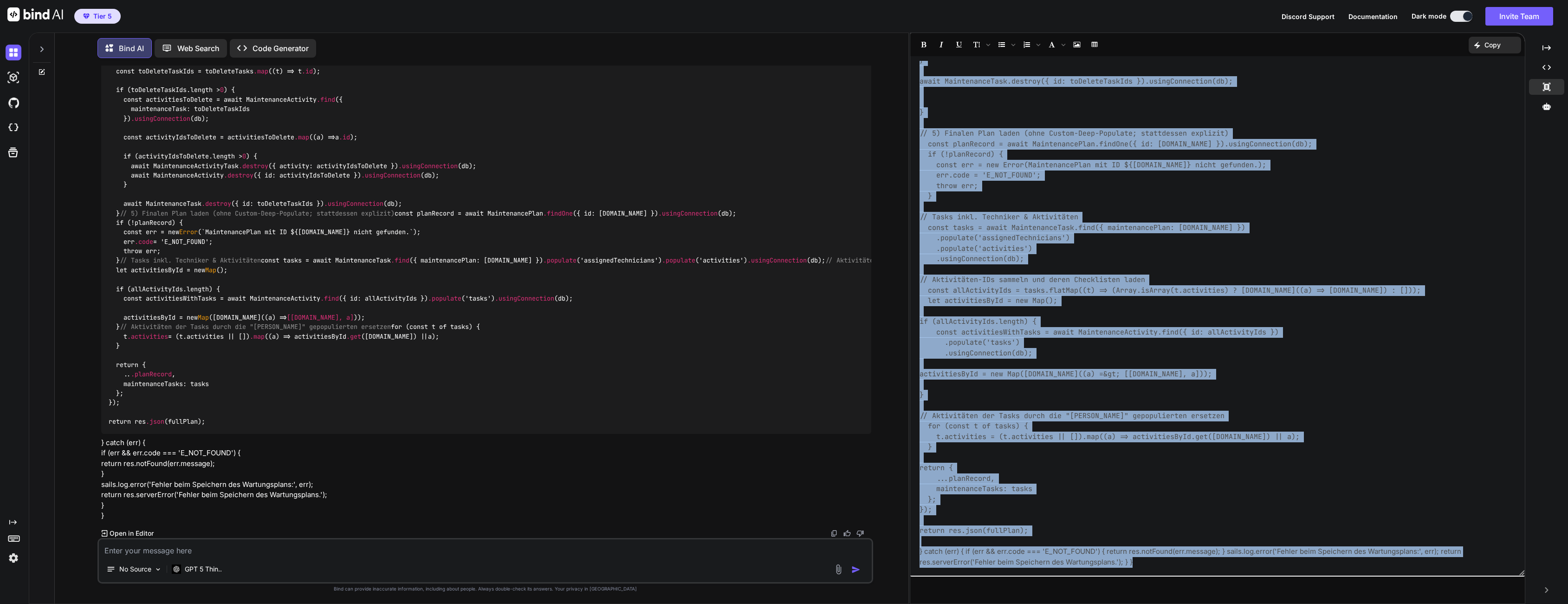
copy div "async function createOrUpdate(req, res) { const ds = sails.getDatastore(); try …"
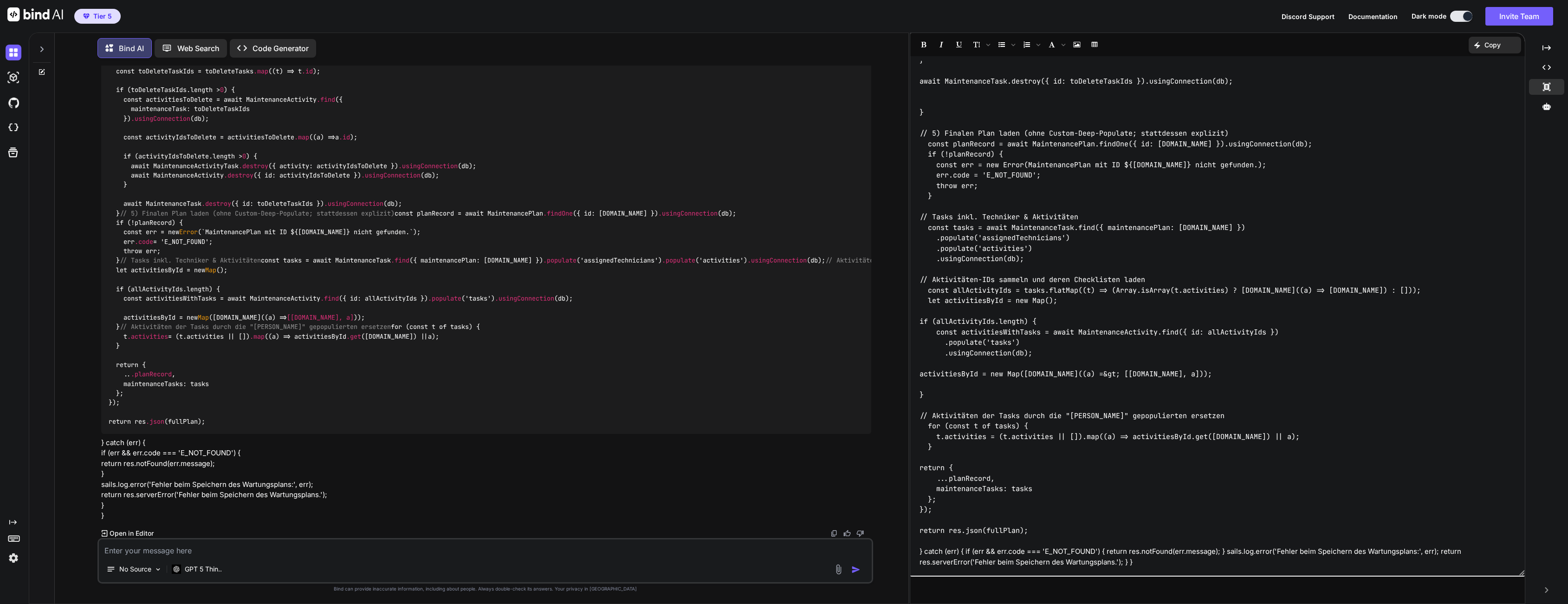
scroll to position [2404, 0]
